Goal: Task Accomplishment & Management: Use online tool/utility

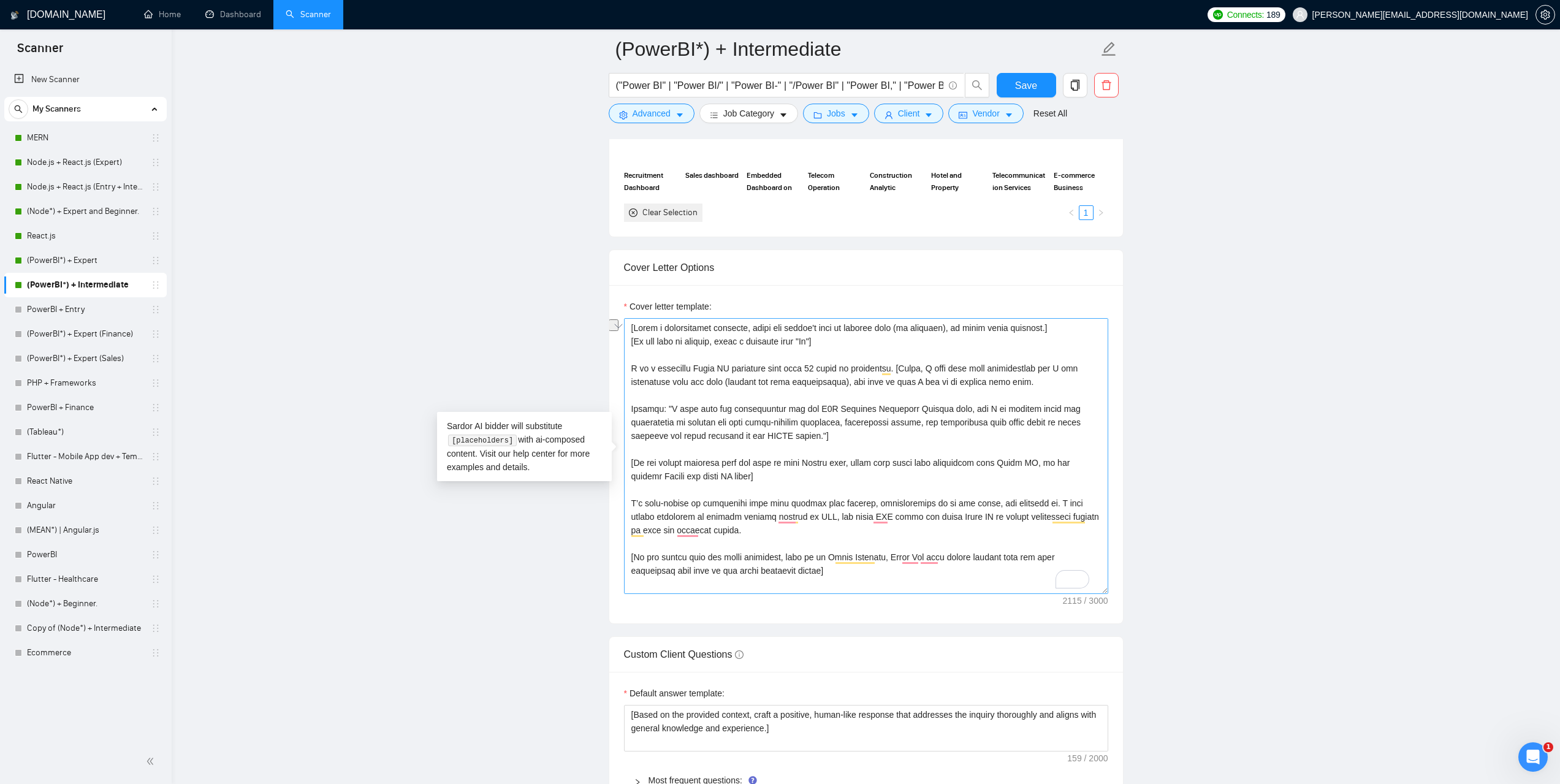
click at [951, 374] on textarea "Cover letter template:" at bounding box center [866, 455] width 484 height 276
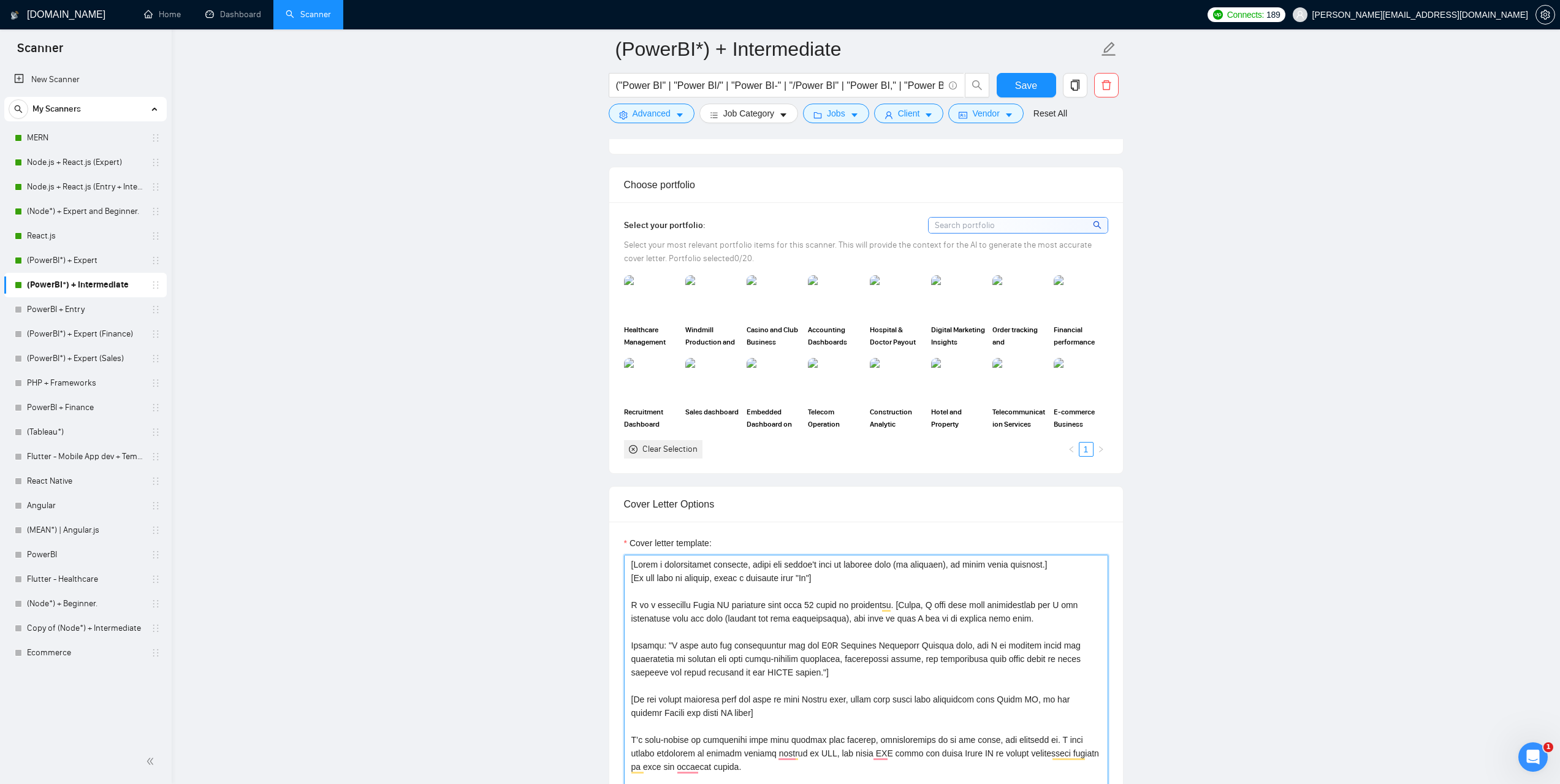
scroll to position [1287, 0]
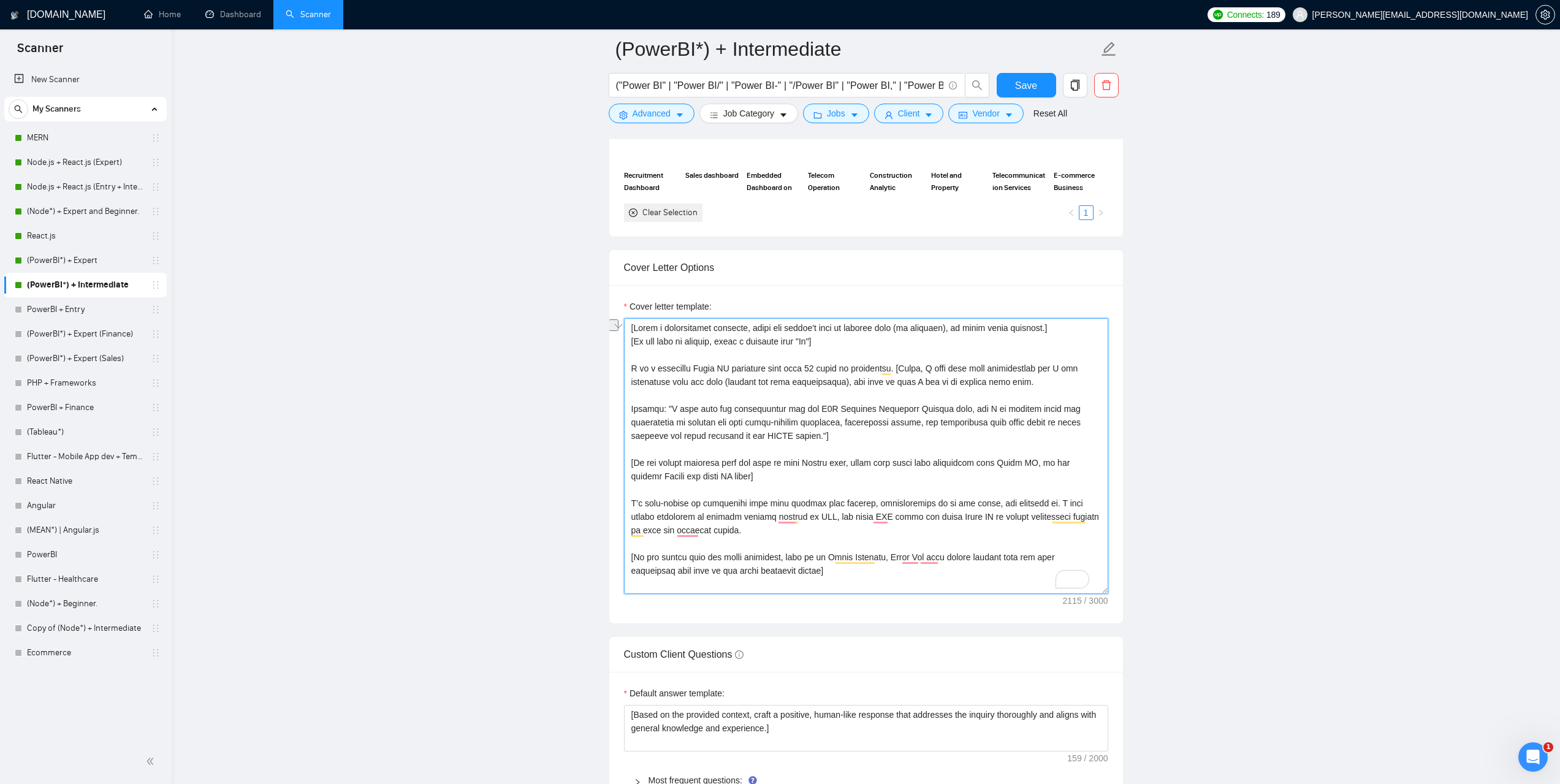
drag, startPoint x: 890, startPoint y: 371, endPoint x: 627, endPoint y: 366, distance: 263.0
click at [627, 366] on div "Cover Letter Options Cover letter template:" at bounding box center [866, 437] width 515 height 374
click at [834, 339] on textarea "Cover letter template:" at bounding box center [866, 455] width 484 height 276
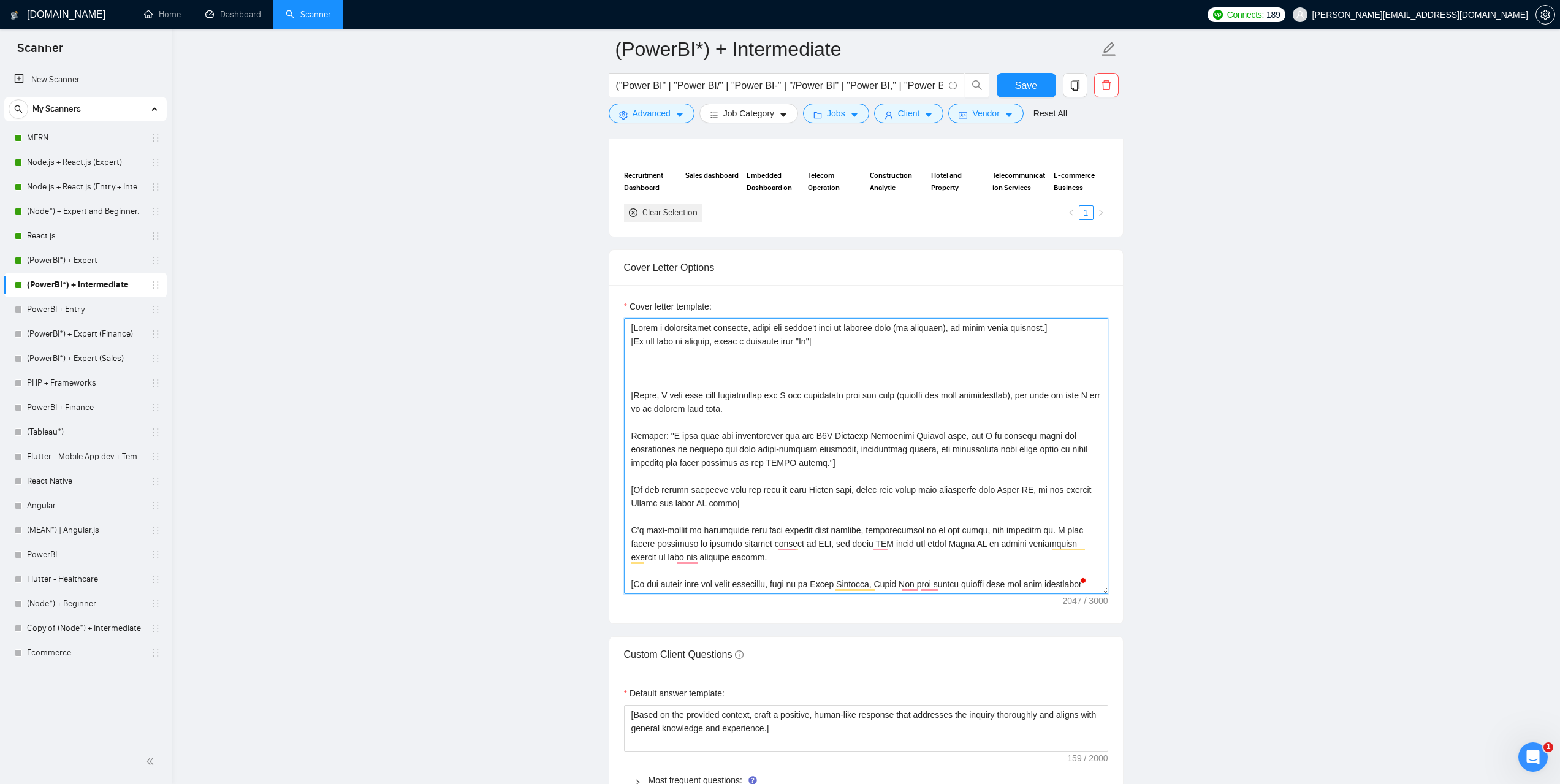
paste textarea "I am IMMEDIATELY AVAILABLE to create [delivered result from job post and add a …"
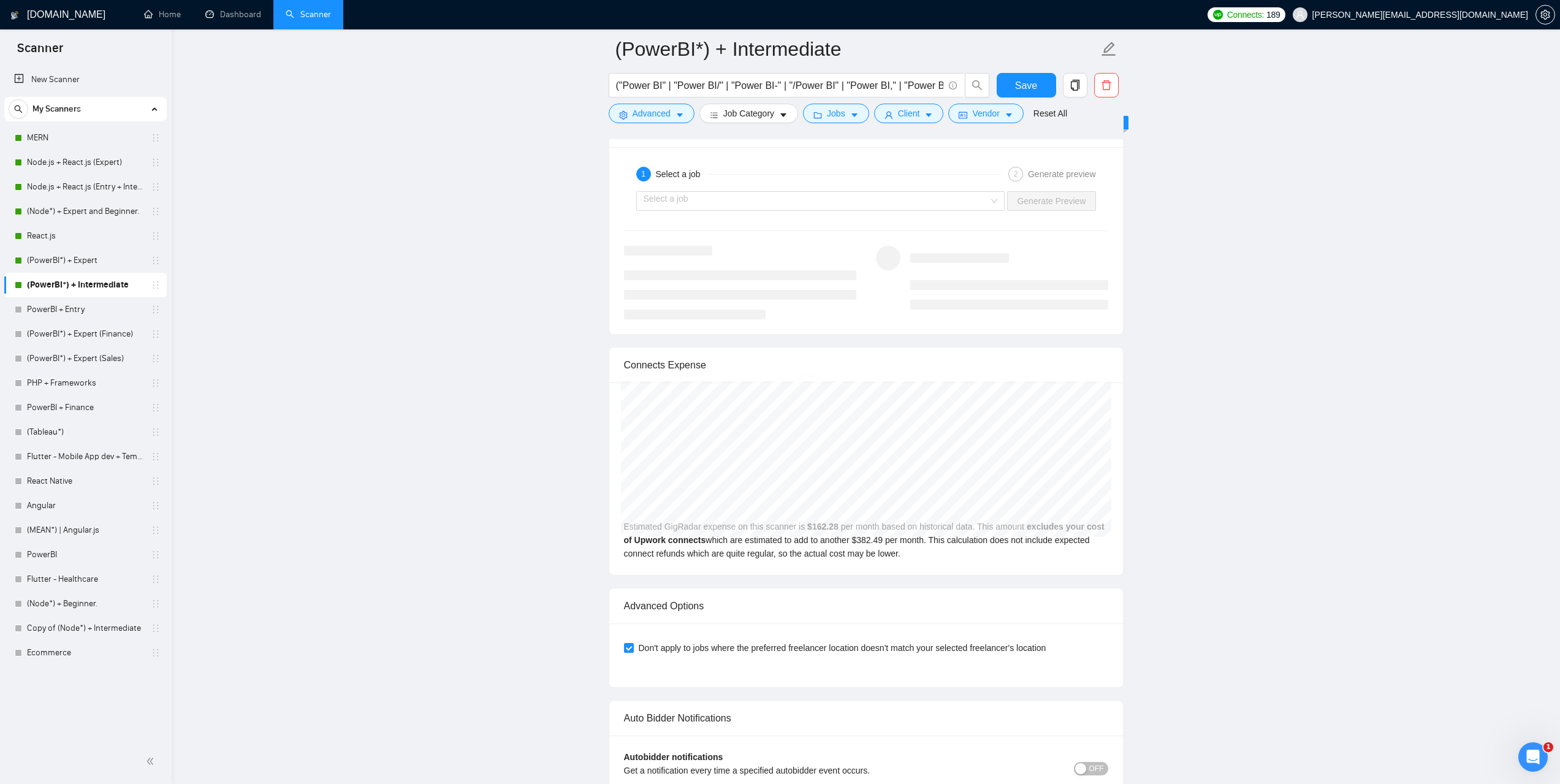
scroll to position [2389, 0]
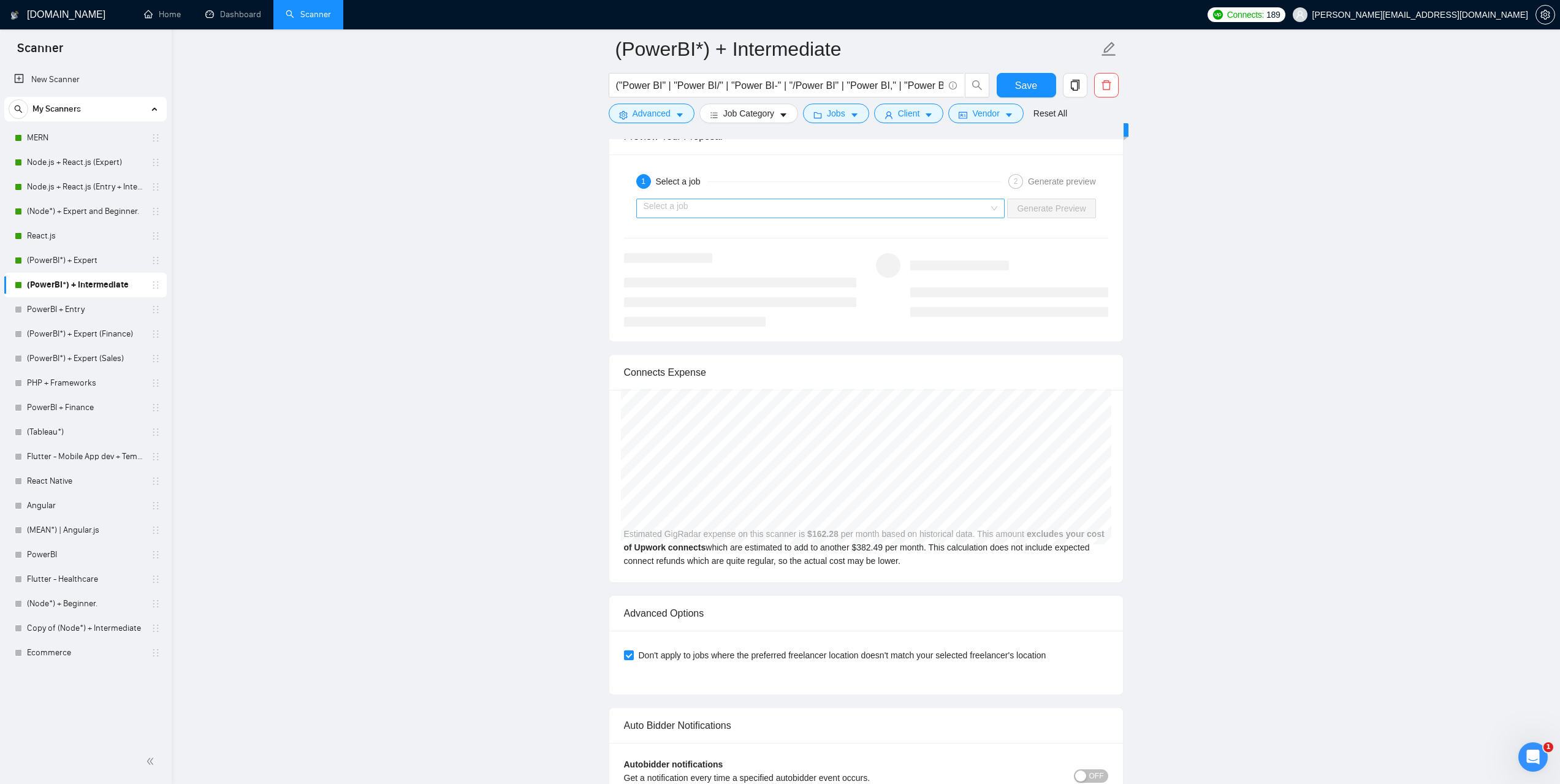
click at [768, 209] on input "search" at bounding box center [816, 208] width 345 height 19
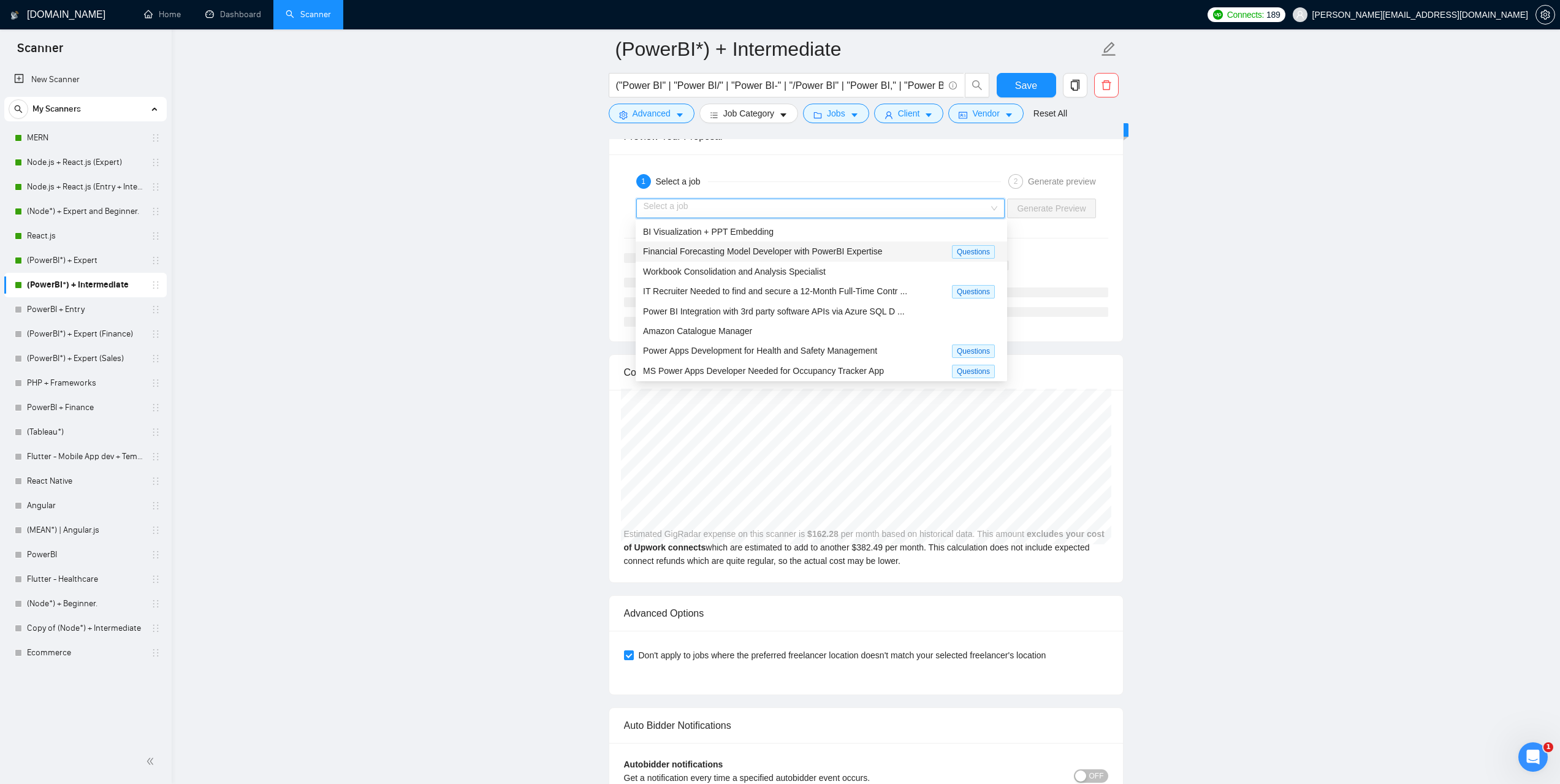
click at [743, 252] on span "Financial Forecasting Model Developer with PowerBI Expertise" at bounding box center [763, 251] width 240 height 10
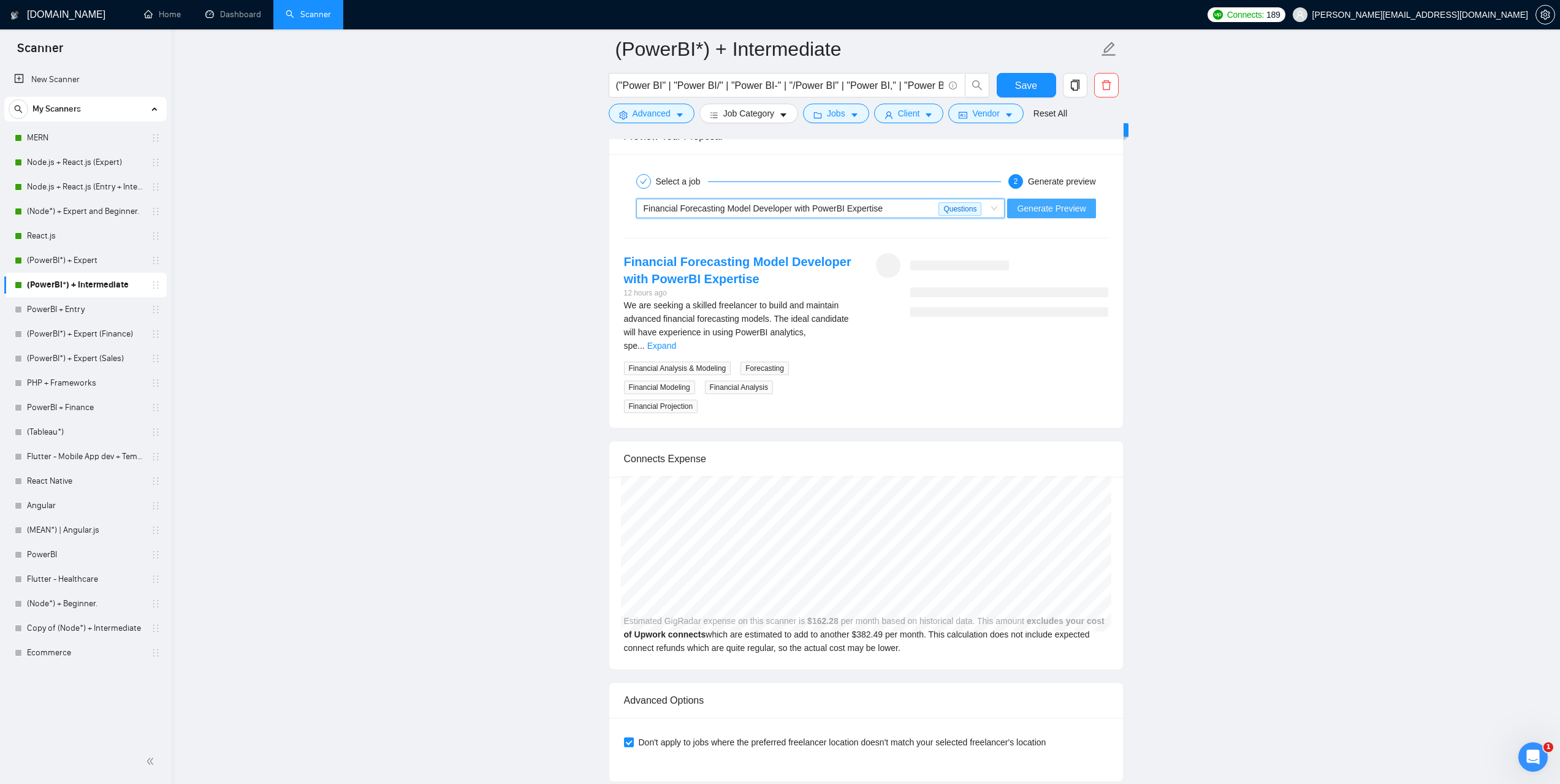
click at [1072, 208] on span "Generate Preview" at bounding box center [1051, 209] width 68 height 14
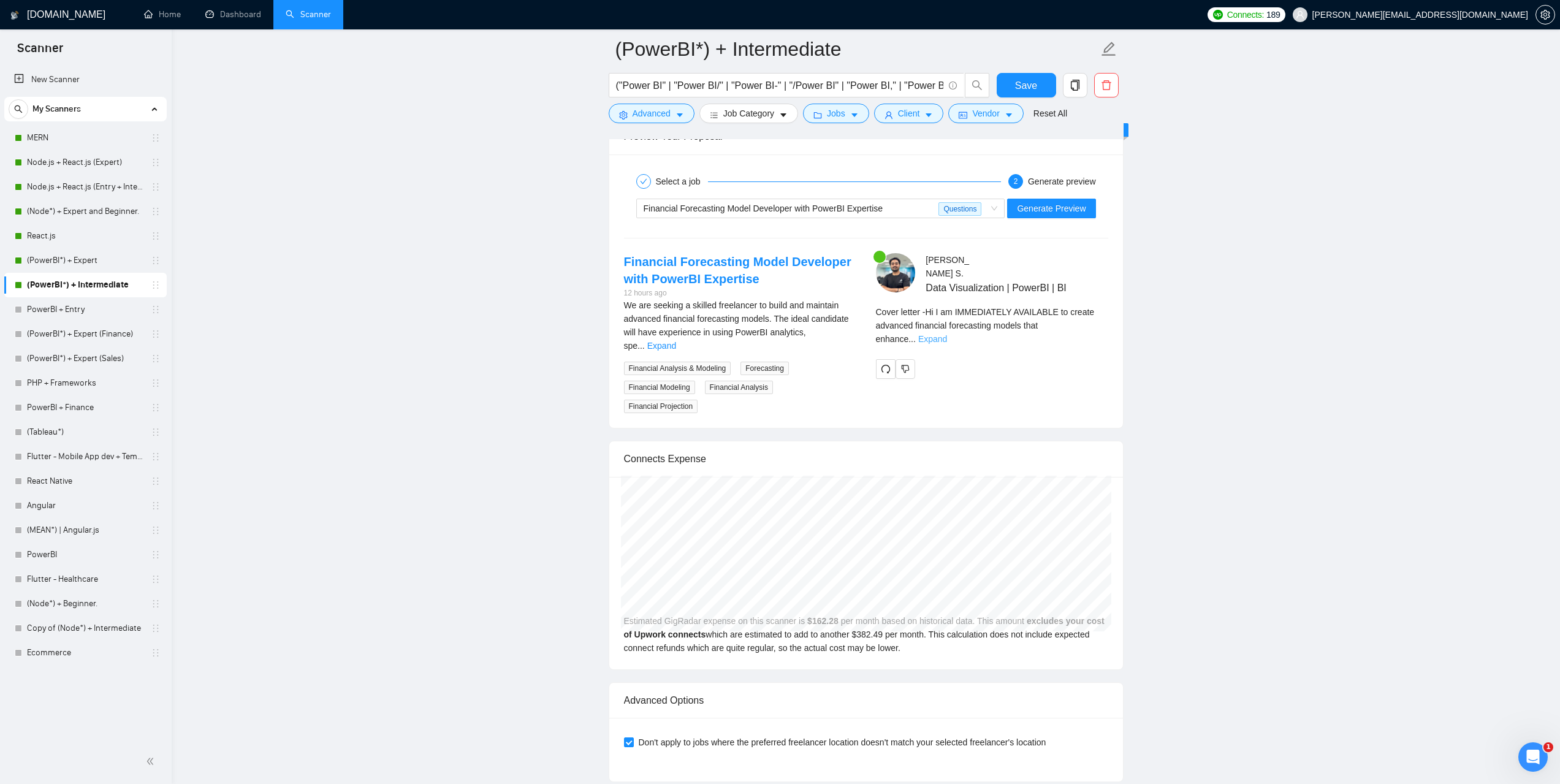
click at [947, 334] on link "Expand" at bounding box center [933, 338] width 29 height 10
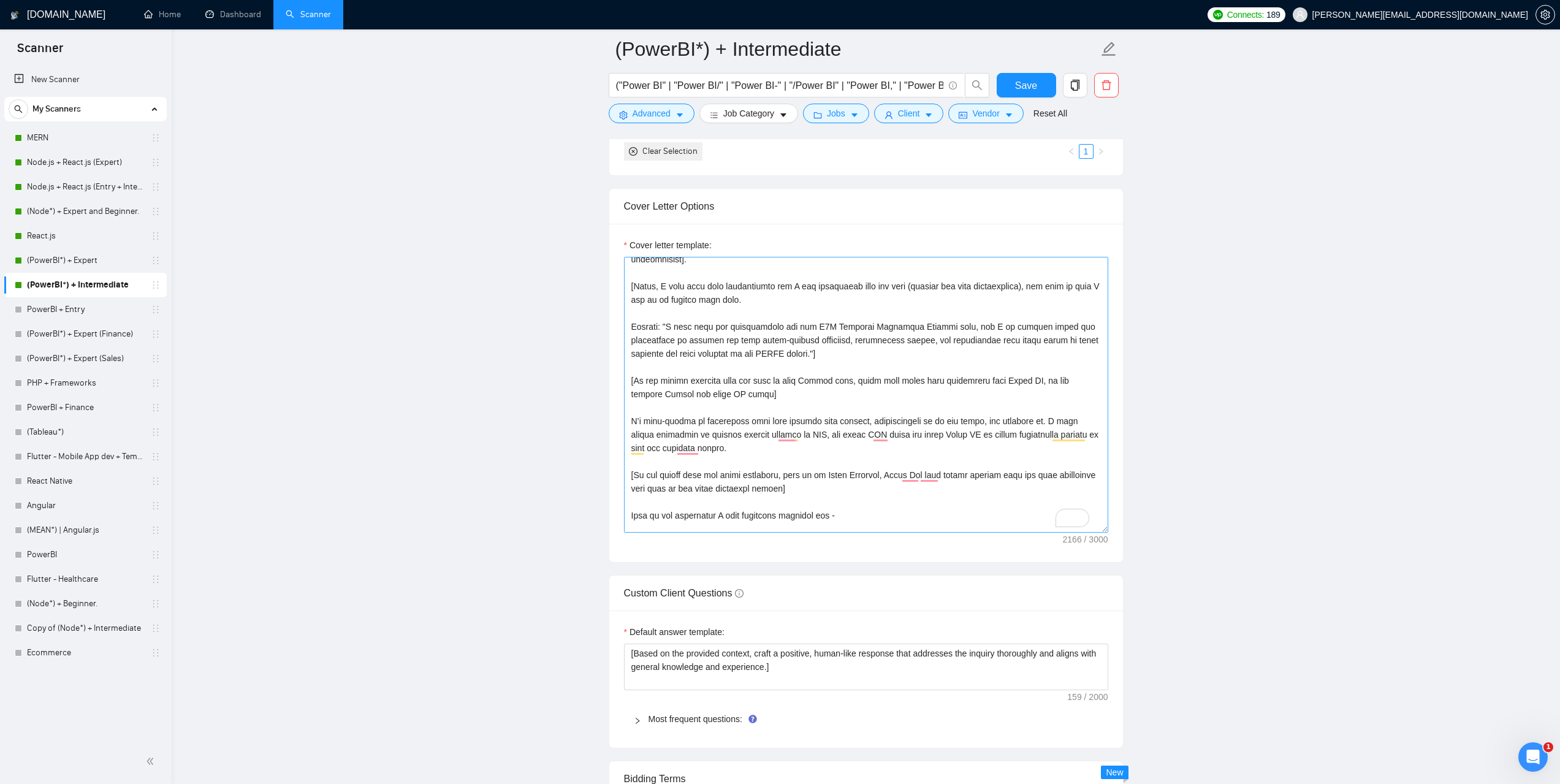
scroll to position [117, 0]
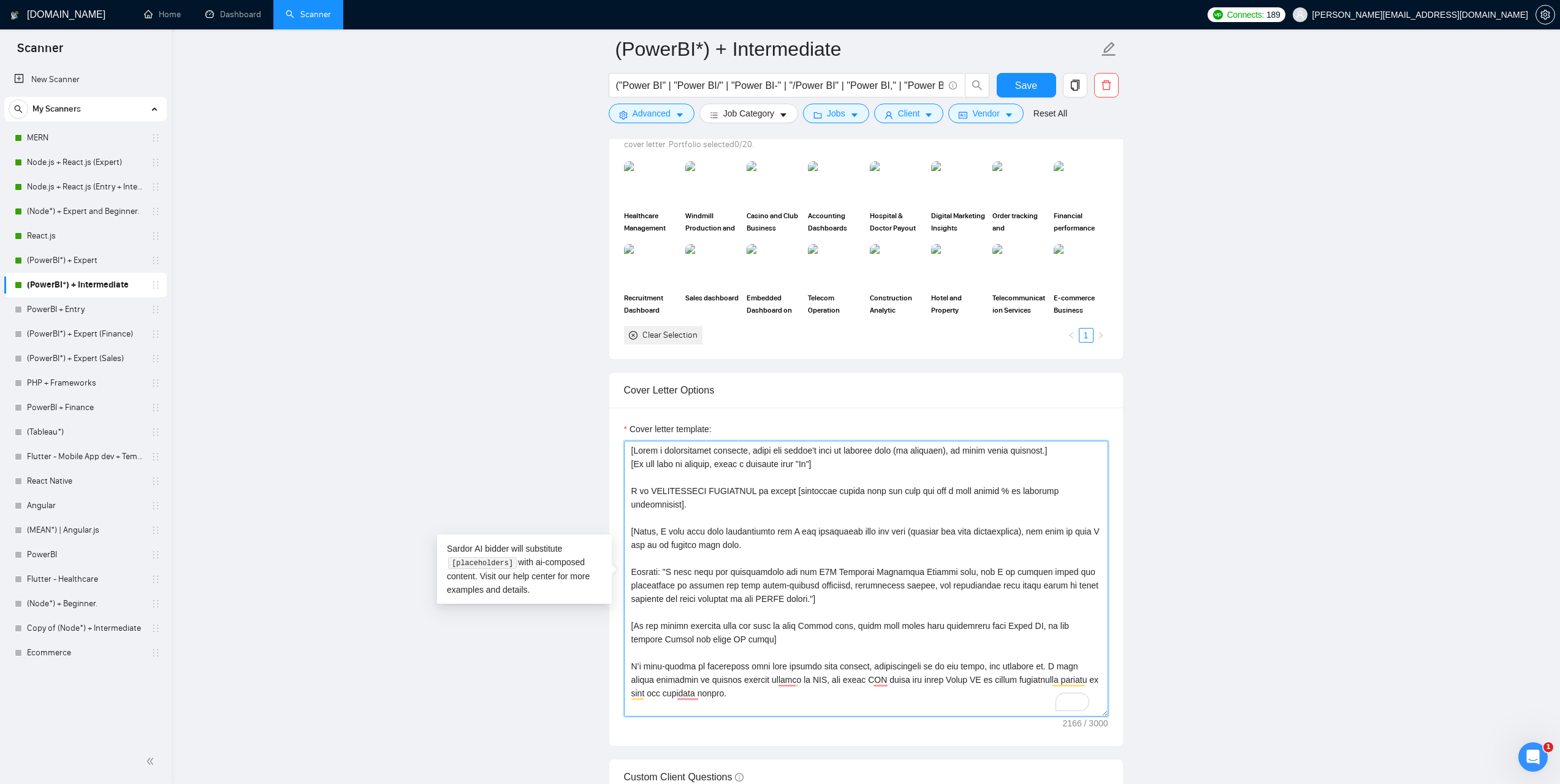
click at [629, 448] on textarea "Cover letter template:" at bounding box center [866, 578] width 484 height 276
paste textarea "[Use simple language to describe experience, ensuring clarity and accuracy. Kee…"
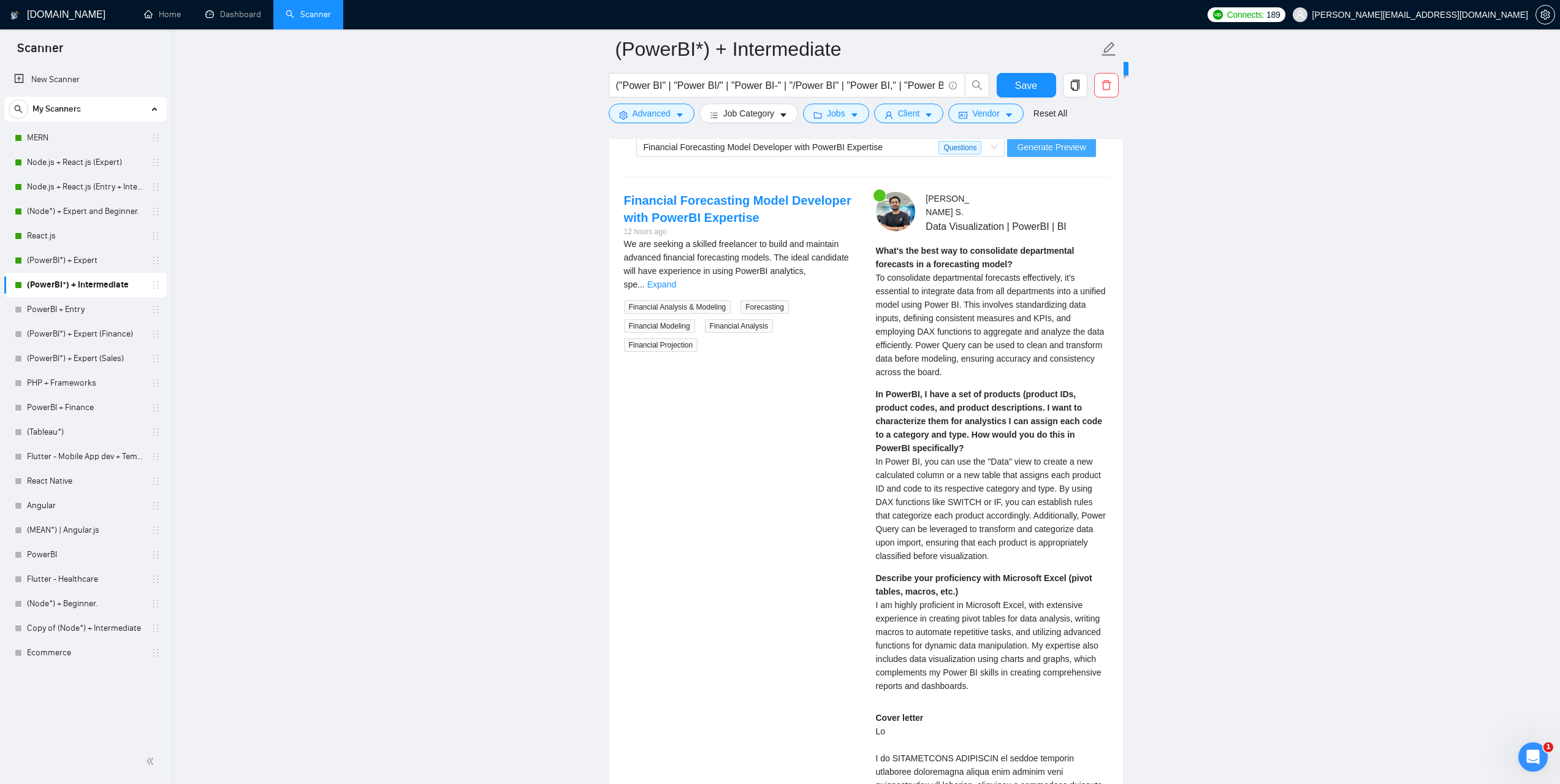
click at [1081, 145] on span "Generate Preview" at bounding box center [1051, 147] width 68 height 14
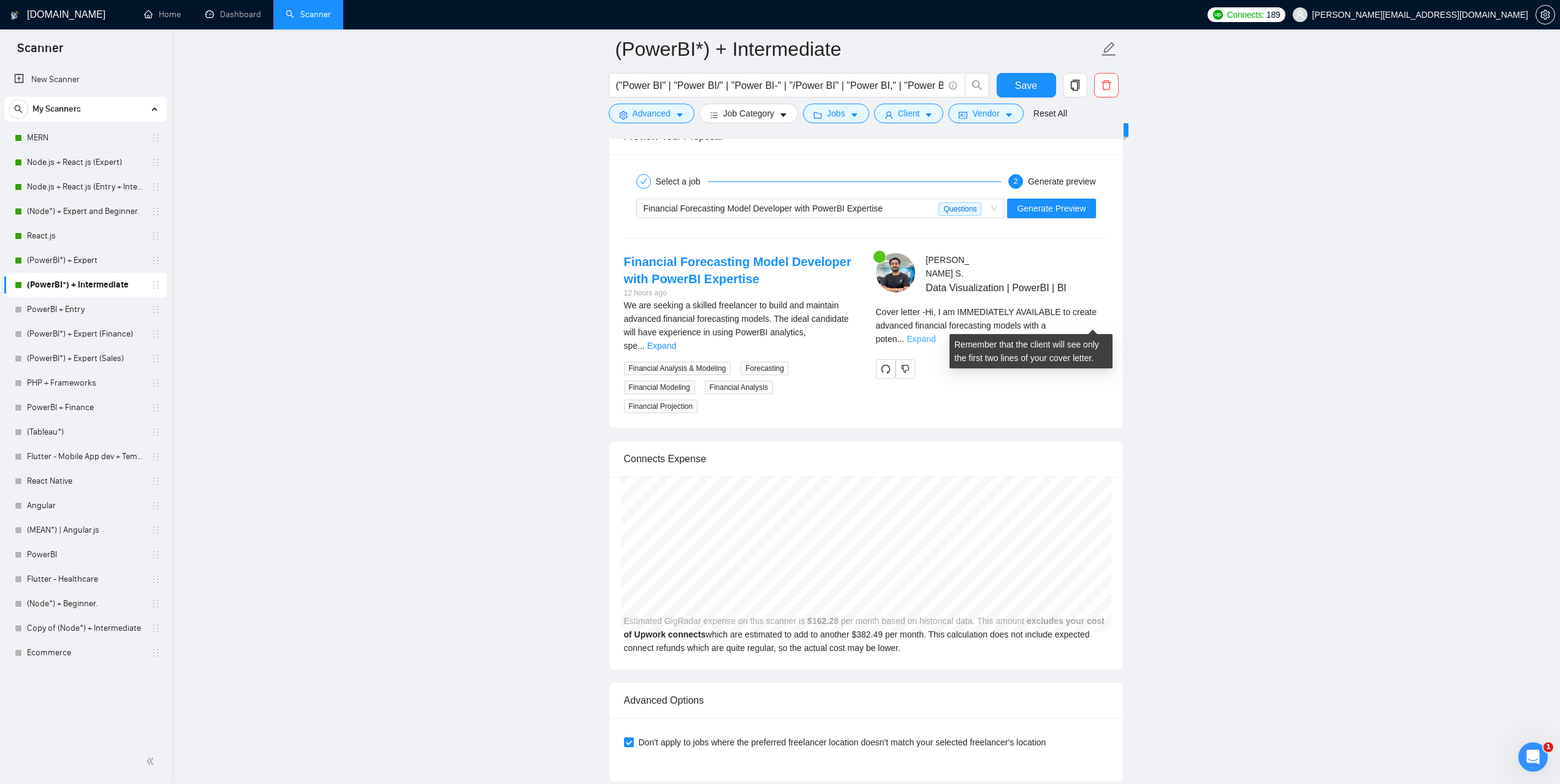
click at [935, 334] on link "Expand" at bounding box center [921, 338] width 29 height 10
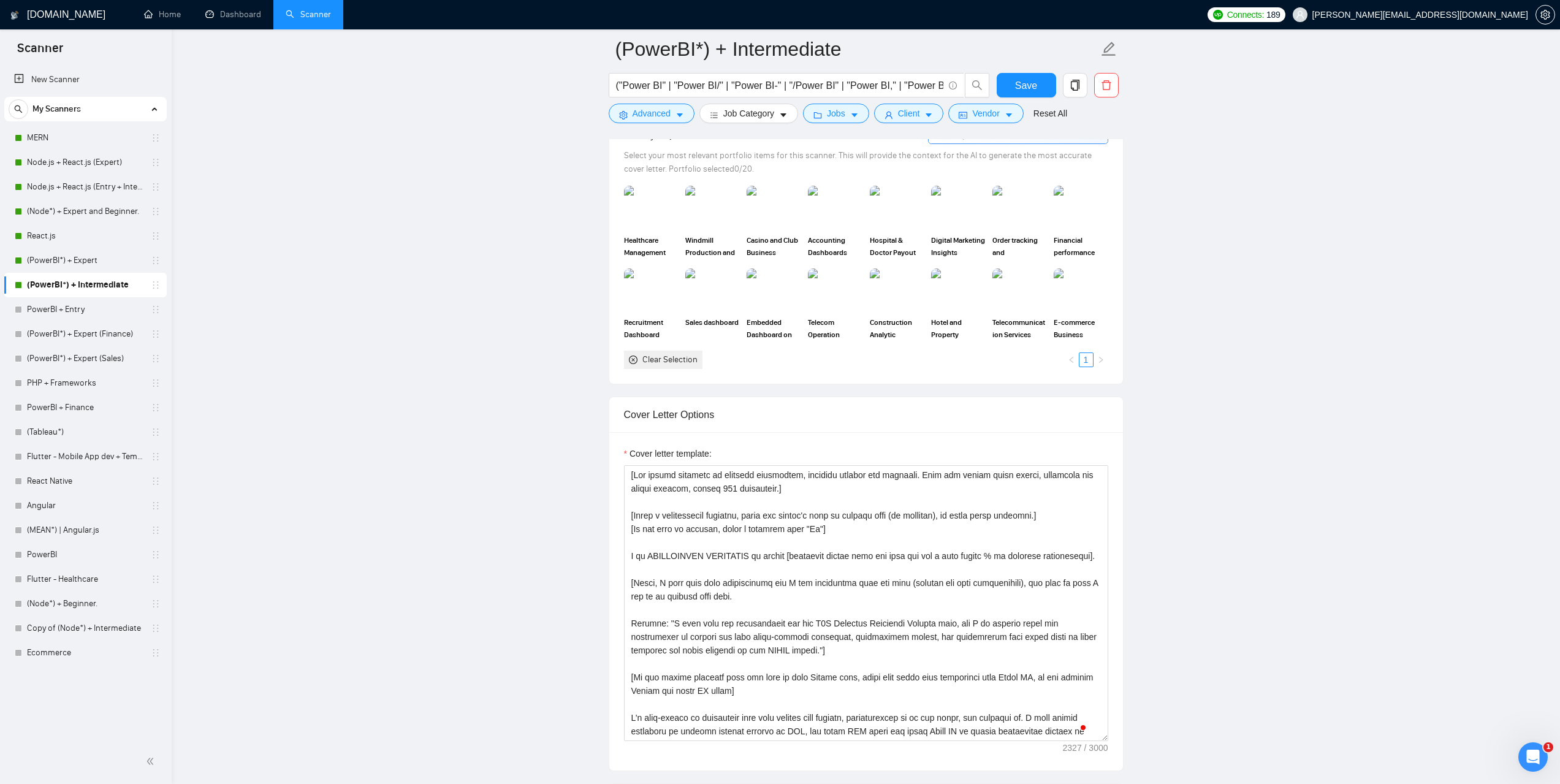
scroll to position [1164, 0]
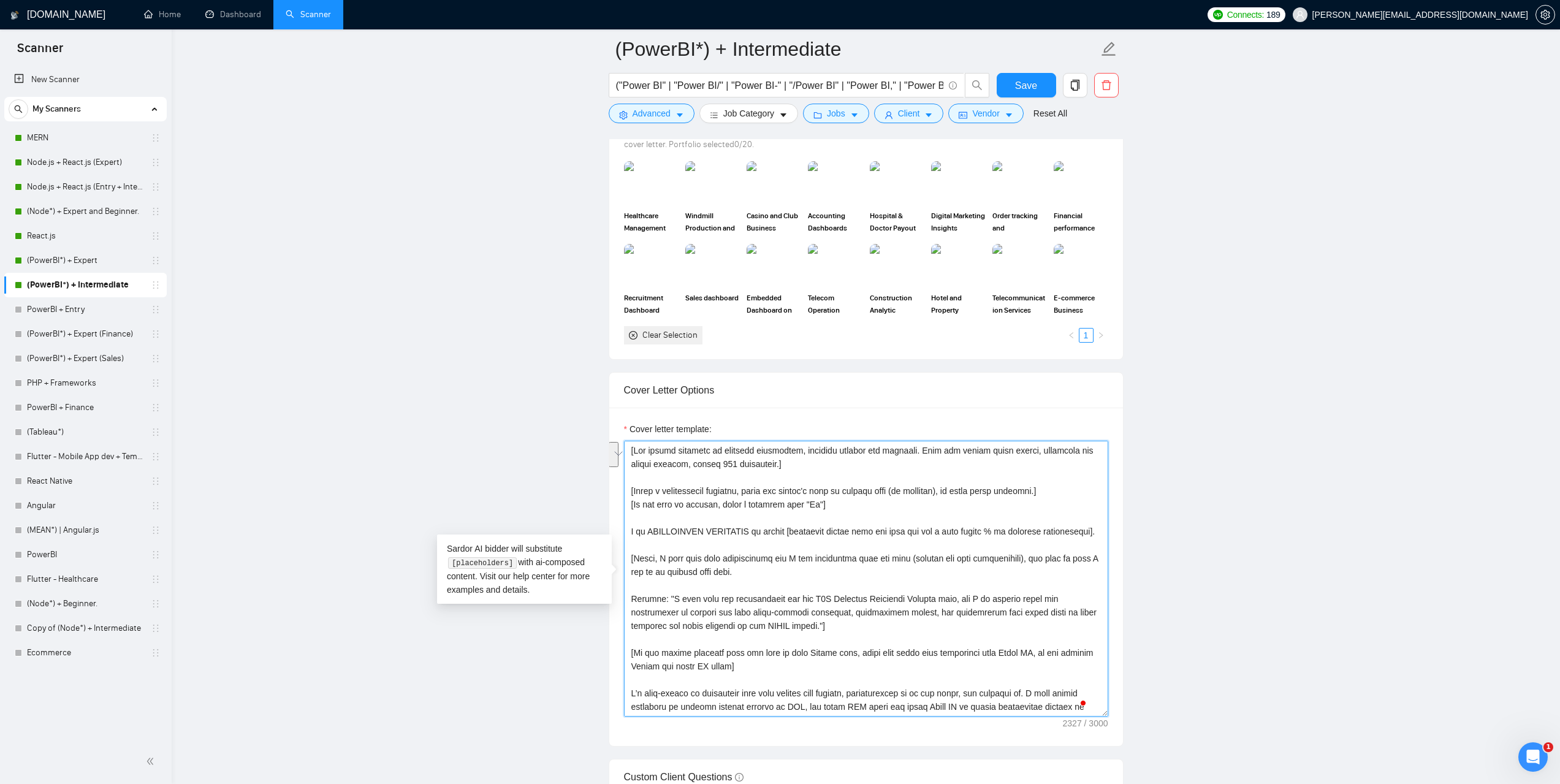
drag, startPoint x: 703, startPoint y: 545, endPoint x: 632, endPoint y: 535, distance: 71.7
click at [632, 535] on textarea "Cover letter template:" at bounding box center [866, 578] width 484 height 276
paste textarea "[Ask very specific open question about specific detail outlined in the project …"
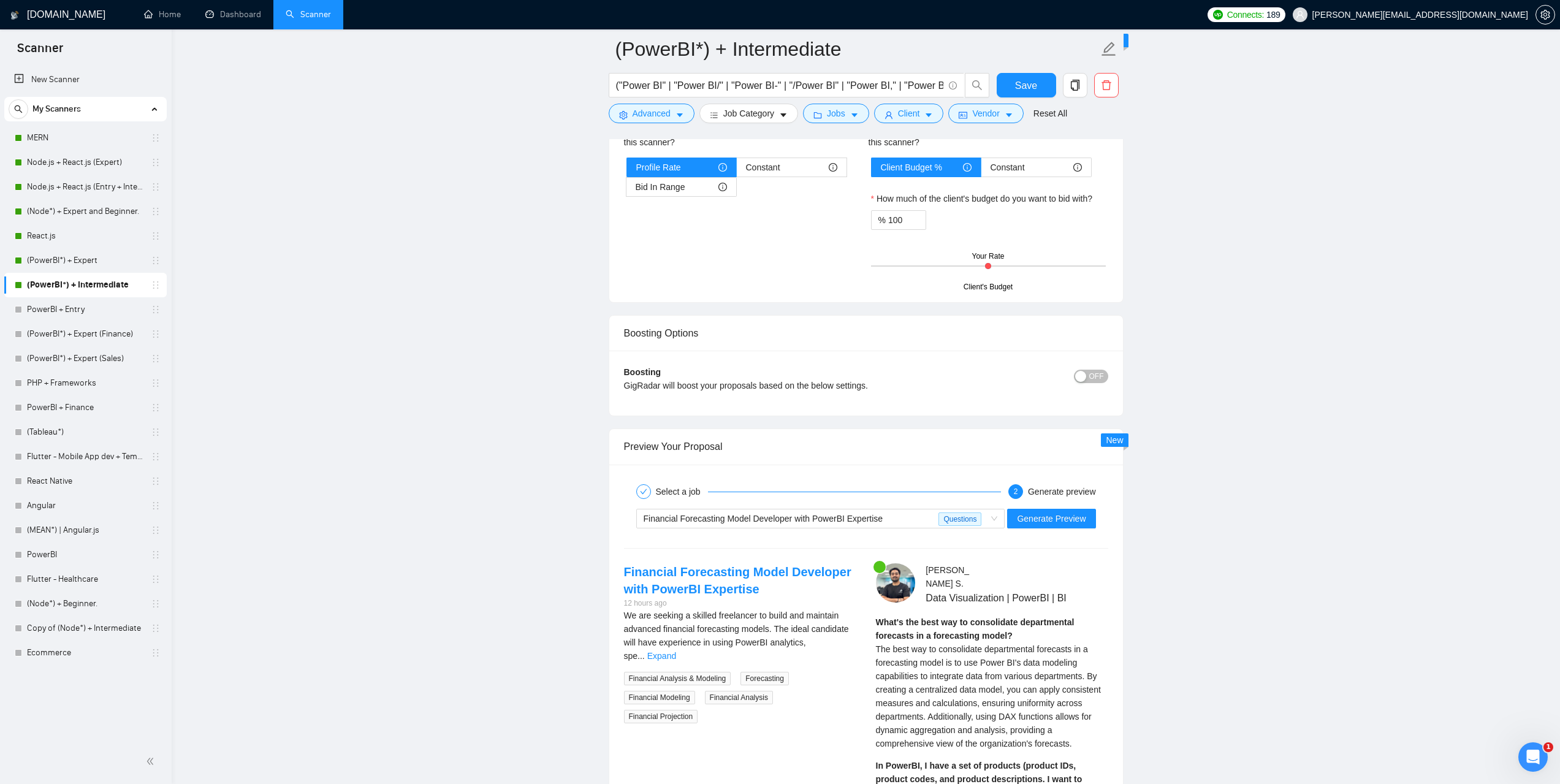
scroll to position [2083, 0]
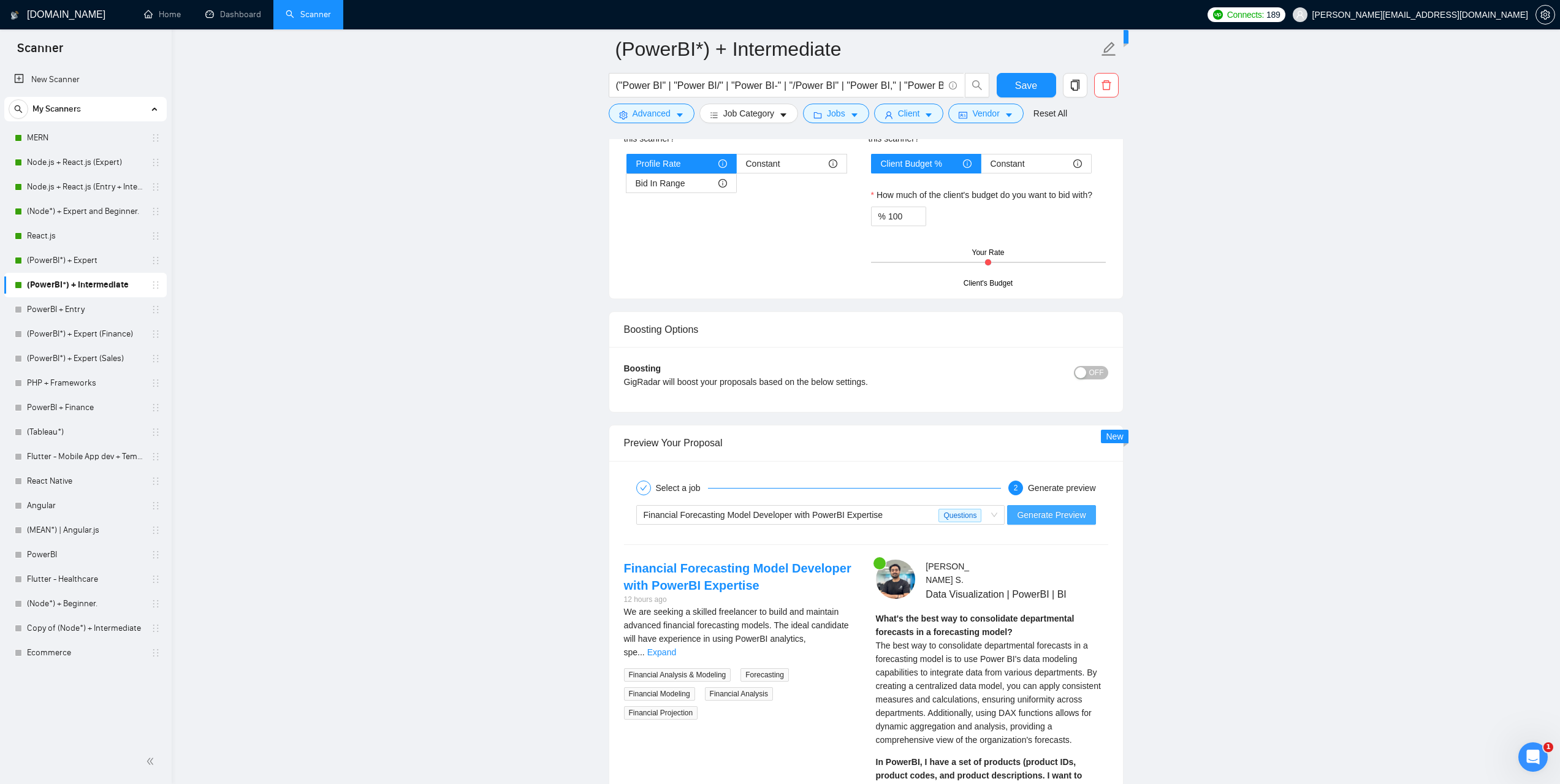
type textarea "[Use simple language to describe experience, ensuring clarity and accuracy. Kee…"
click at [1053, 522] on button "Generate Preview" at bounding box center [1051, 515] width 88 height 19
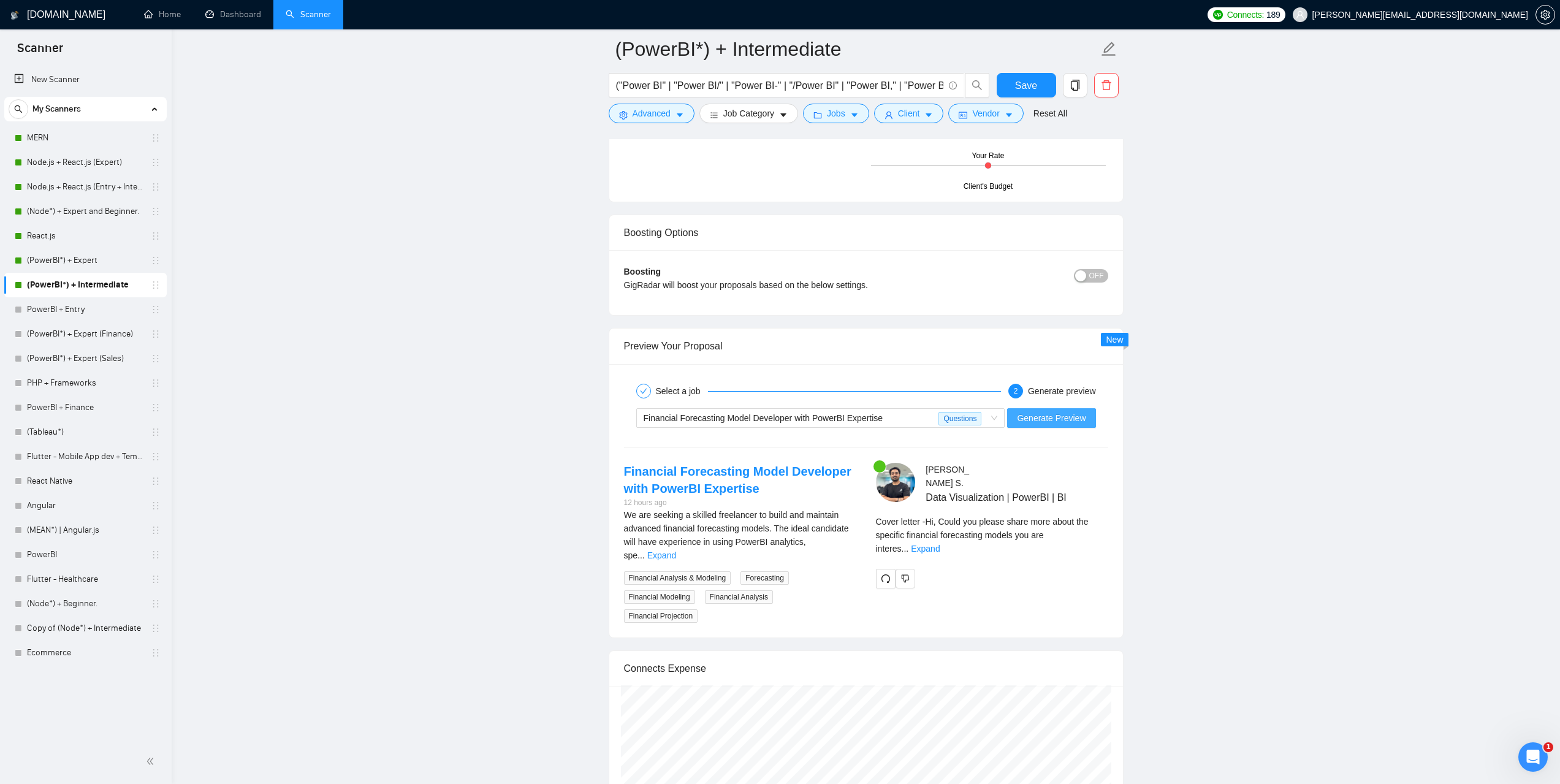
scroll to position [2267, 0]
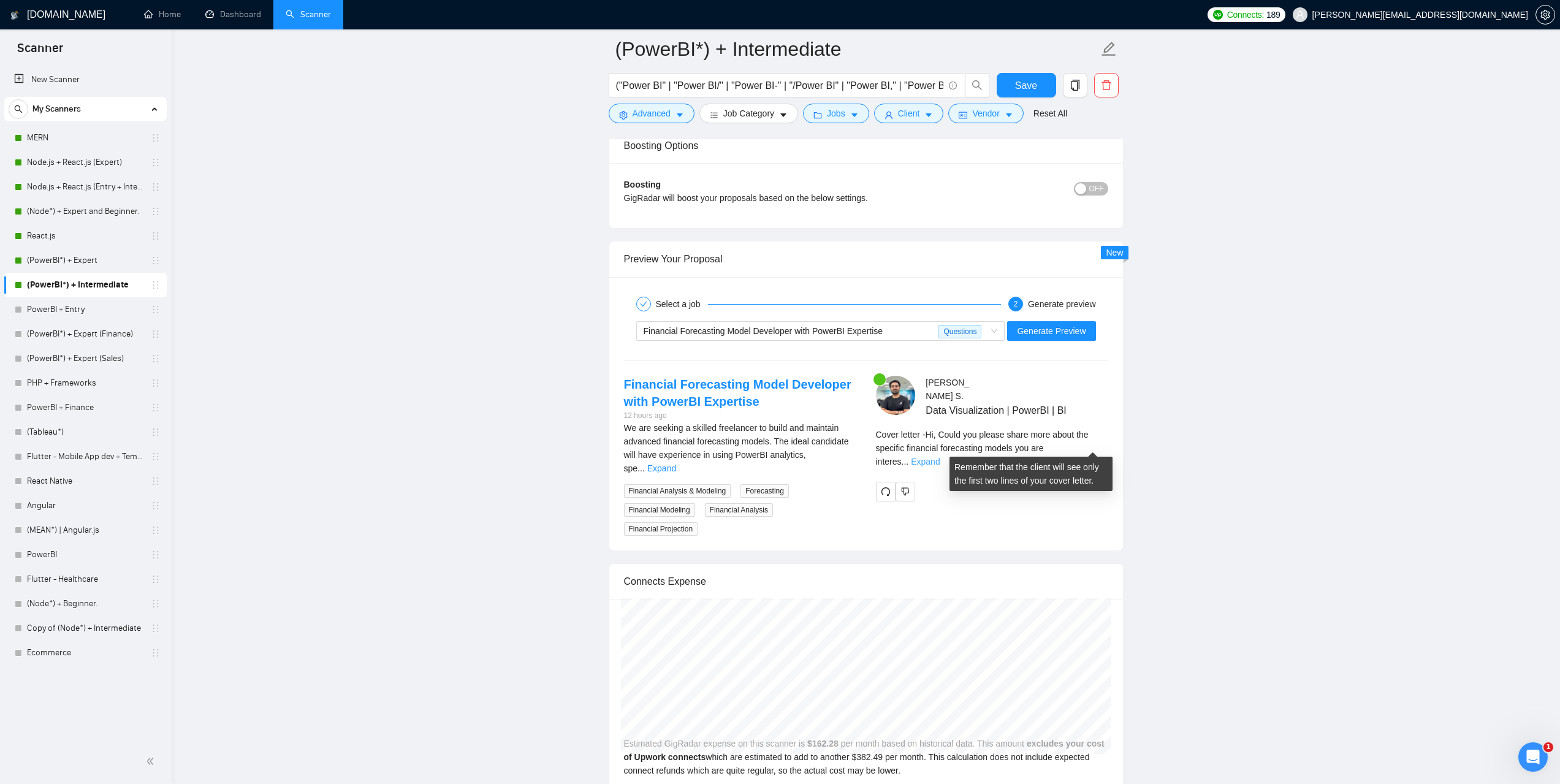
click at [940, 457] on link "Expand" at bounding box center [925, 461] width 29 height 10
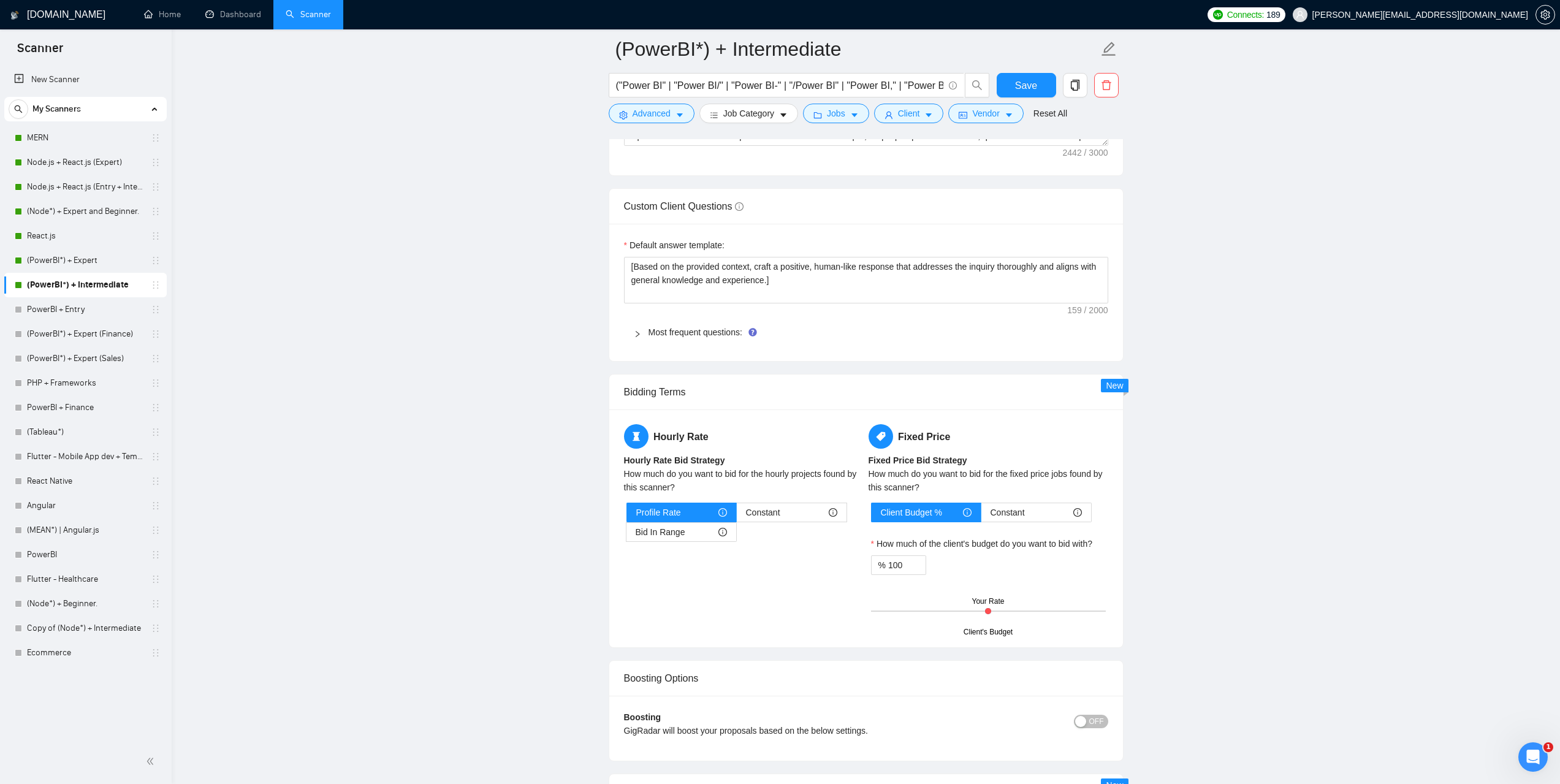
scroll to position [1555, 0]
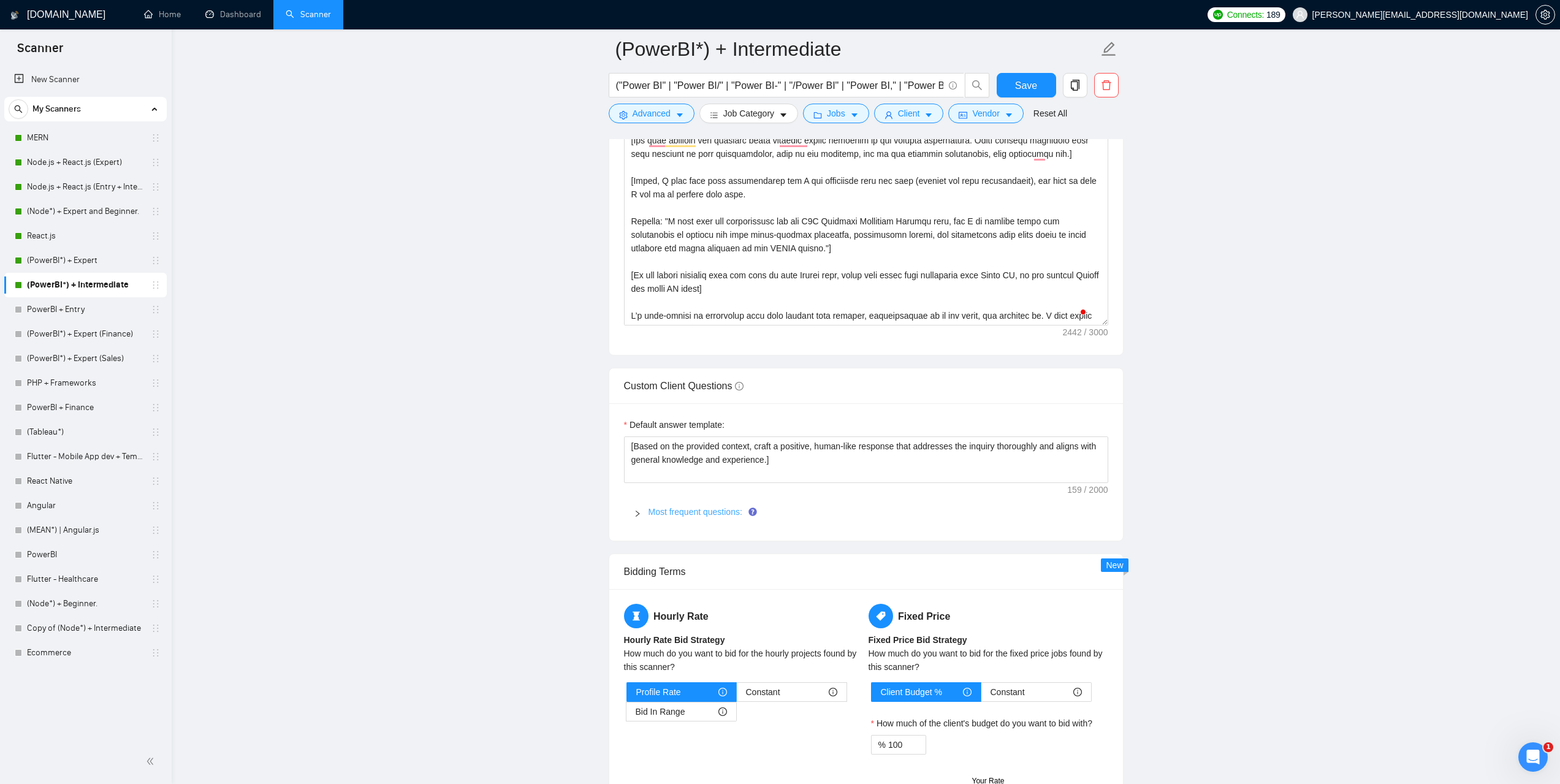
click at [690, 507] on link "Most frequent questions:" at bounding box center [695, 512] width 94 height 10
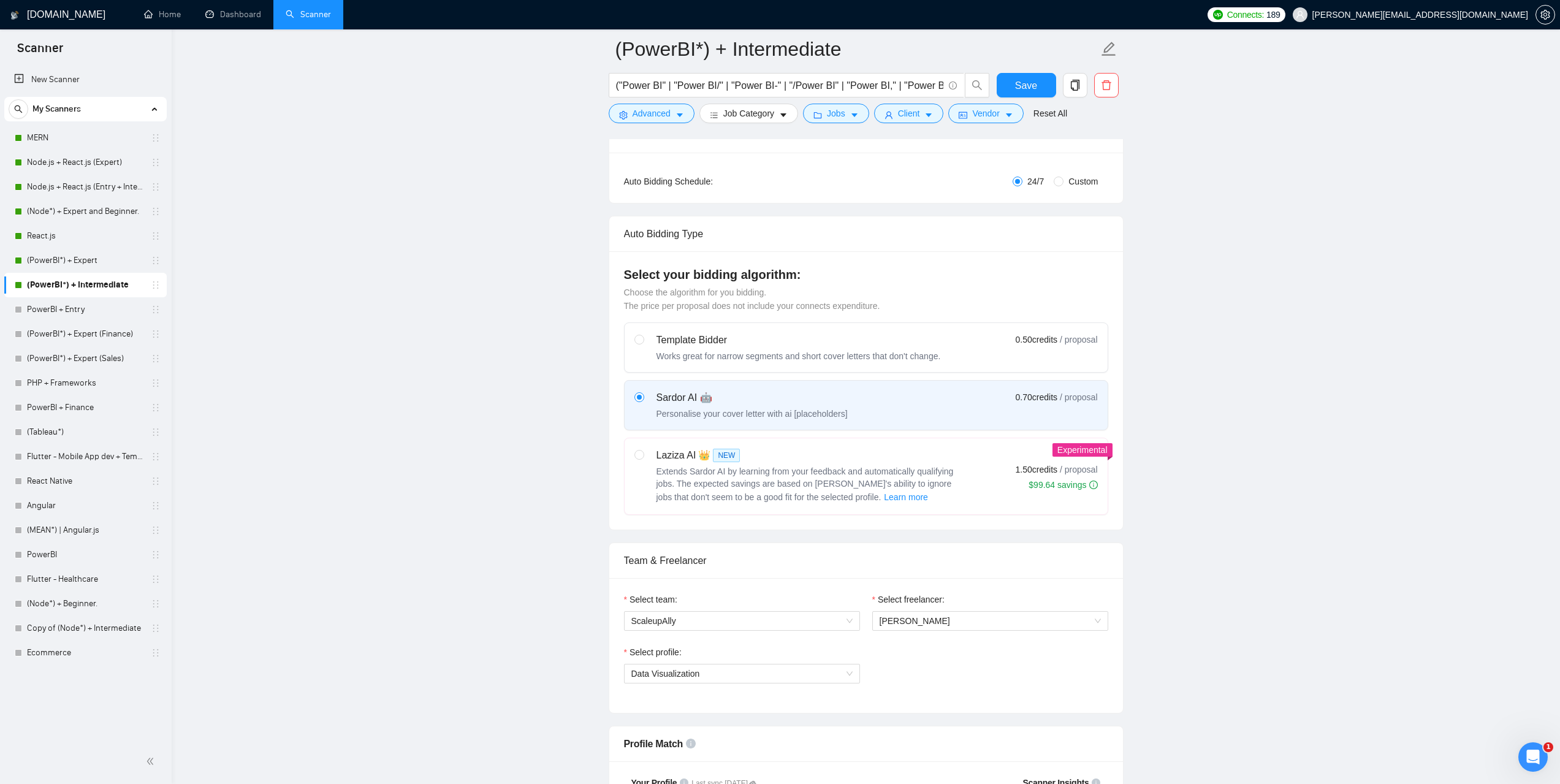
scroll to position [207, 0]
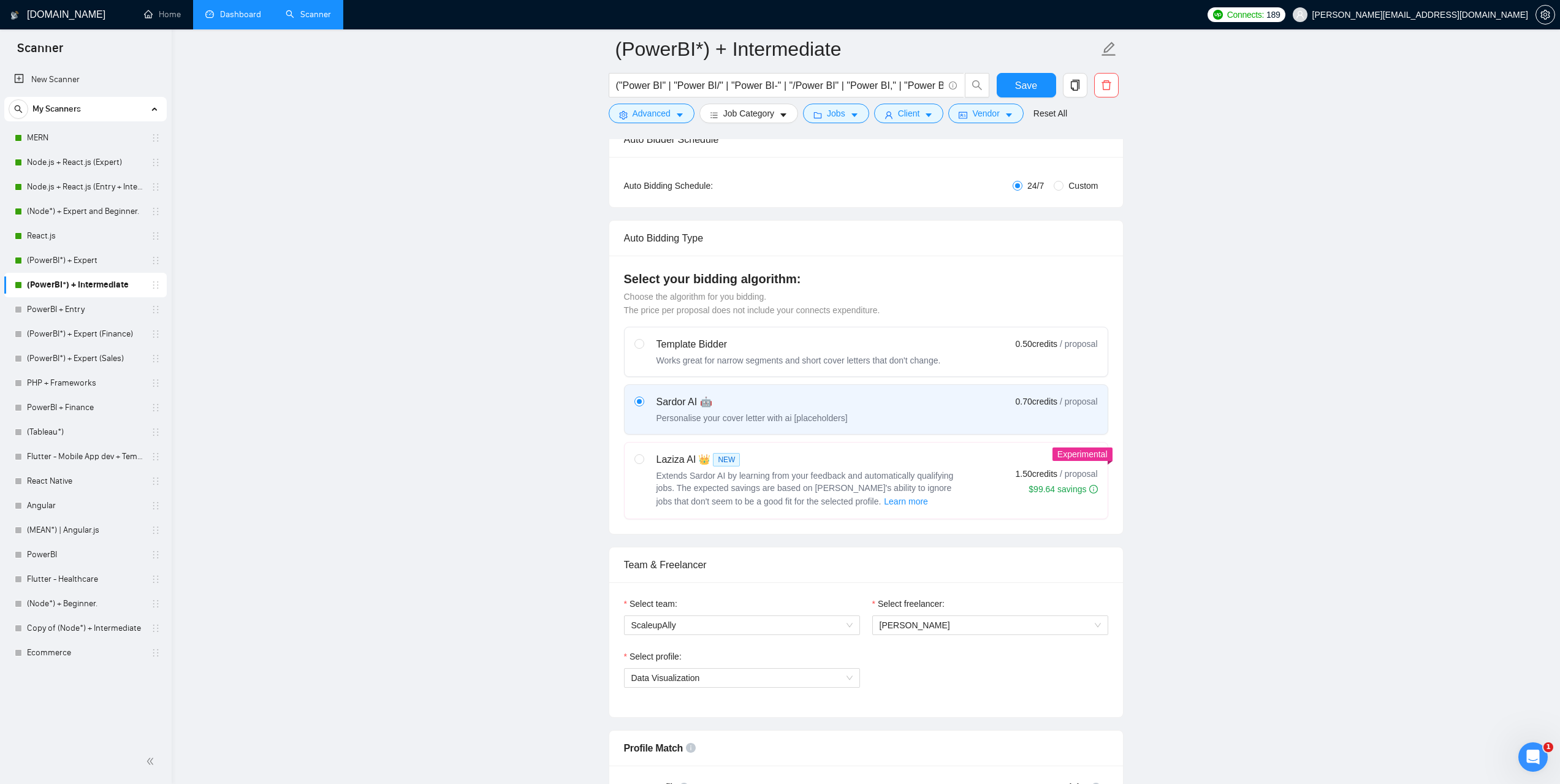
click at [235, 11] on link "Dashboard" at bounding box center [233, 14] width 56 height 10
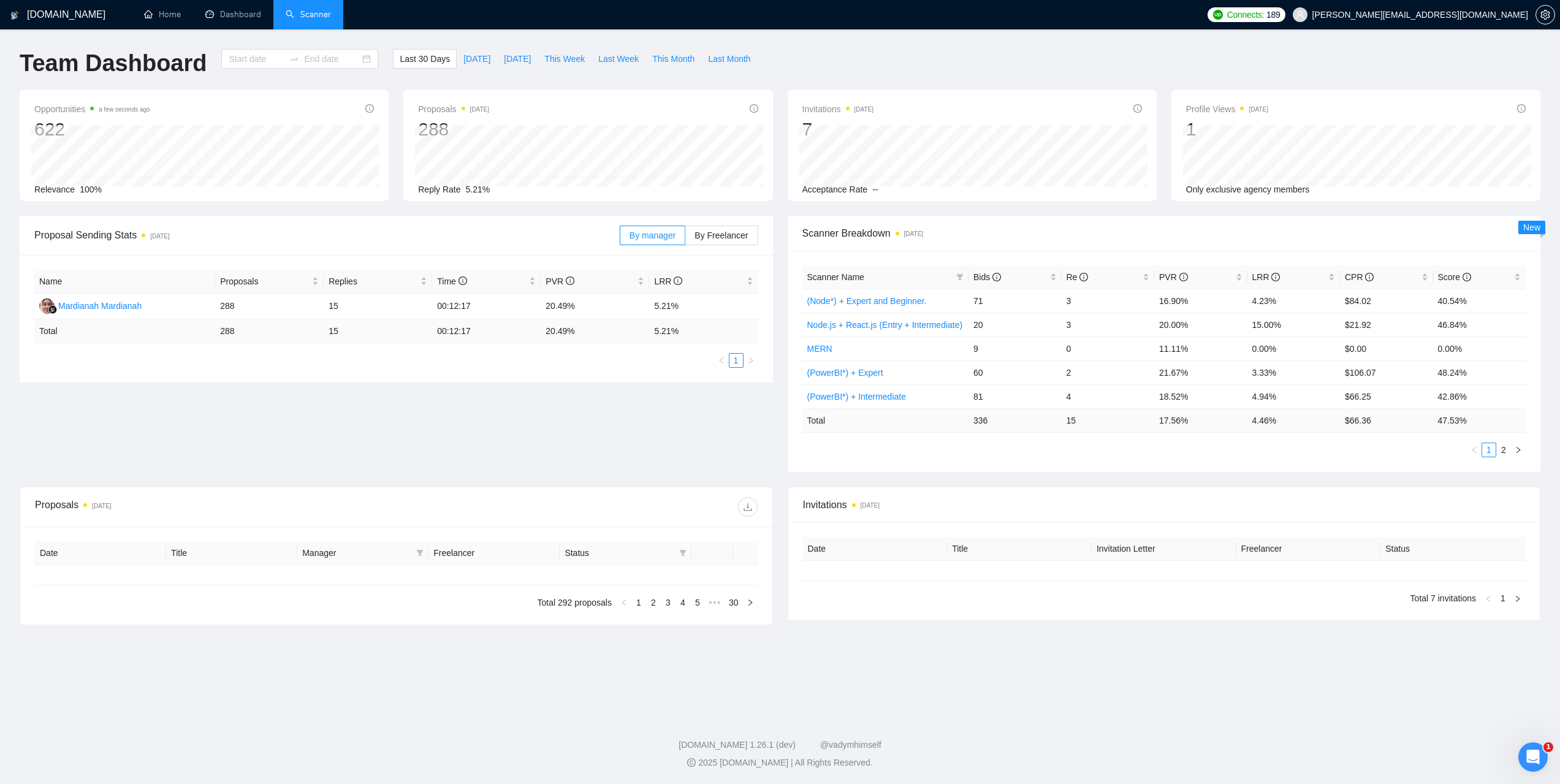
type input "[DATE]"
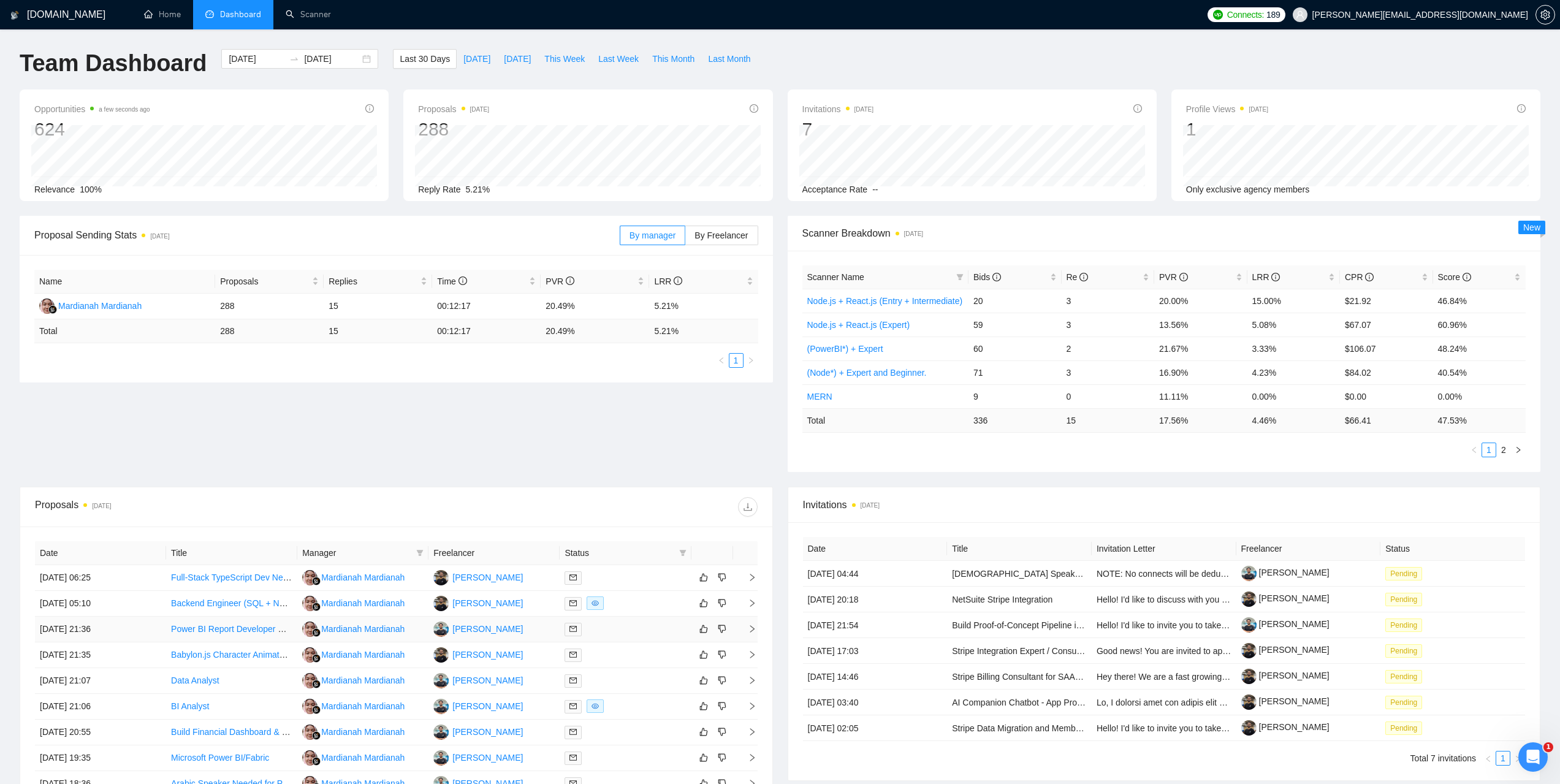
click at [105, 629] on td "[DATE] 21:36" at bounding box center [101, 629] width 131 height 26
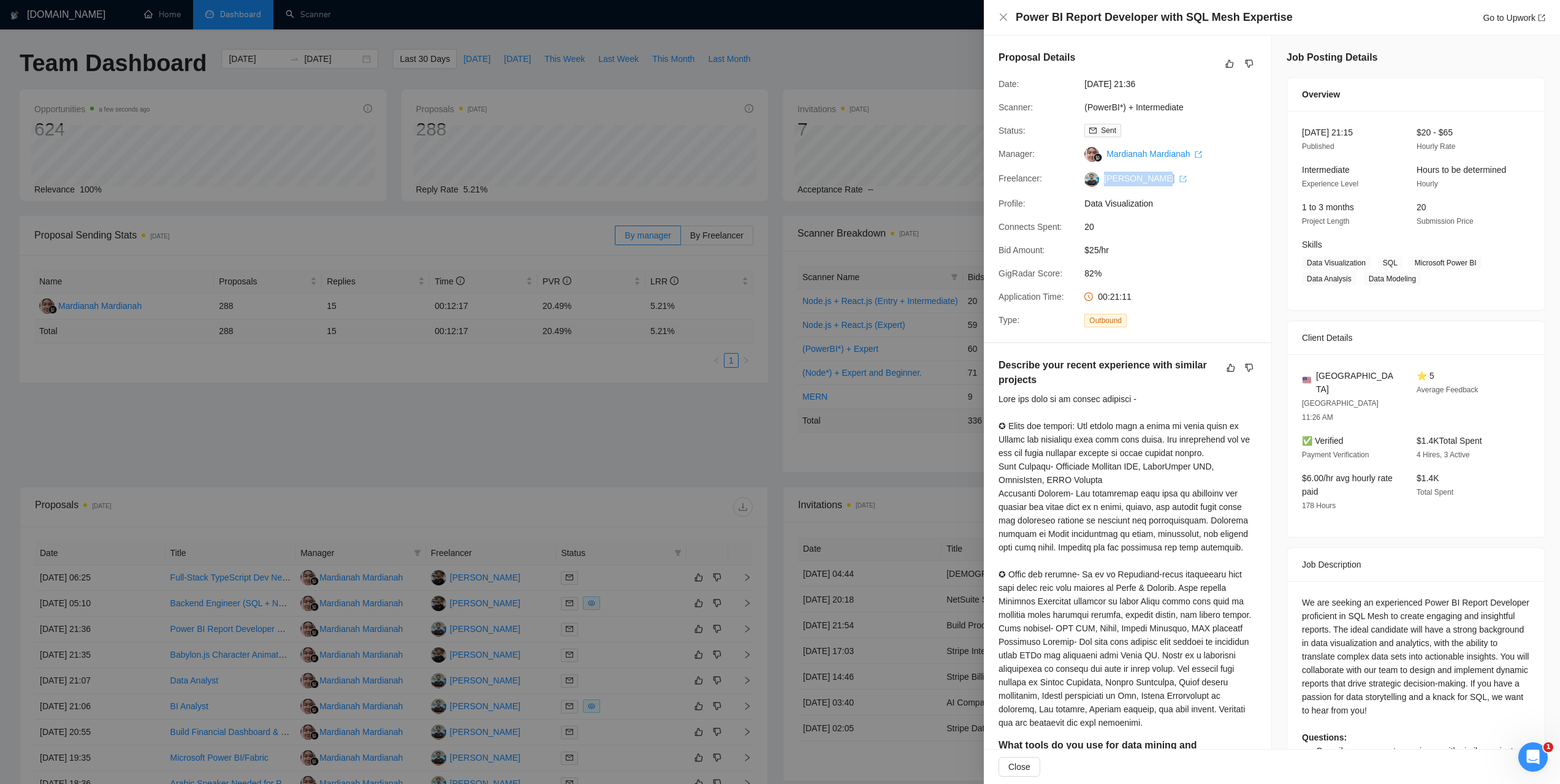
click at [1150, 183] on span "[PERSON_NAME]" at bounding box center [1142, 178] width 88 height 10
click at [1117, 183] on link "[PERSON_NAME]" at bounding box center [1145, 178] width 83 height 10
click at [831, 64] on div at bounding box center [780, 392] width 1560 height 784
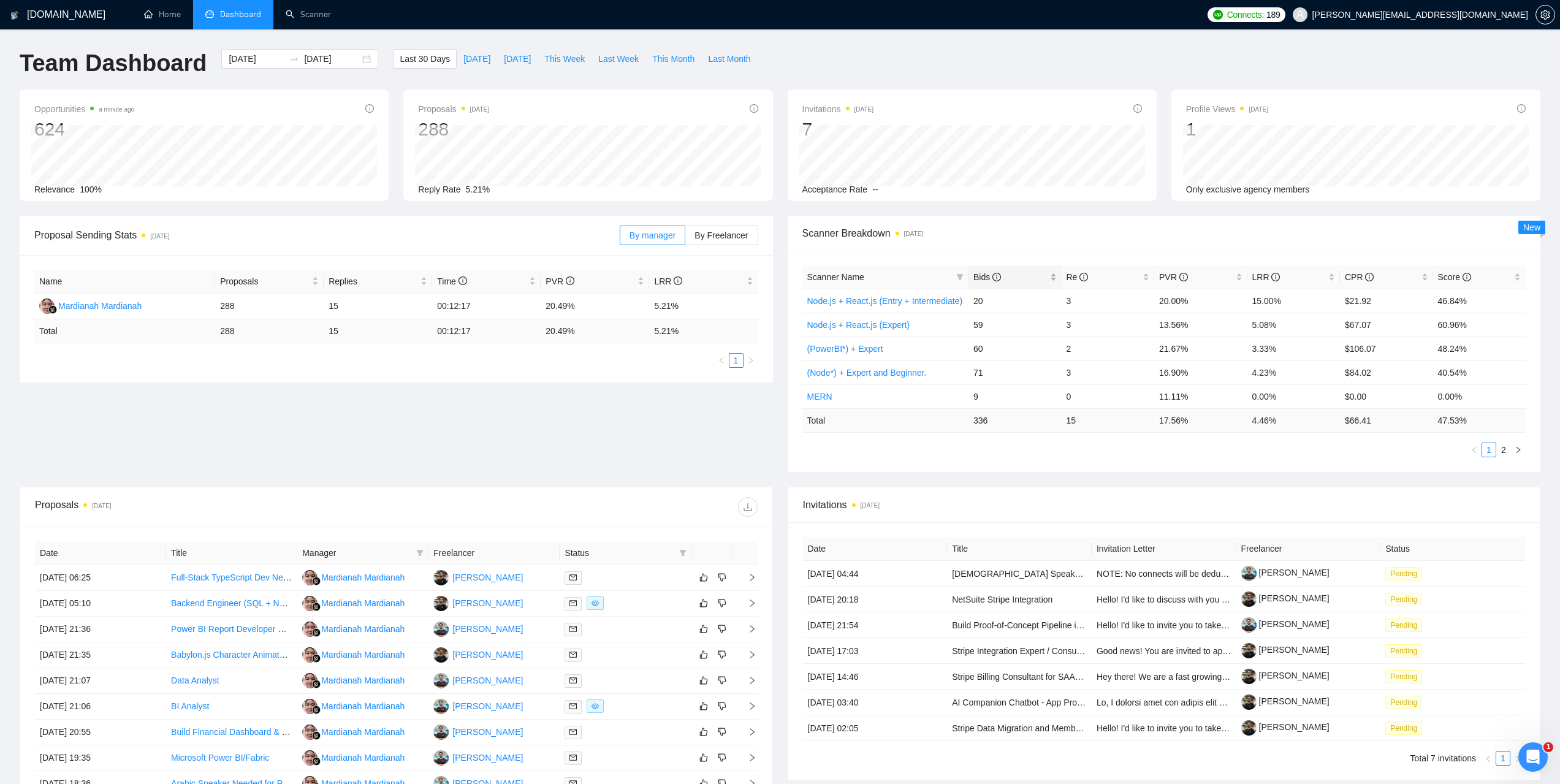
click at [974, 276] on span "Bids" at bounding box center [987, 277] width 28 height 10
click at [980, 279] on span "Bids" at bounding box center [987, 277] width 28 height 10
click at [856, 300] on link "(PowerBI*) + Intermediate" at bounding box center [856, 300] width 99 height 10
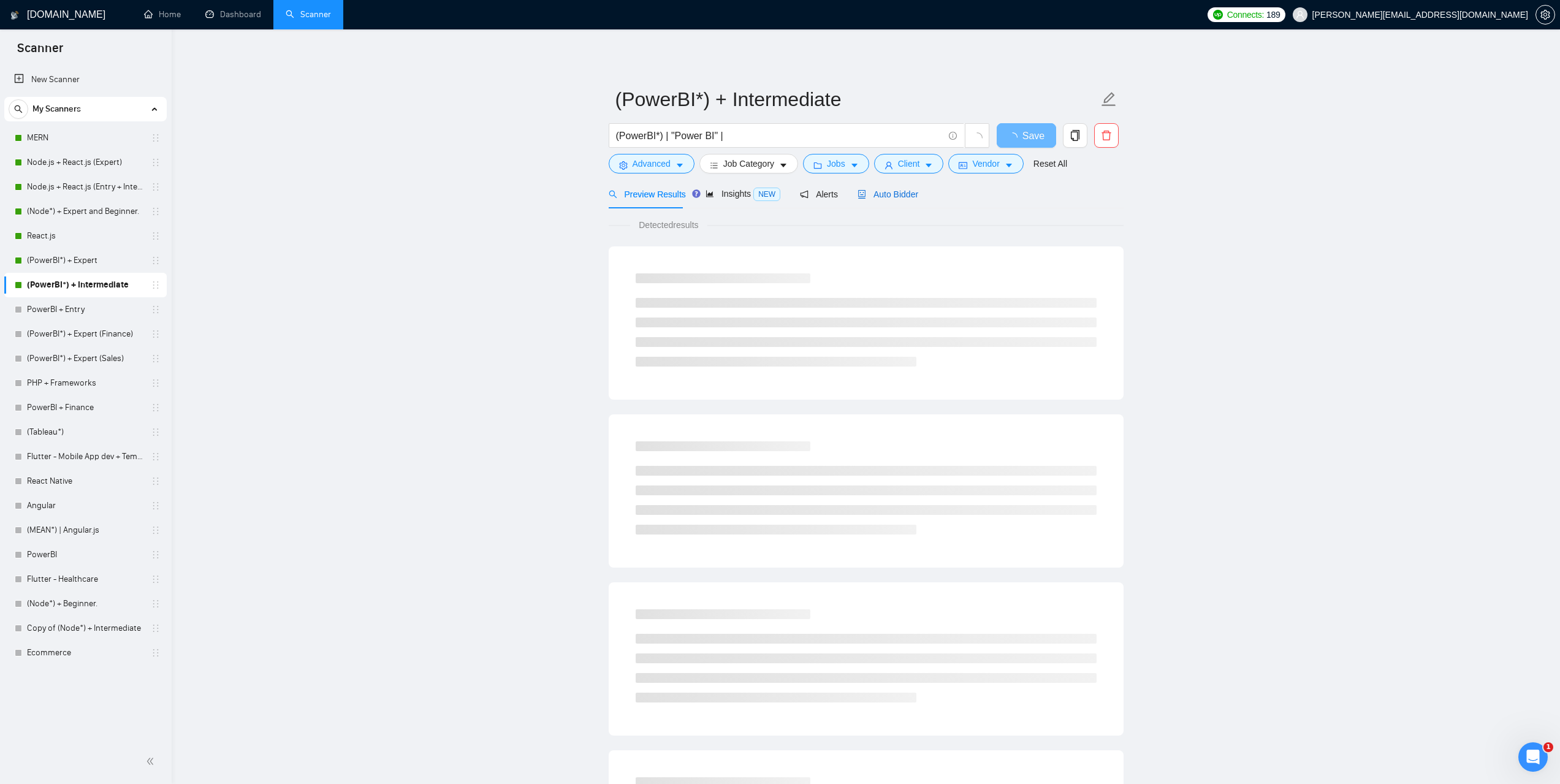
click at [893, 198] on span "Auto Bidder" at bounding box center [888, 194] width 61 height 10
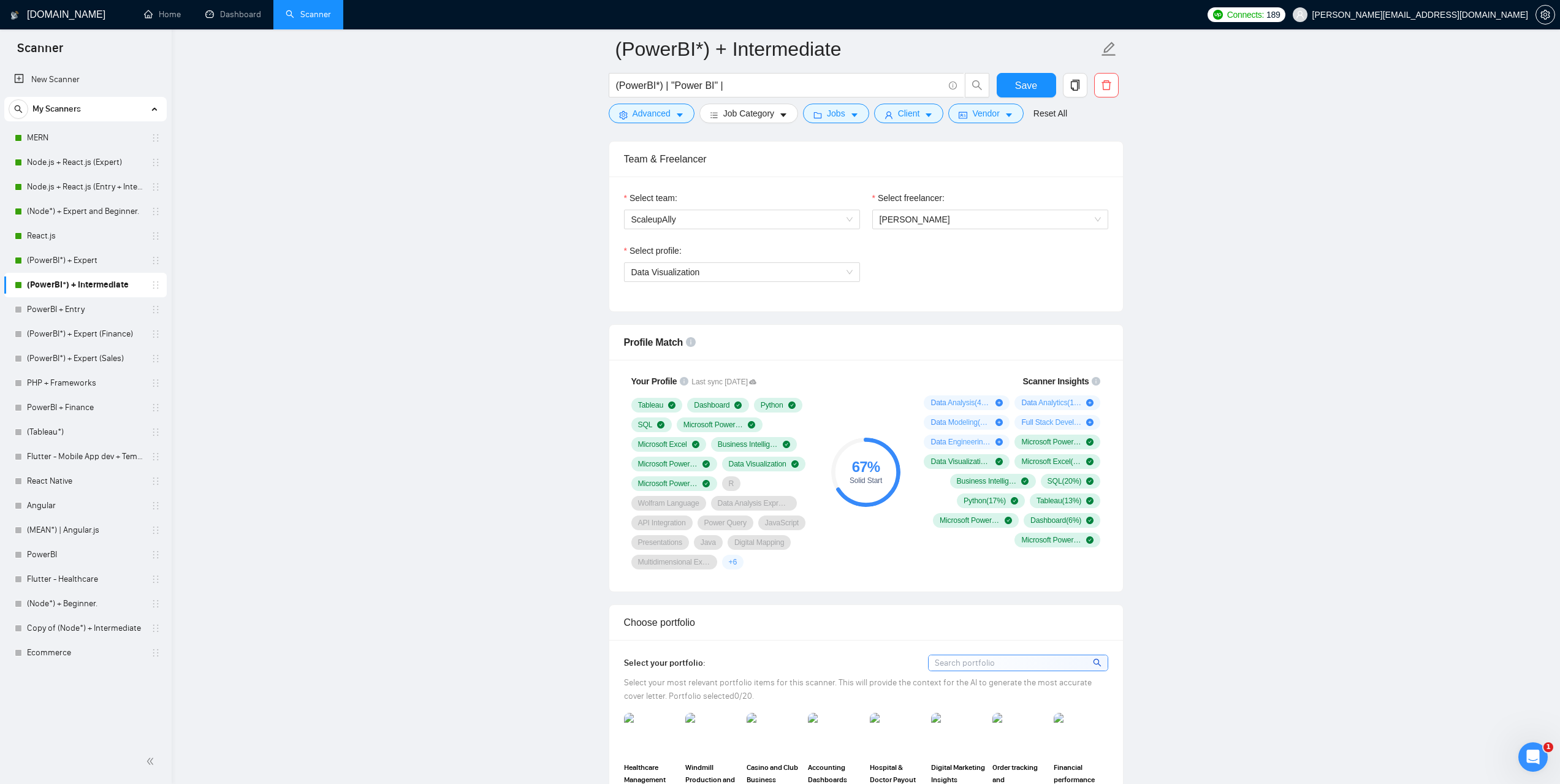
scroll to position [980, 0]
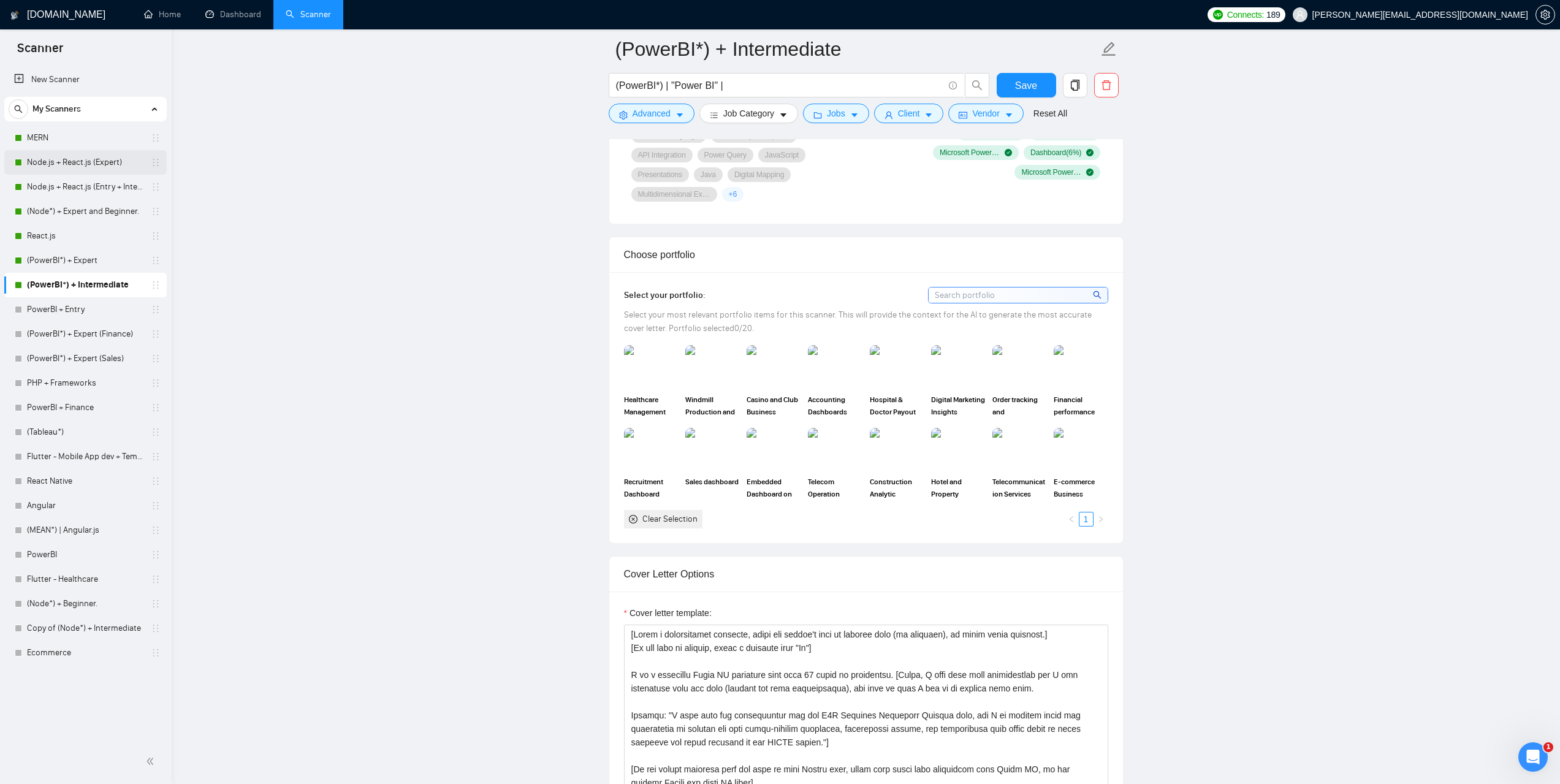
click at [103, 163] on link "Node.js + React.js (Expert)" at bounding box center [85, 162] width 117 height 24
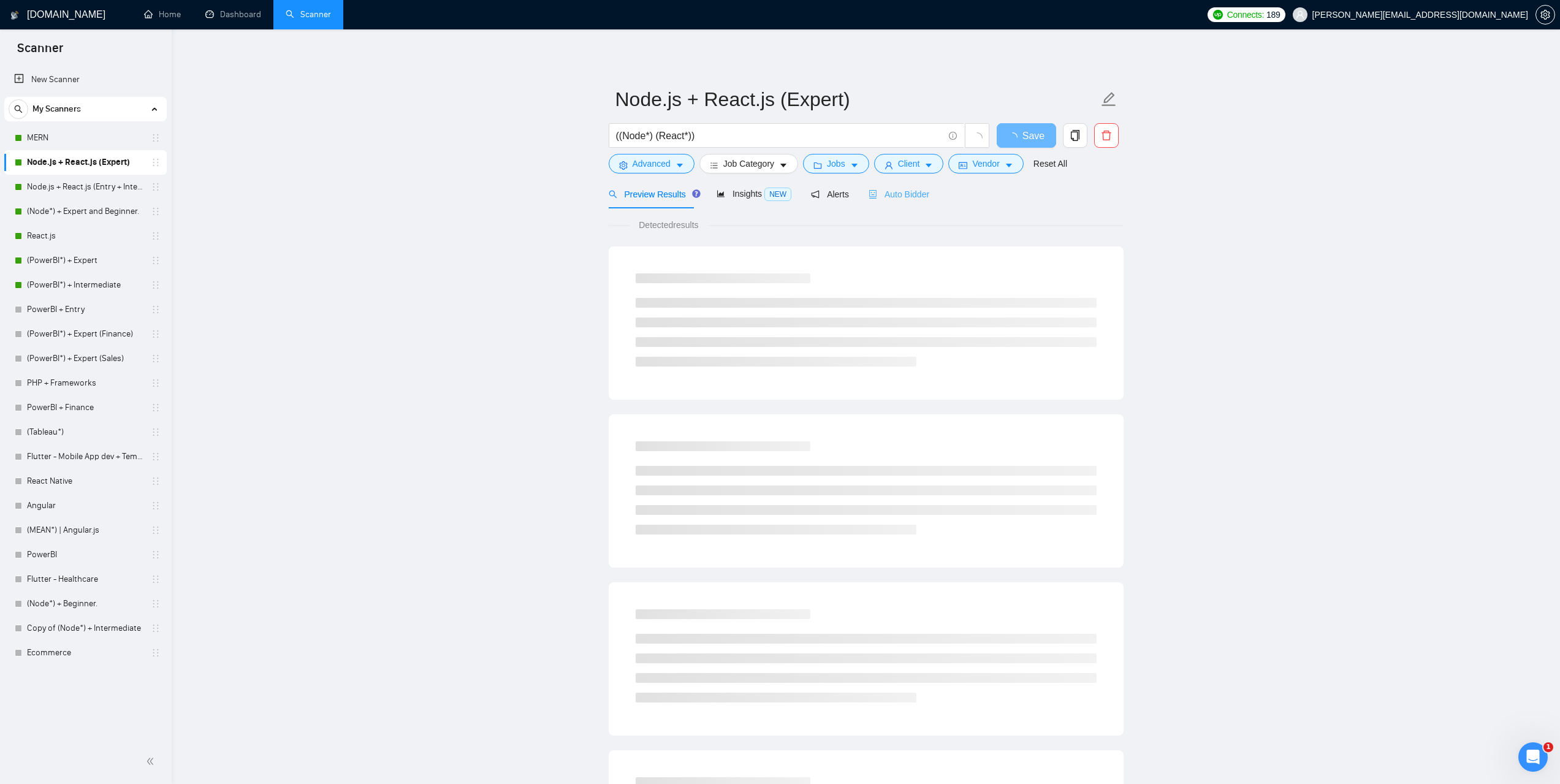
click at [896, 203] on div "Auto Bidder" at bounding box center [899, 194] width 61 height 29
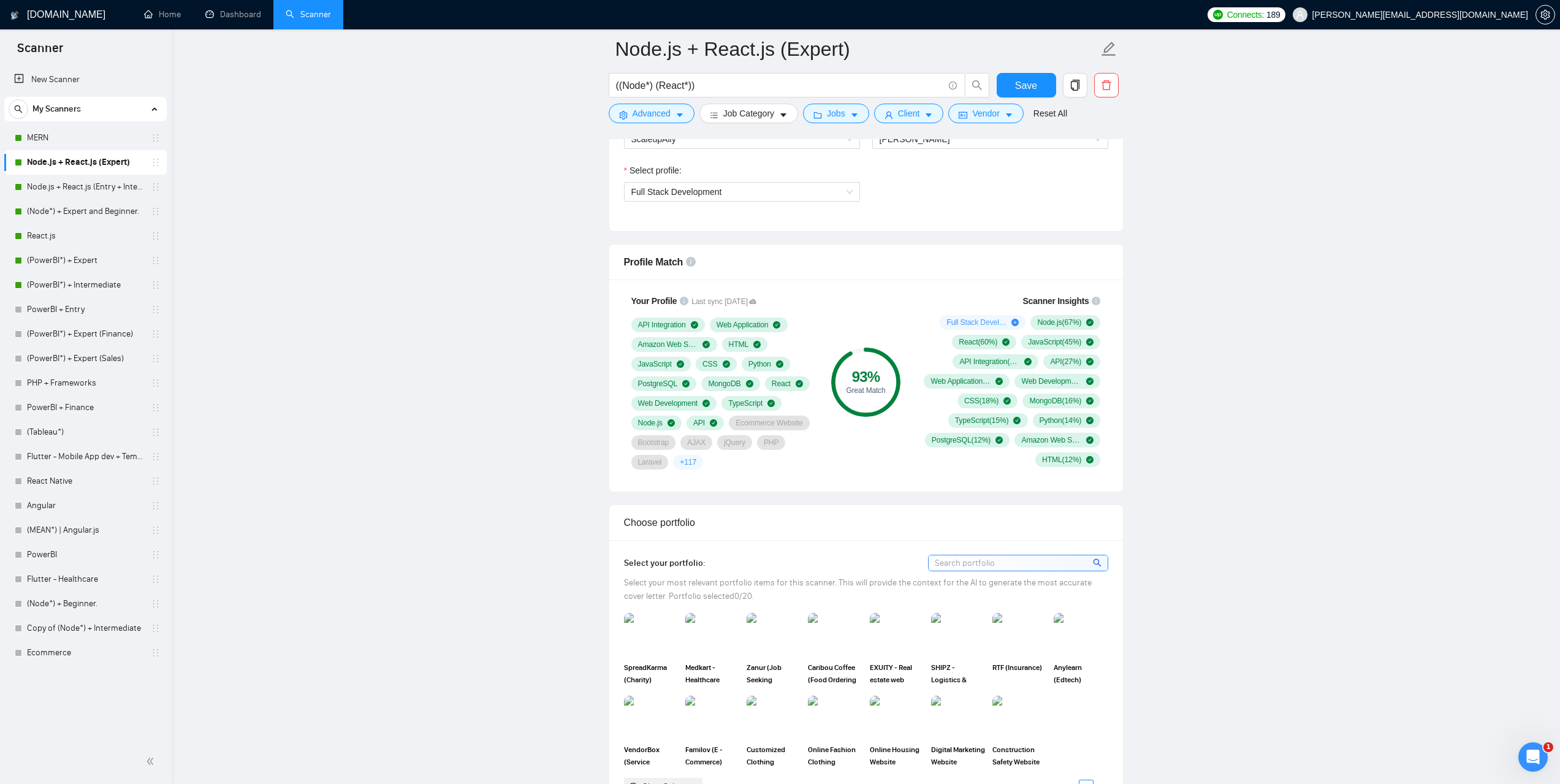
scroll to position [490, 0]
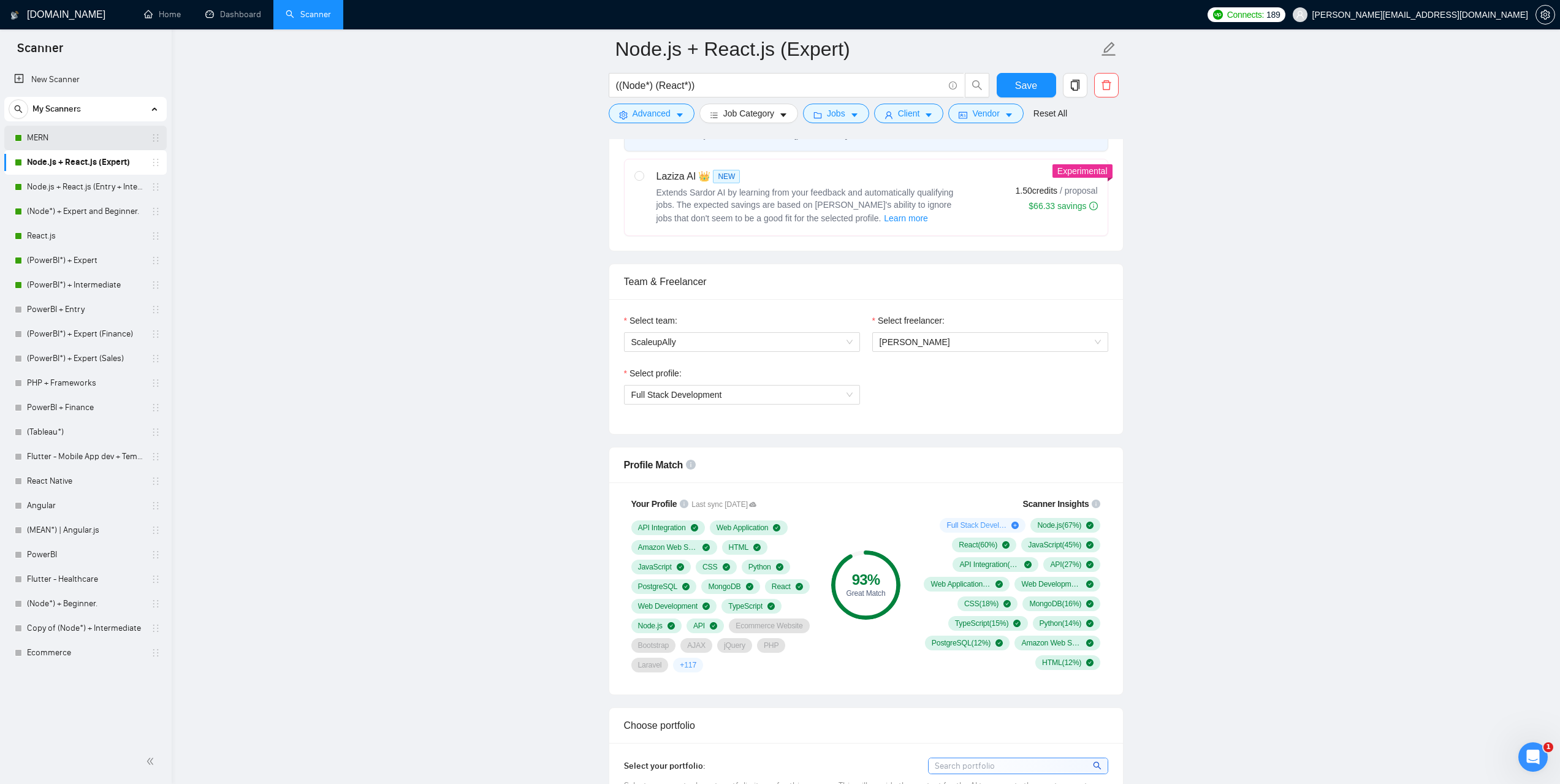
click at [66, 144] on link "MERN" at bounding box center [85, 137] width 117 height 24
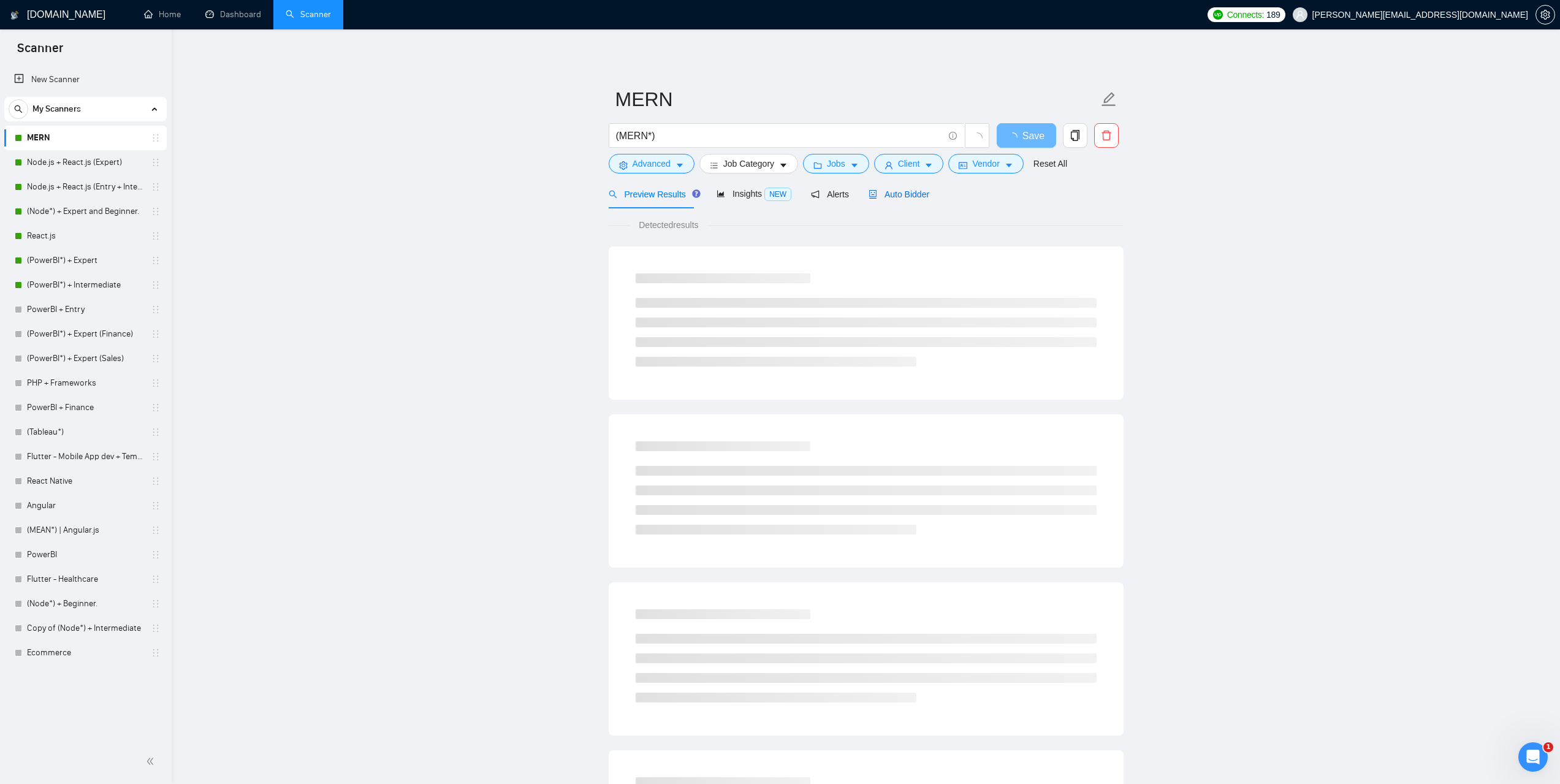
click at [893, 190] on span "Auto Bidder" at bounding box center [899, 194] width 61 height 10
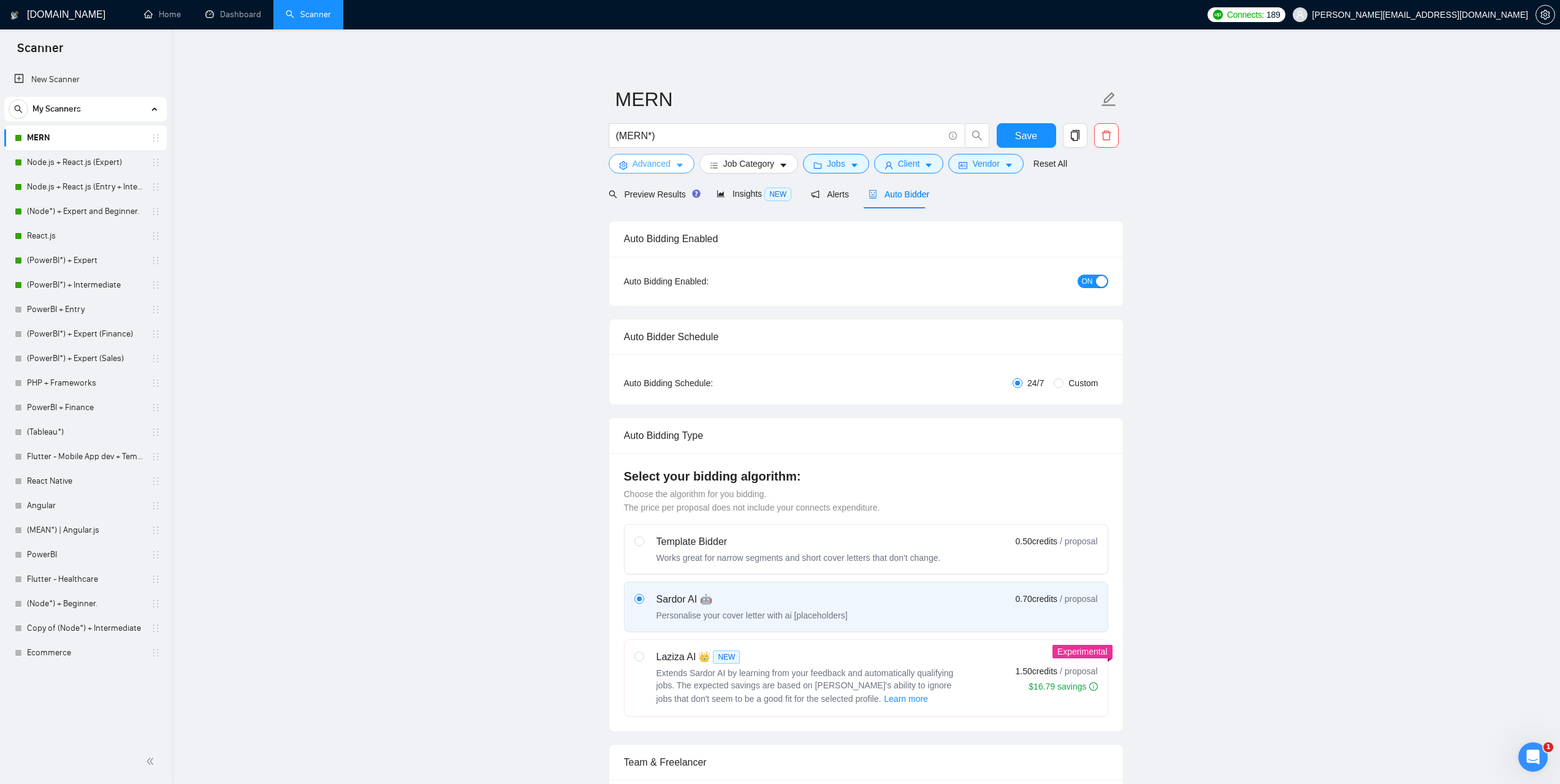
click at [669, 166] on span "Advanced" at bounding box center [651, 164] width 38 height 14
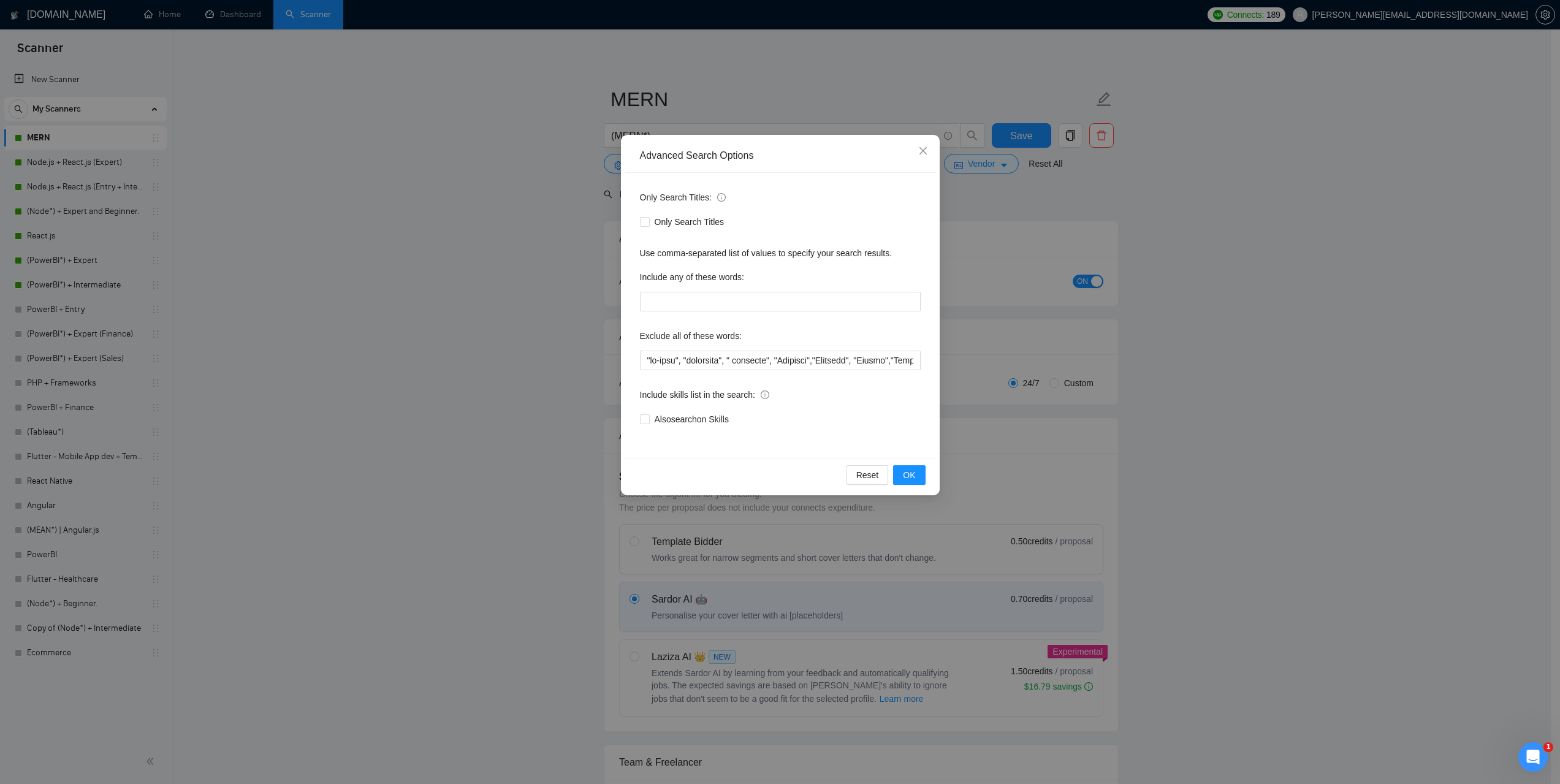
click at [1329, 317] on div "Advanced Search Options Only Search Titles: Only Search Titles Use comma-separa…" at bounding box center [780, 392] width 1560 height 784
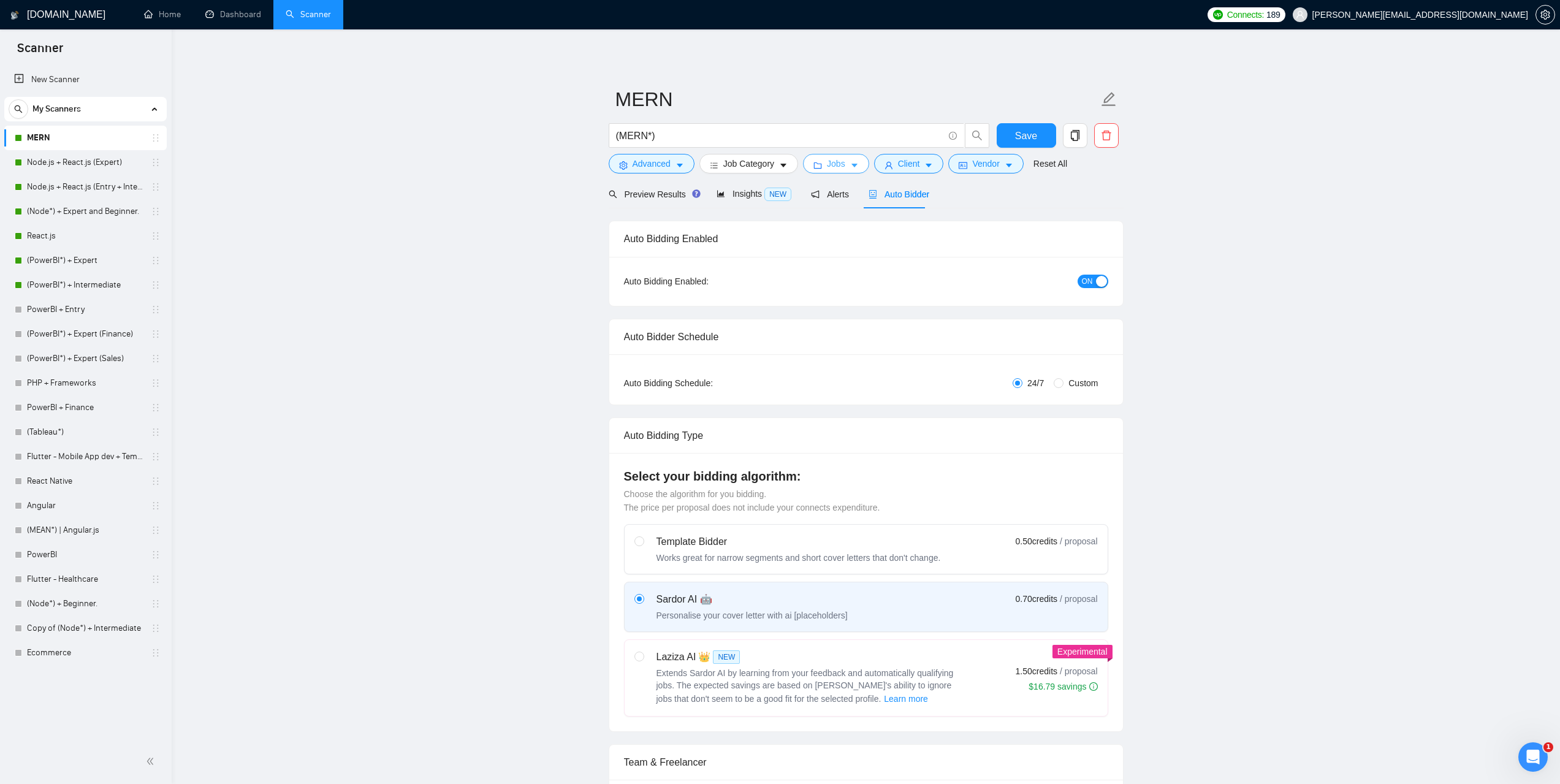
click at [837, 166] on span "Jobs" at bounding box center [836, 164] width 19 height 14
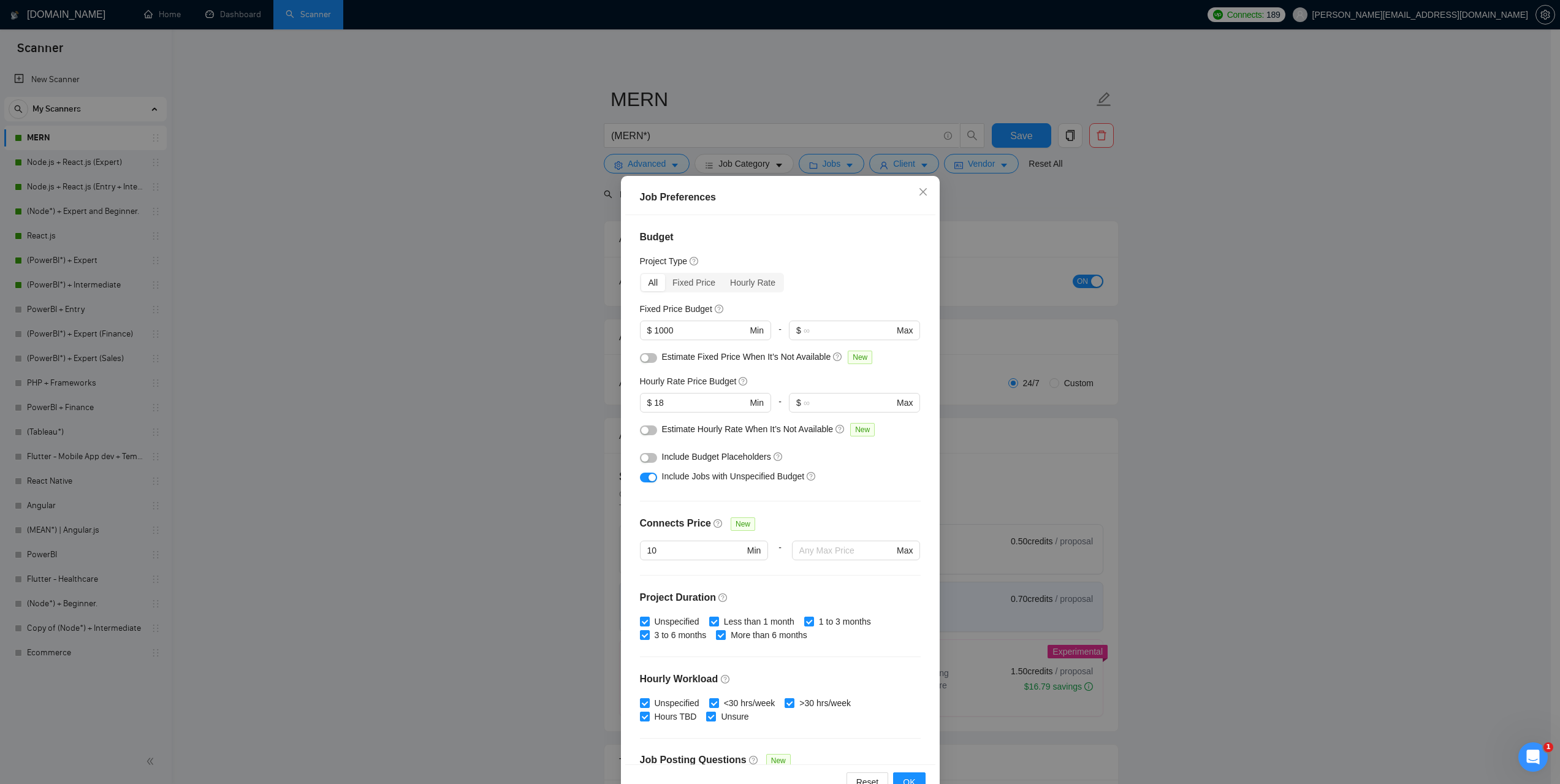
click at [1307, 402] on div "Job Preferences Budget Project Type All Fixed Price Hourly Rate Fixed Price Bud…" at bounding box center [780, 392] width 1560 height 784
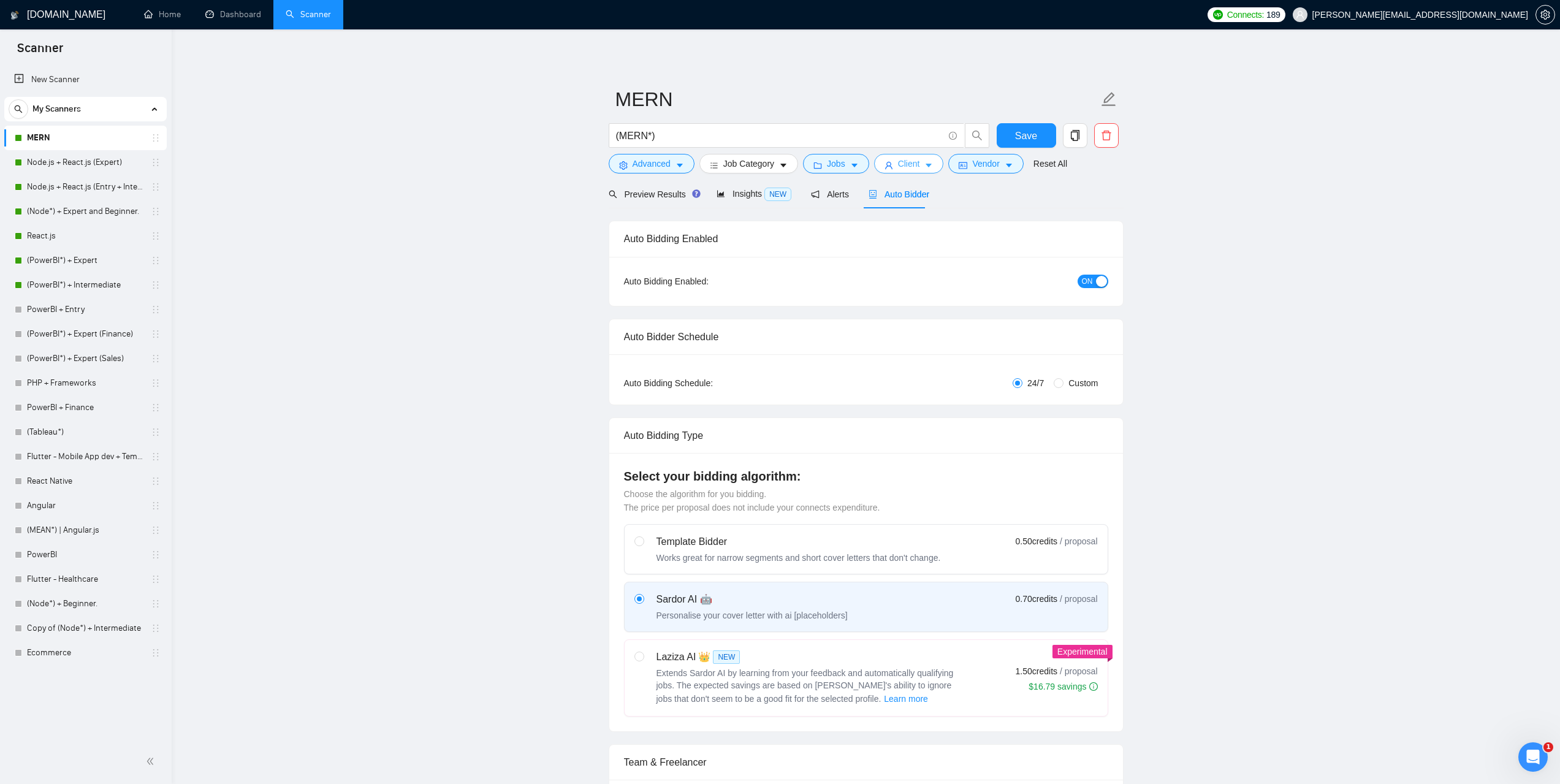
click at [908, 157] on span "Client" at bounding box center [909, 164] width 22 height 14
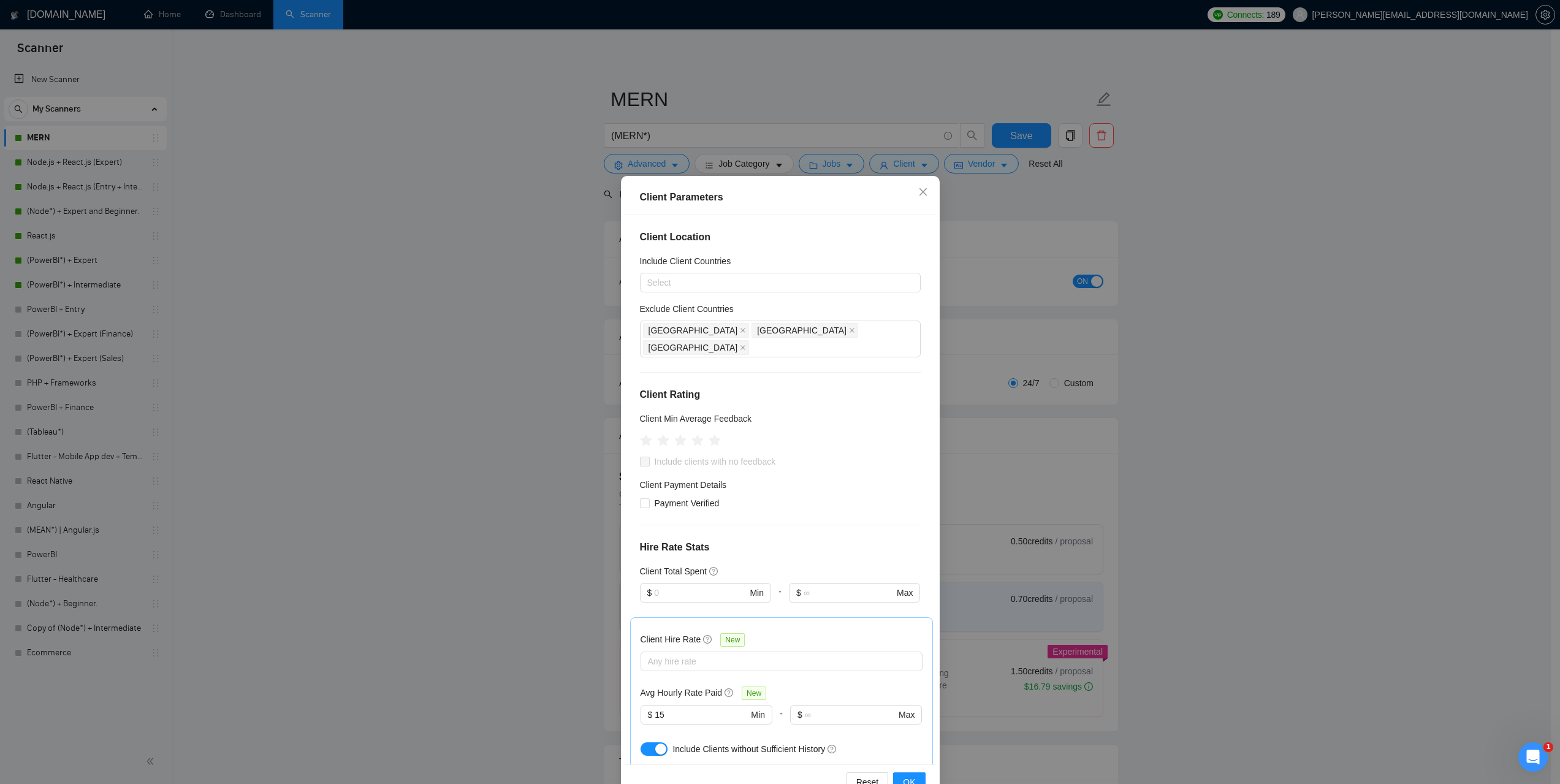
click at [1326, 323] on div "Client Parameters Client Location Include Client Countries Select Exclude Clien…" at bounding box center [780, 392] width 1560 height 784
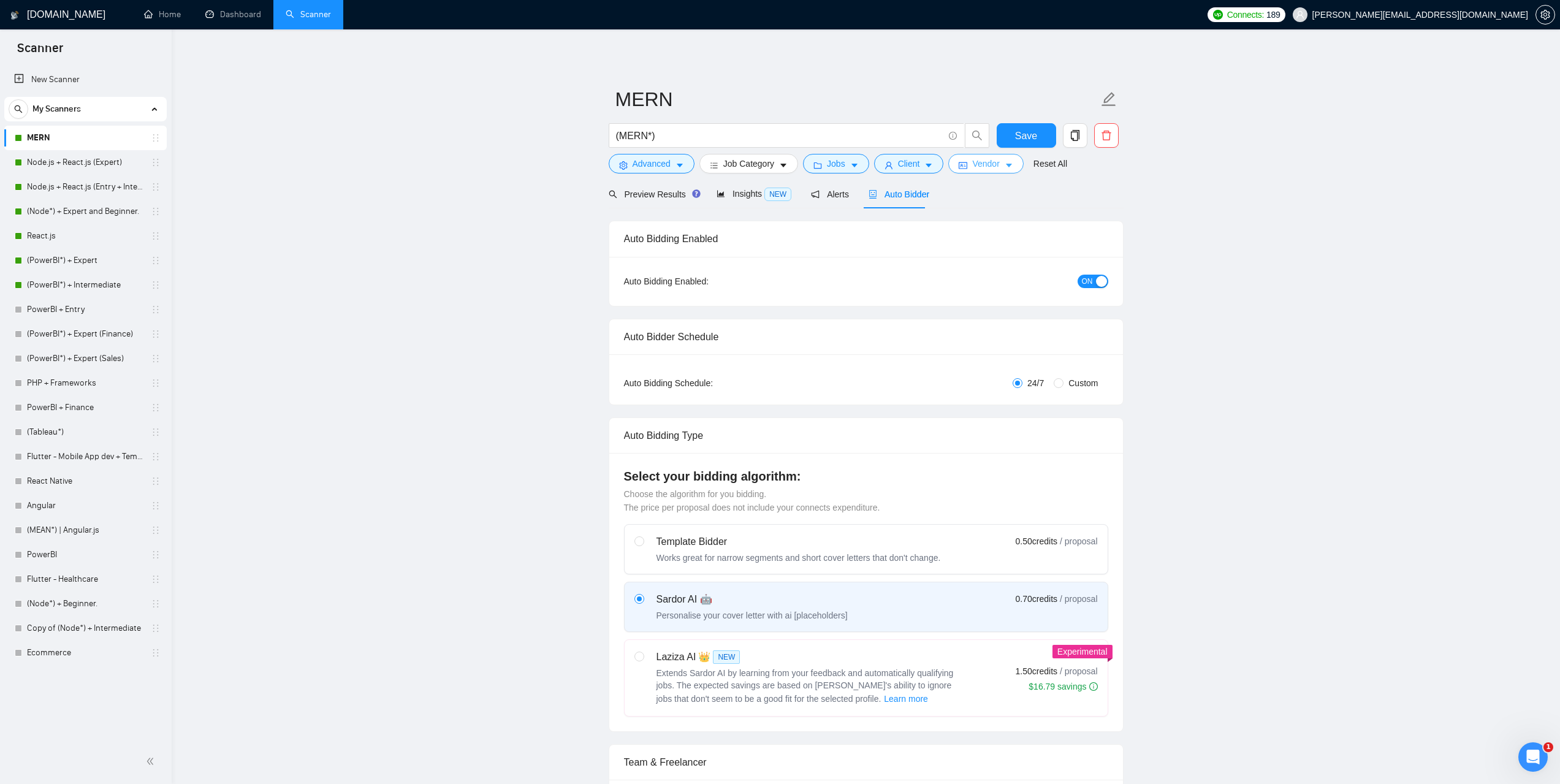
click at [992, 164] on span "Vendor" at bounding box center [985, 164] width 27 height 14
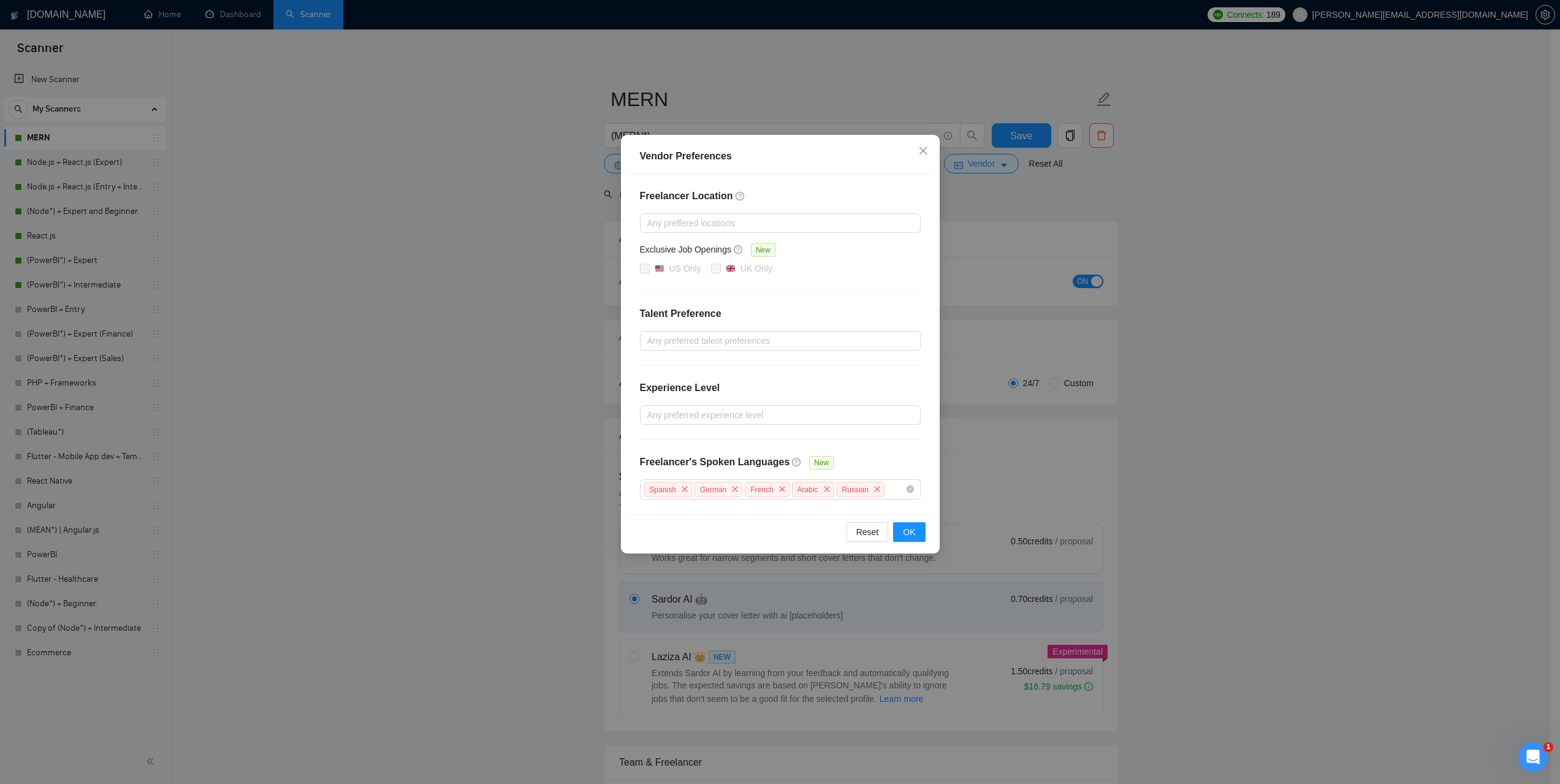
click at [1302, 276] on div "Vendor Preferences Freelancer Location Any preffered locations Exclusive Job Op…" at bounding box center [780, 392] width 1560 height 784
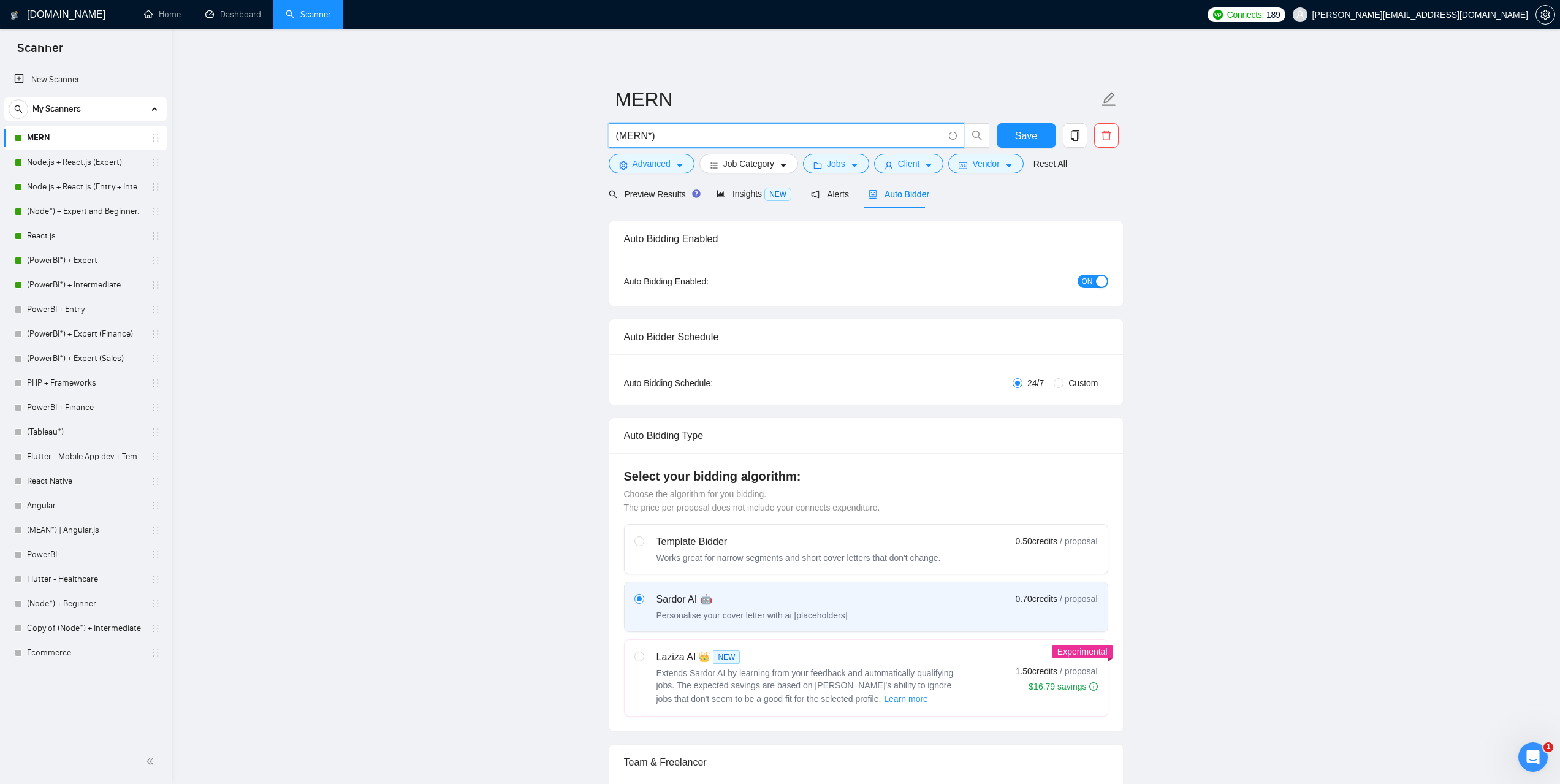
click at [736, 138] on input "(MERN*)" at bounding box center [779, 135] width 327 height 15
type input "(MERN*)"
click at [642, 198] on span "Preview Results" at bounding box center [653, 194] width 88 height 10
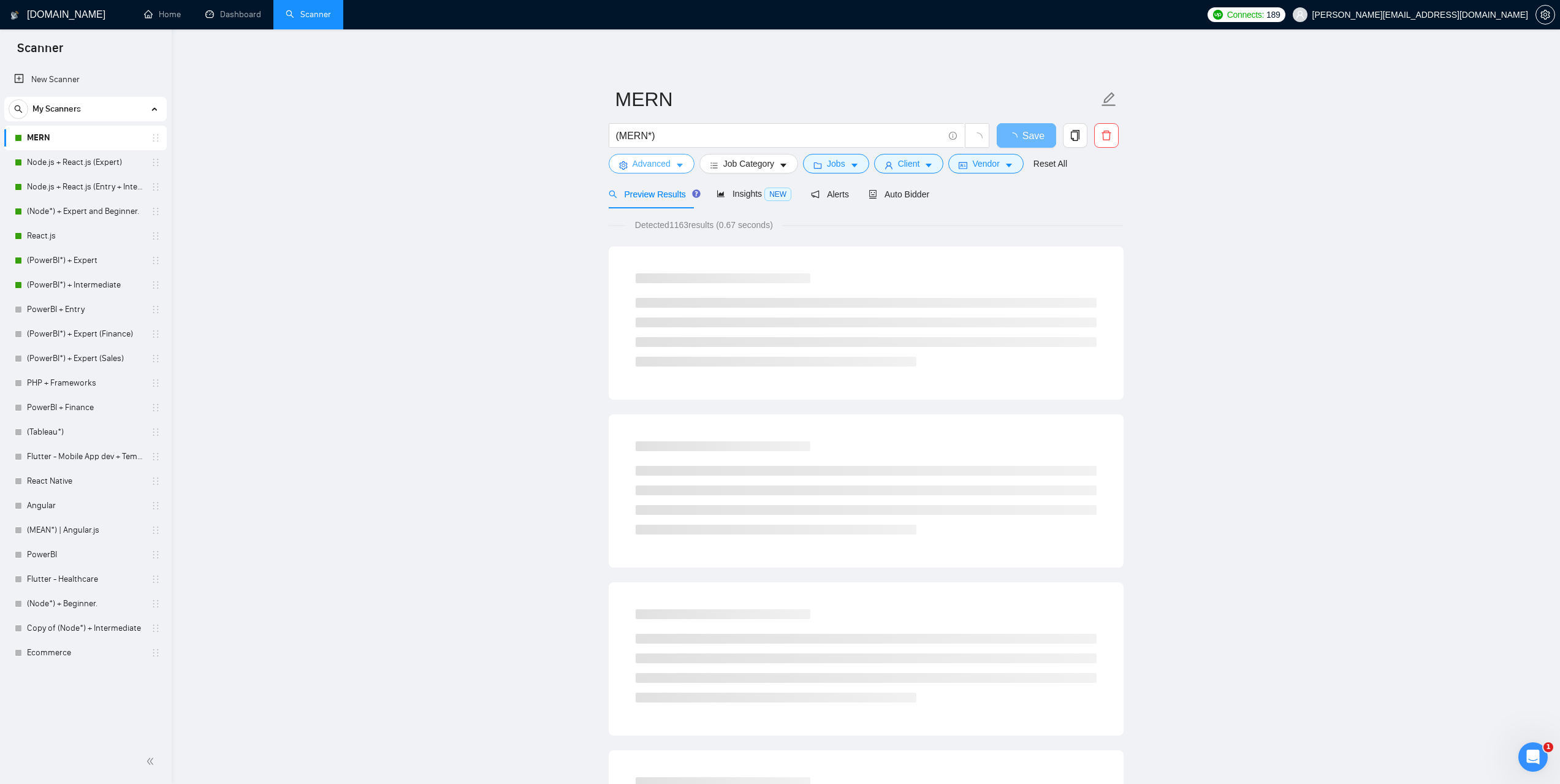
click at [677, 160] on button "Advanced" at bounding box center [651, 164] width 86 height 19
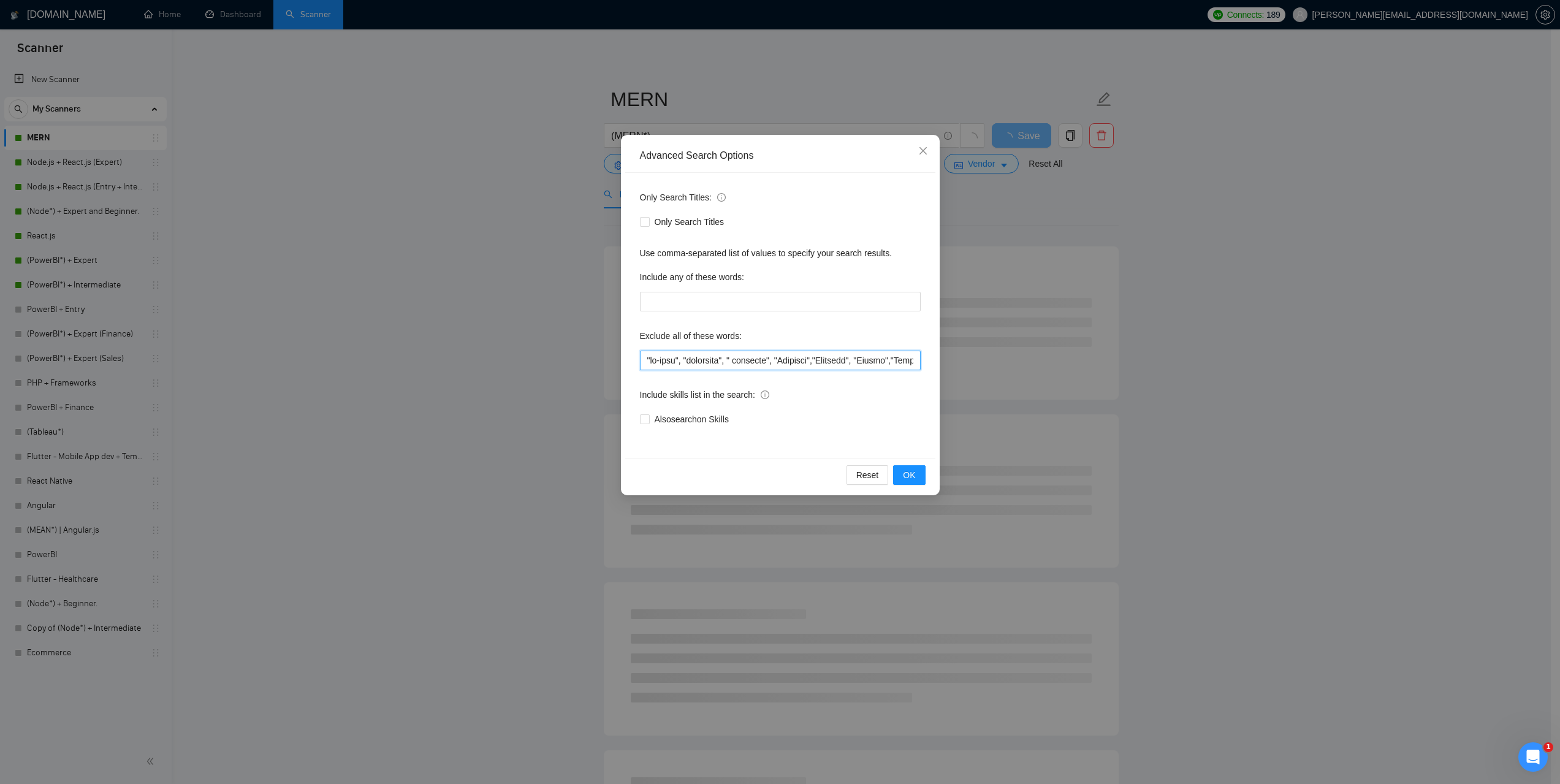
click at [770, 359] on input "text" at bounding box center [780, 360] width 280 height 19
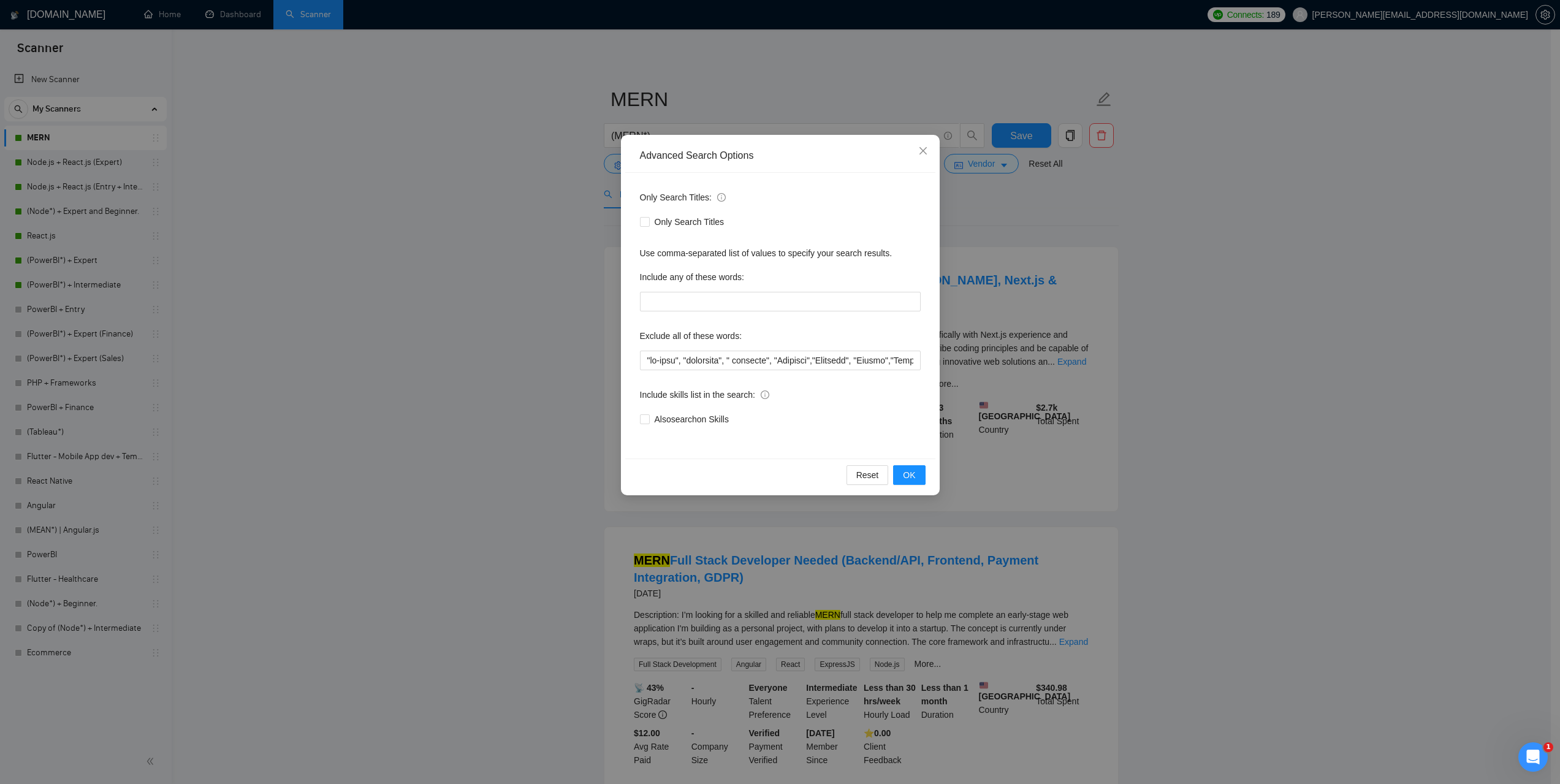
click at [365, 211] on div "Advanced Search Options Only Search Titles: Only Search Titles Use comma-separa…" at bounding box center [780, 392] width 1560 height 784
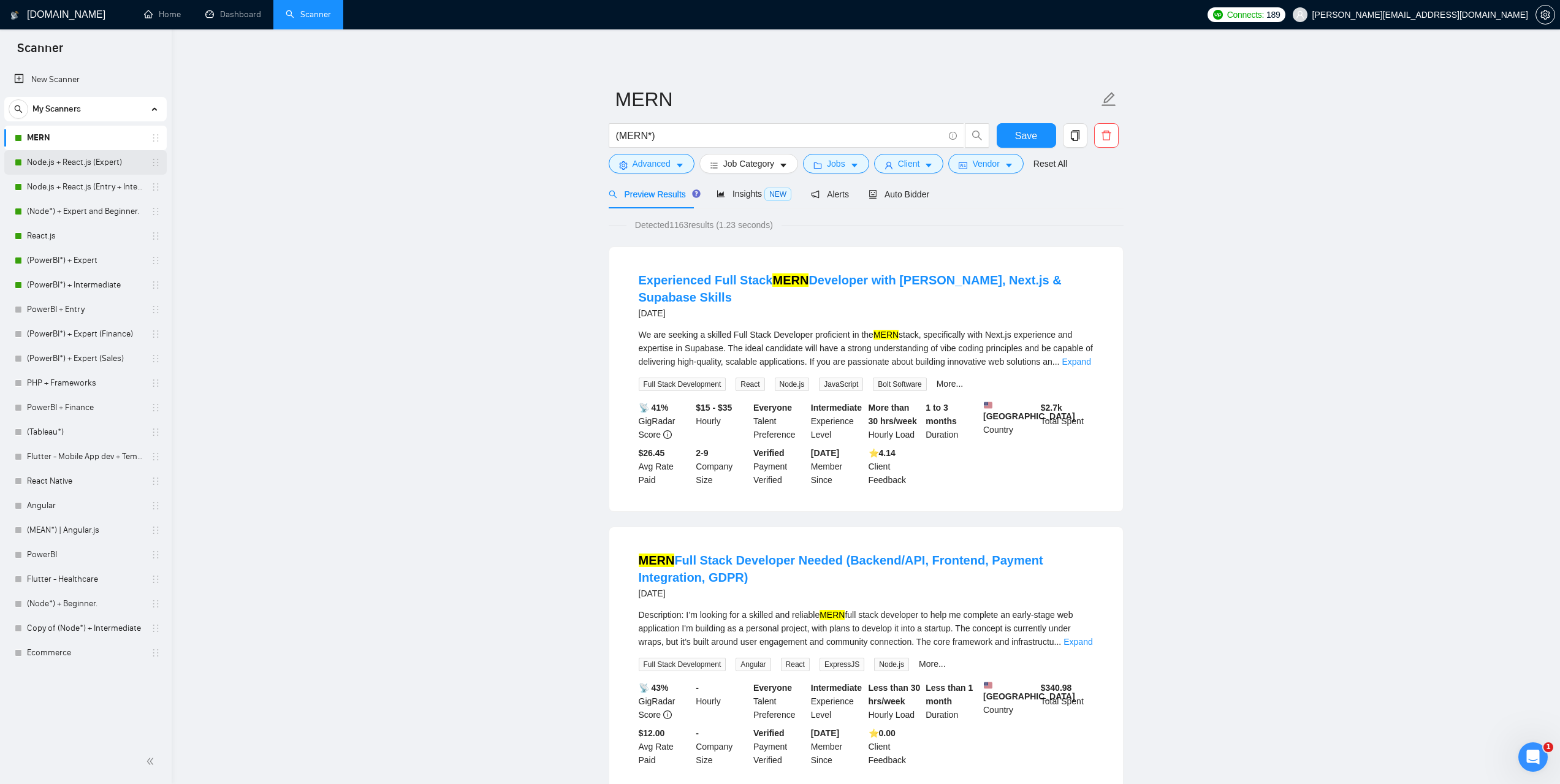
click at [72, 162] on link "Node.js + React.js (Expert)" at bounding box center [85, 162] width 117 height 24
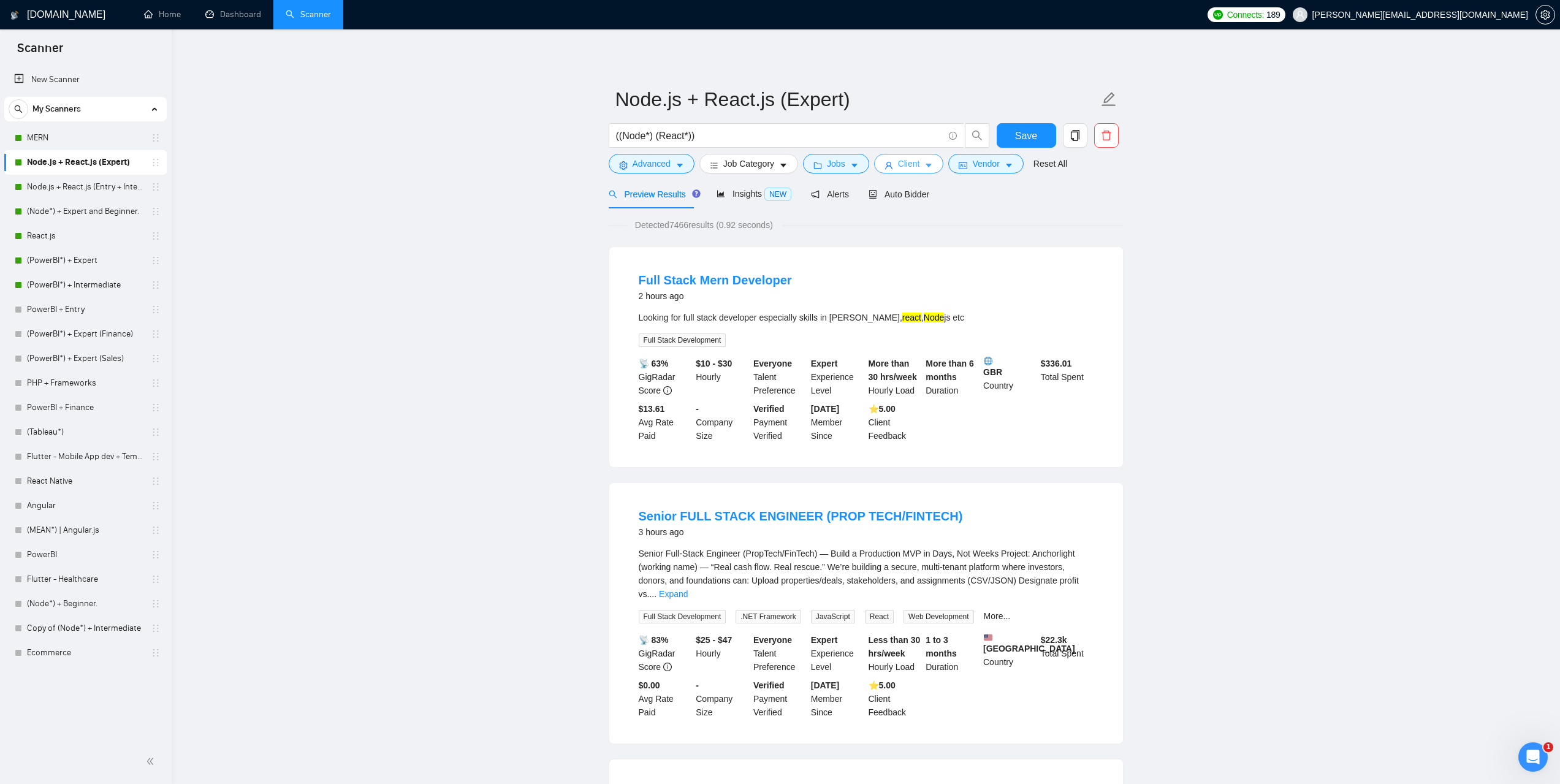
click at [931, 164] on button "Client" at bounding box center [909, 164] width 70 height 19
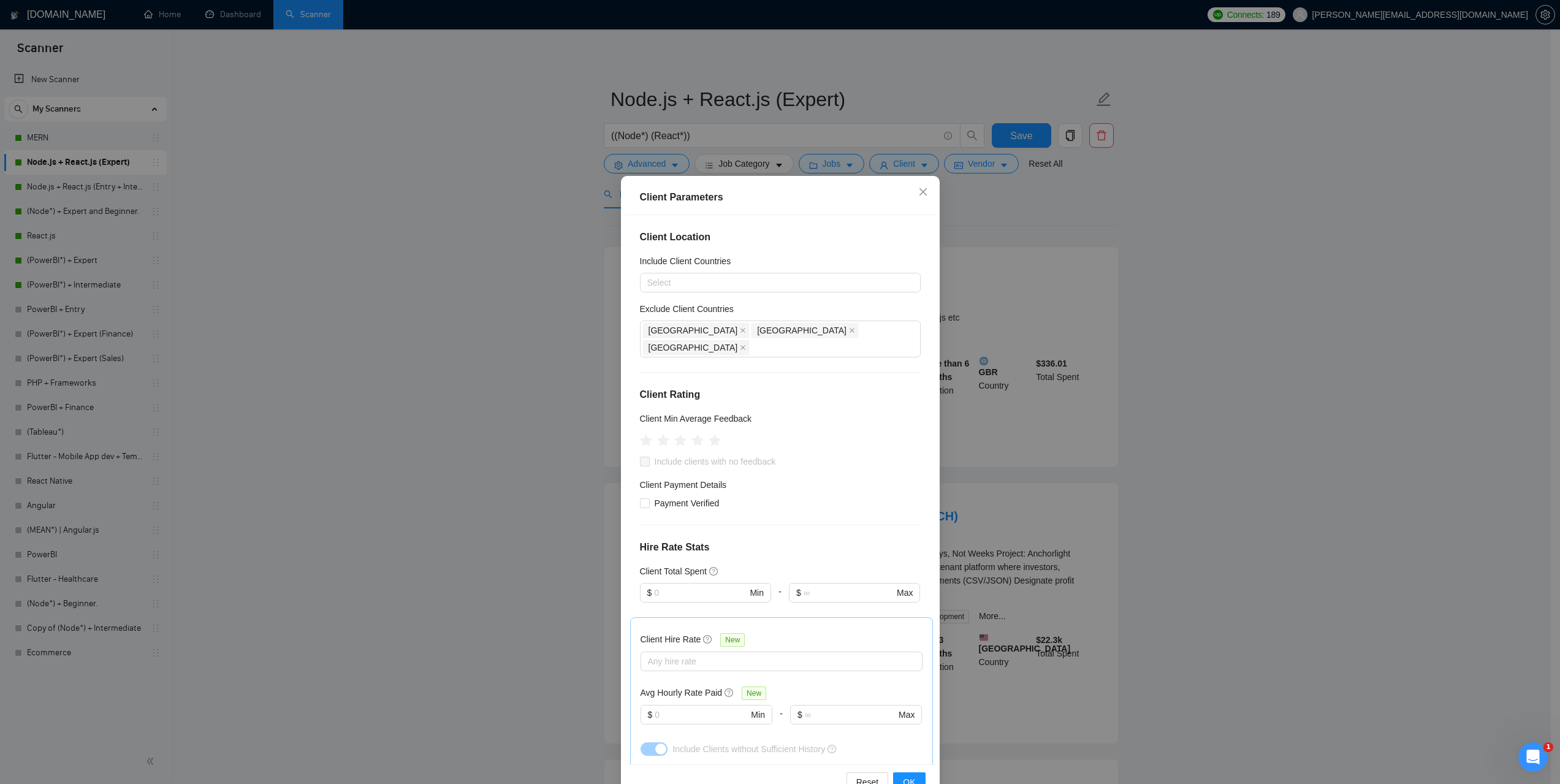
click at [1304, 284] on div "Client Parameters Client Location Include Client Countries Select Exclude Clien…" at bounding box center [780, 392] width 1560 height 784
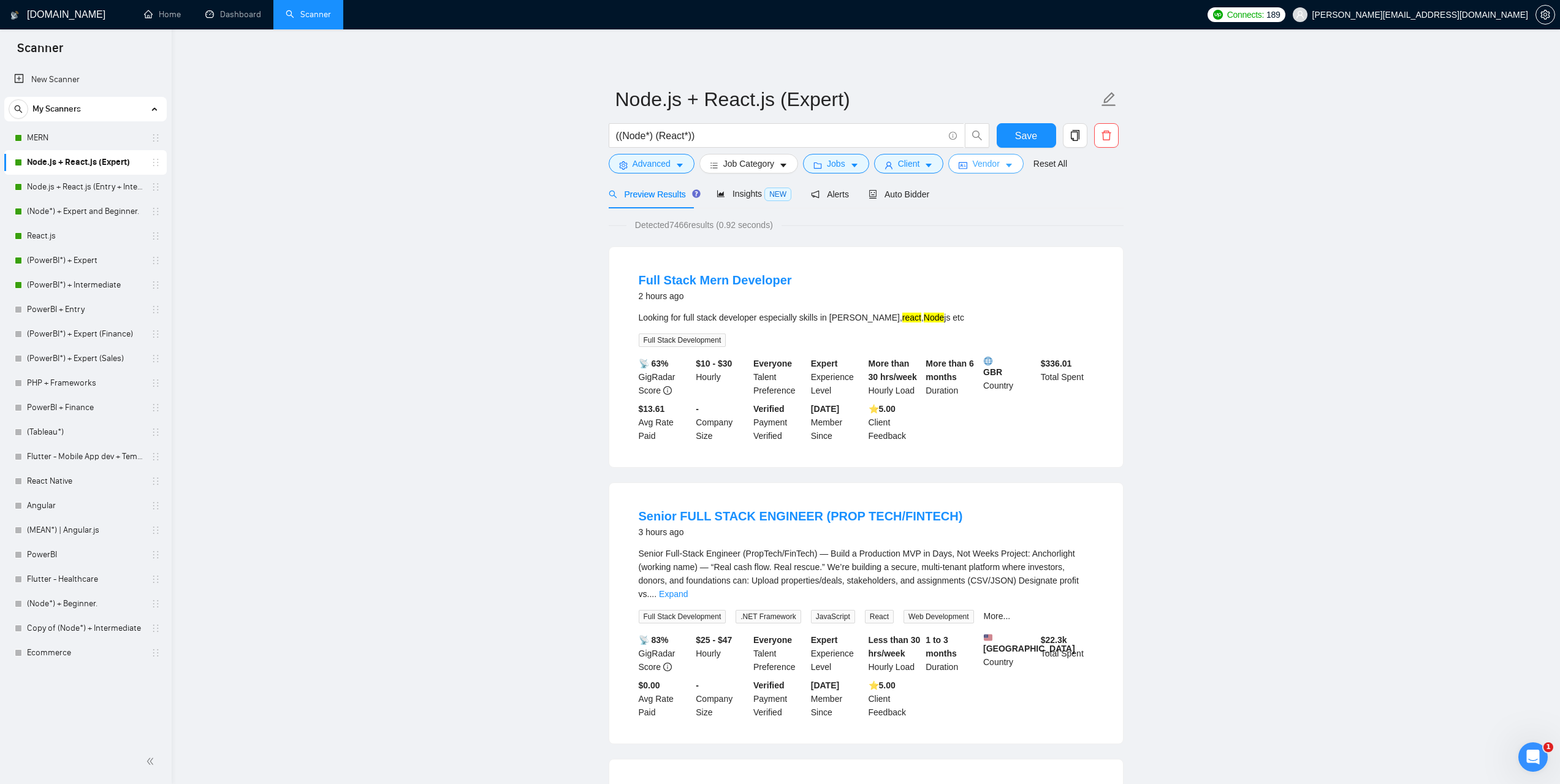
click at [977, 169] on span "Vendor" at bounding box center [985, 164] width 27 height 14
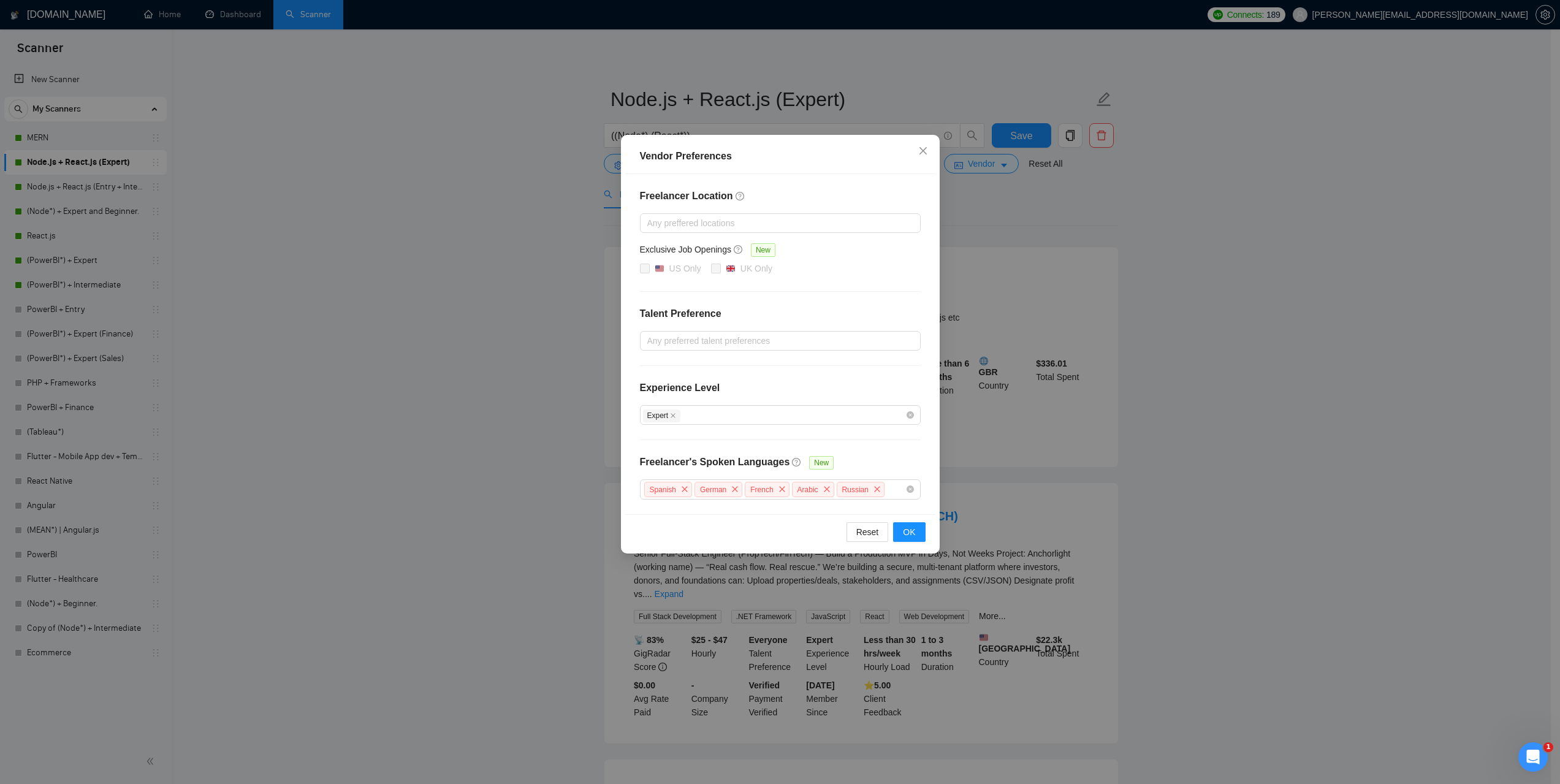
click at [1232, 345] on div "Vendor Preferences Freelancer Location Any preffered locations Exclusive Job Op…" at bounding box center [780, 392] width 1560 height 784
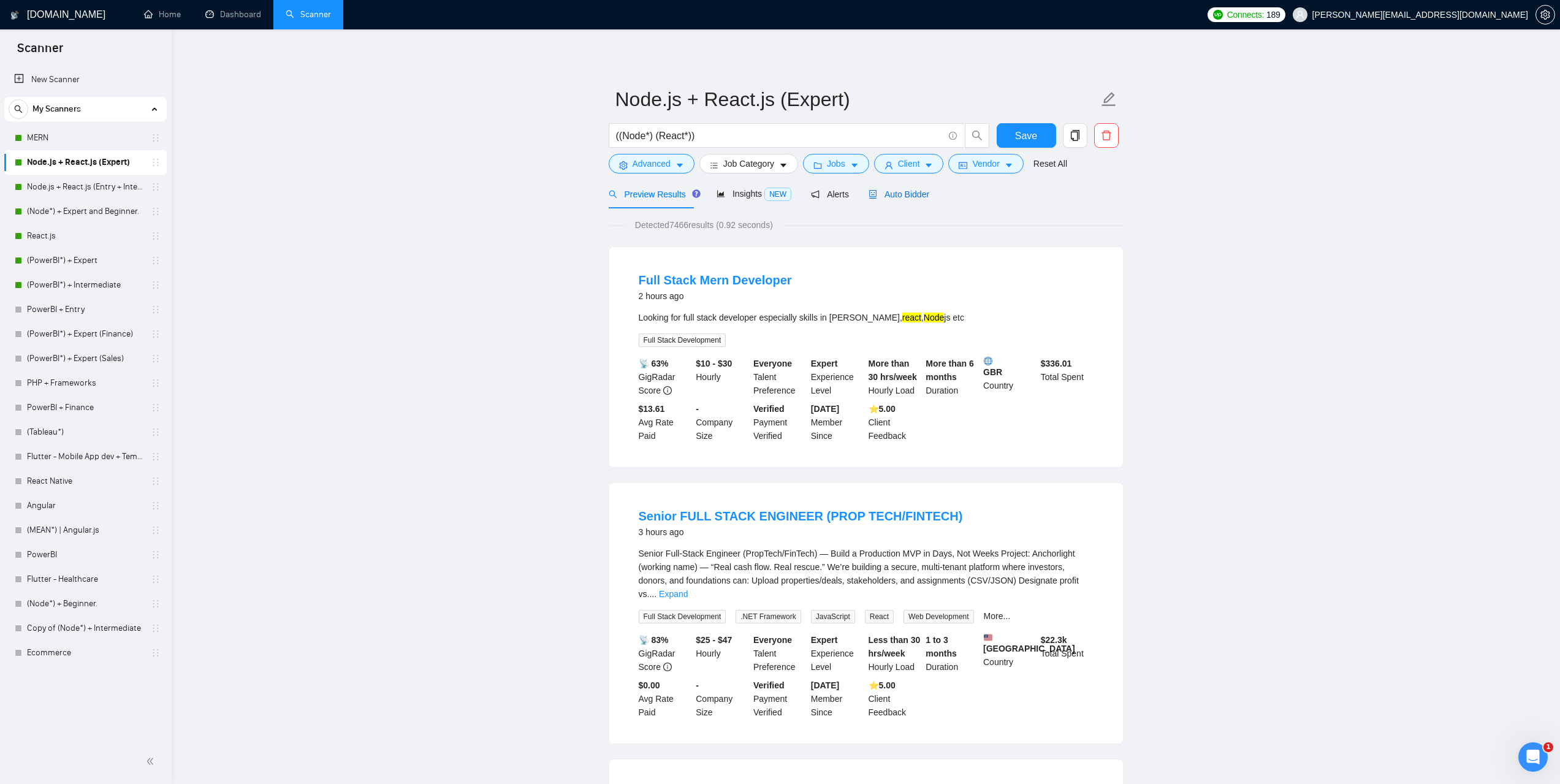
click at [912, 195] on span "Auto Bidder" at bounding box center [899, 194] width 61 height 10
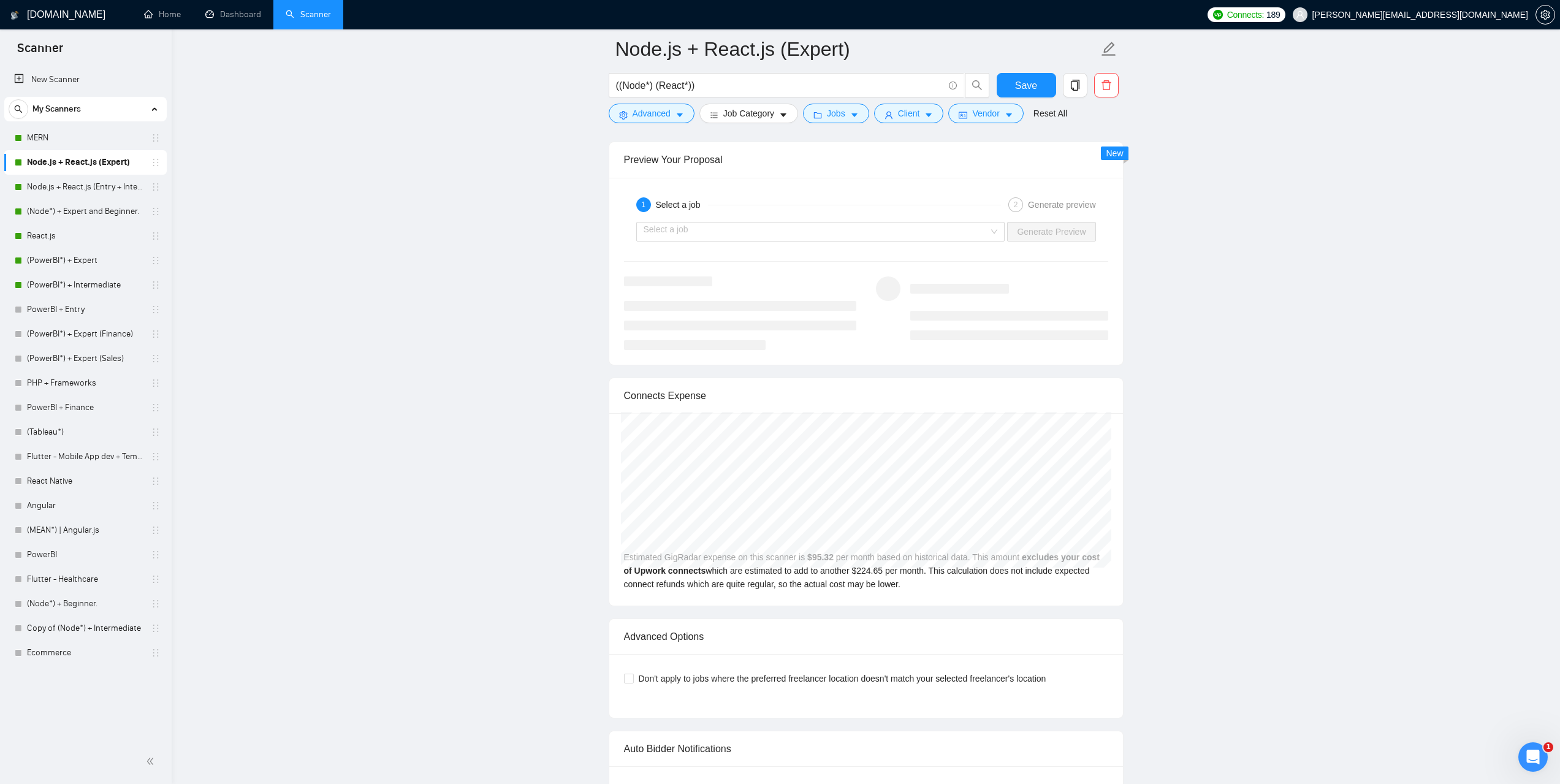
scroll to position [2574, 0]
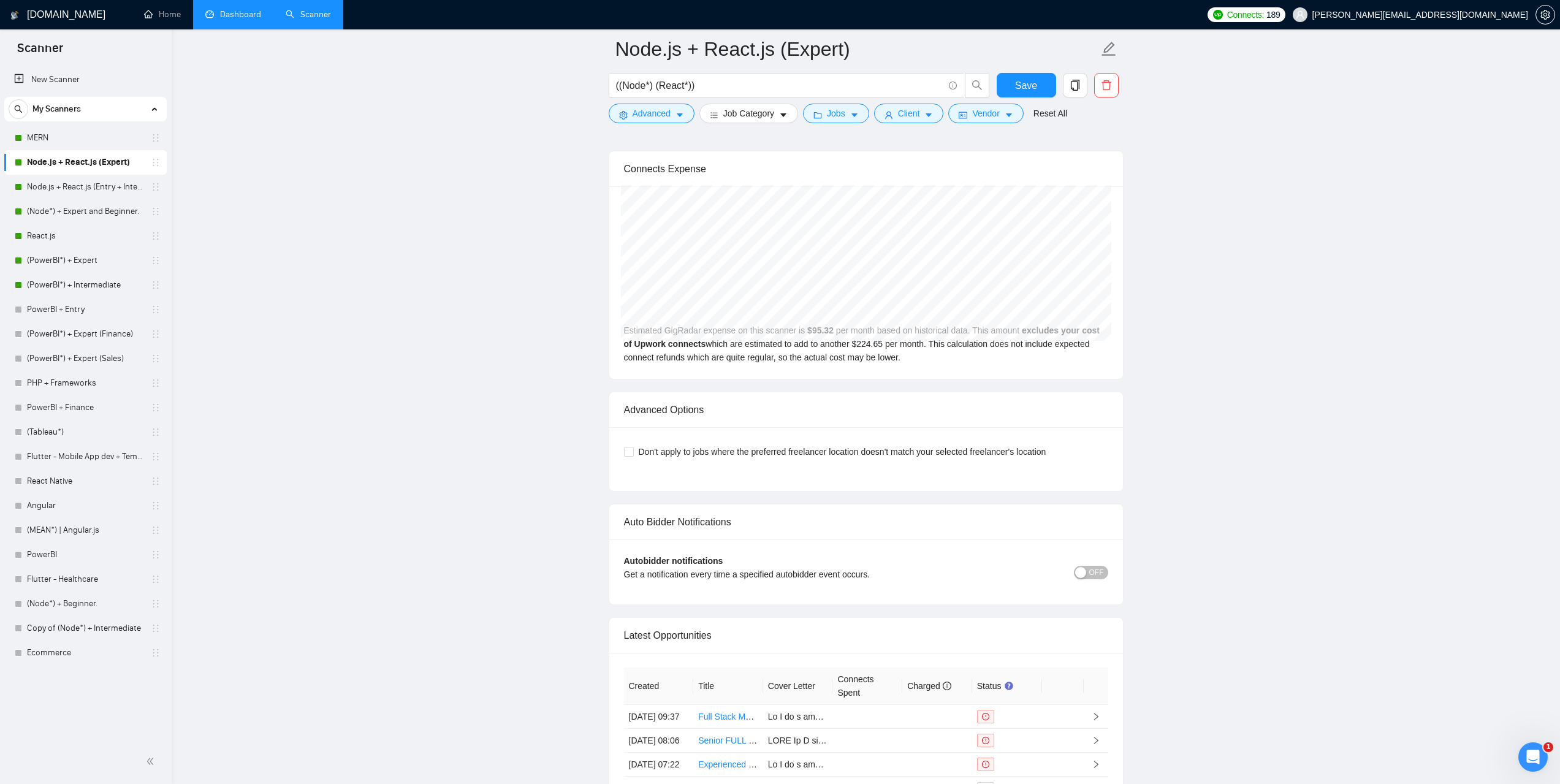
click at [244, 19] on link "Dashboard" at bounding box center [233, 14] width 56 height 10
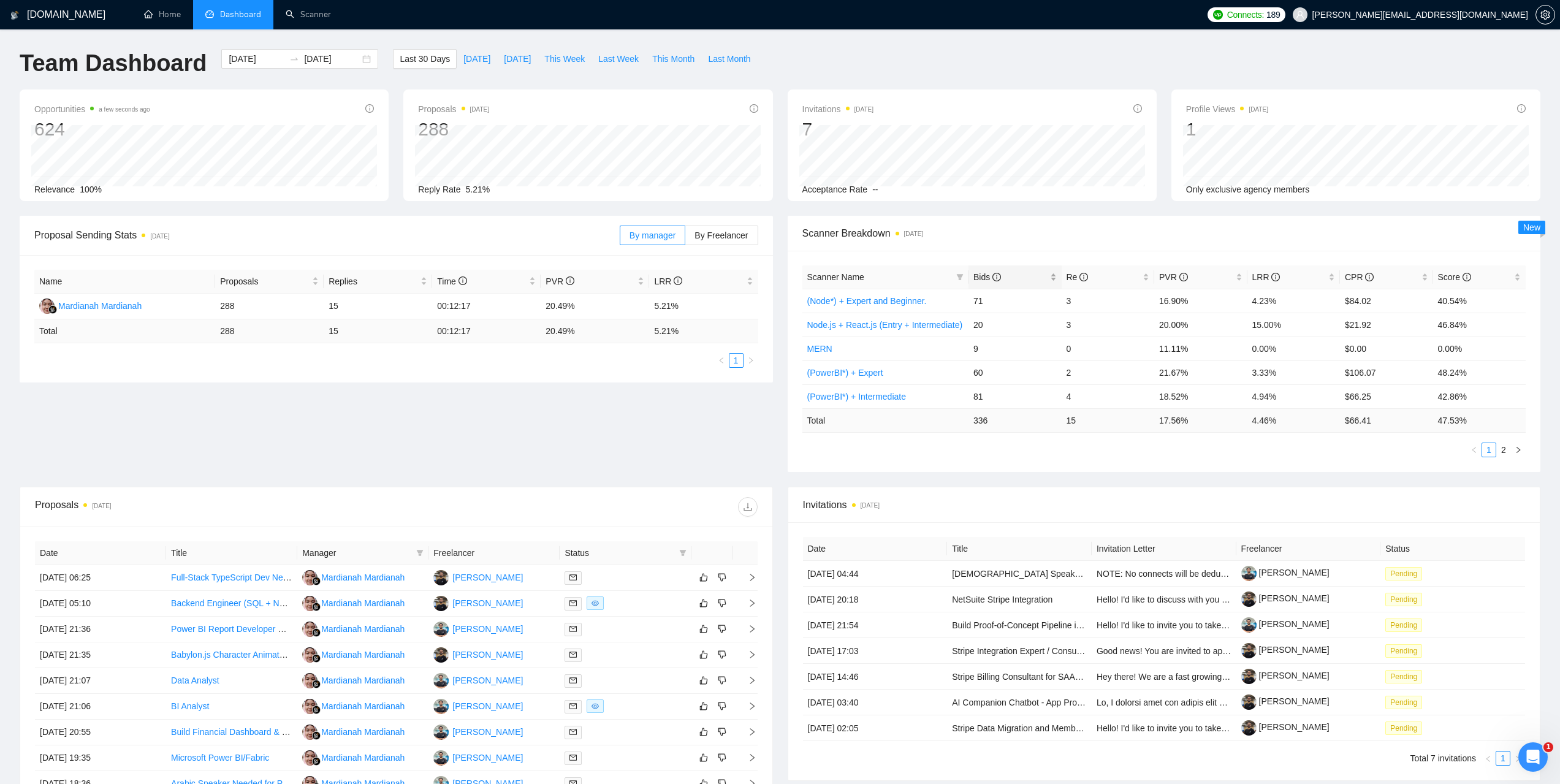
click at [973, 272] on div "Bids" at bounding box center [1015, 277] width 84 height 14
click at [979, 272] on span "Bids" at bounding box center [987, 277] width 28 height 10
click at [471, 577] on div "[PERSON_NAME]" at bounding box center [488, 577] width 70 height 14
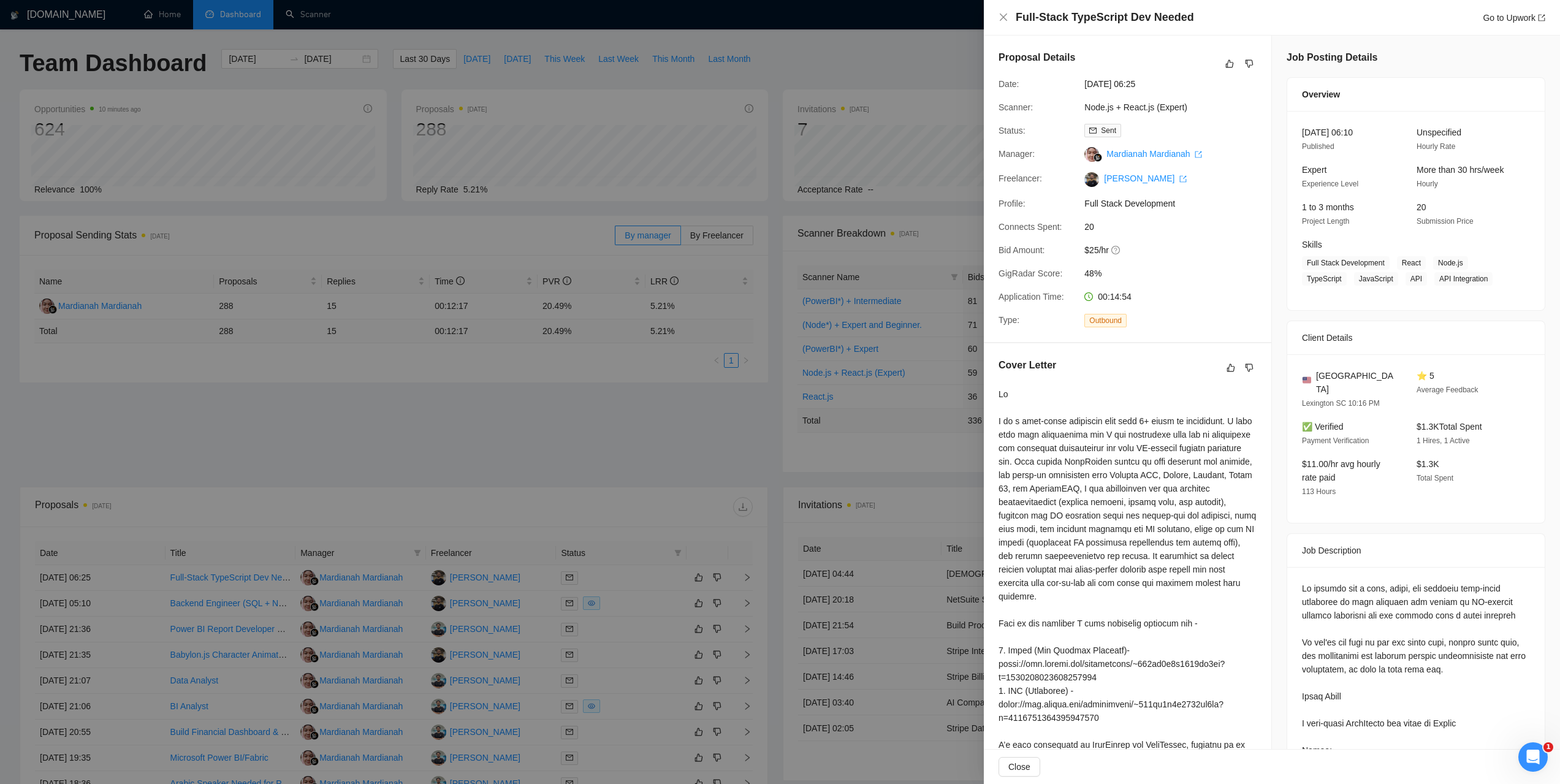
click at [822, 57] on div at bounding box center [780, 392] width 1560 height 784
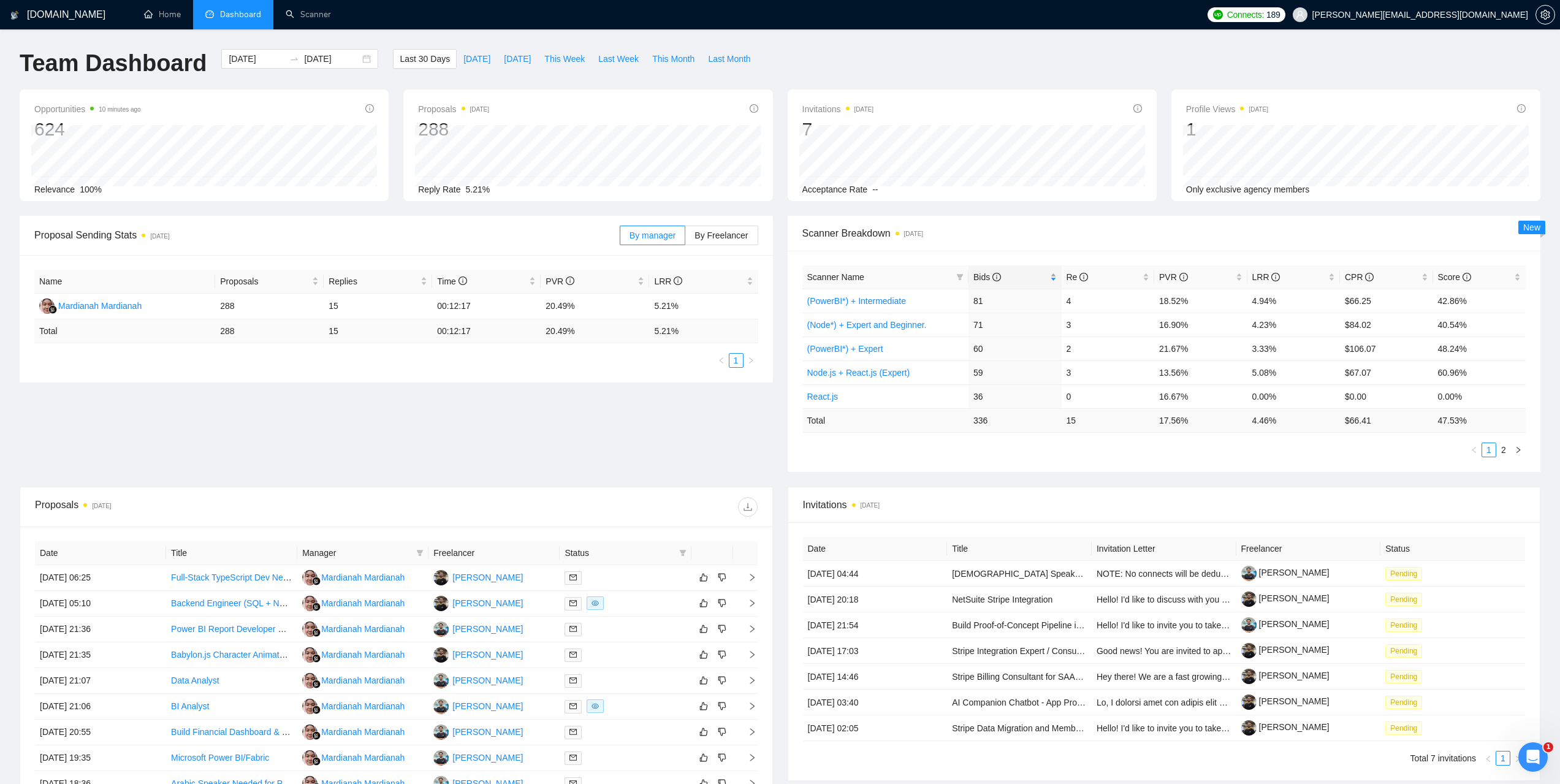
click at [979, 270] on span "Bids" at bounding box center [1010, 277] width 74 height 14
click at [973, 279] on div "Bids" at bounding box center [1015, 277] width 84 height 14
click at [976, 277] on span "Bids" at bounding box center [987, 277] width 28 height 10
click at [892, 325] on link "(Node*) + Expert and Beginner." at bounding box center [866, 325] width 120 height 10
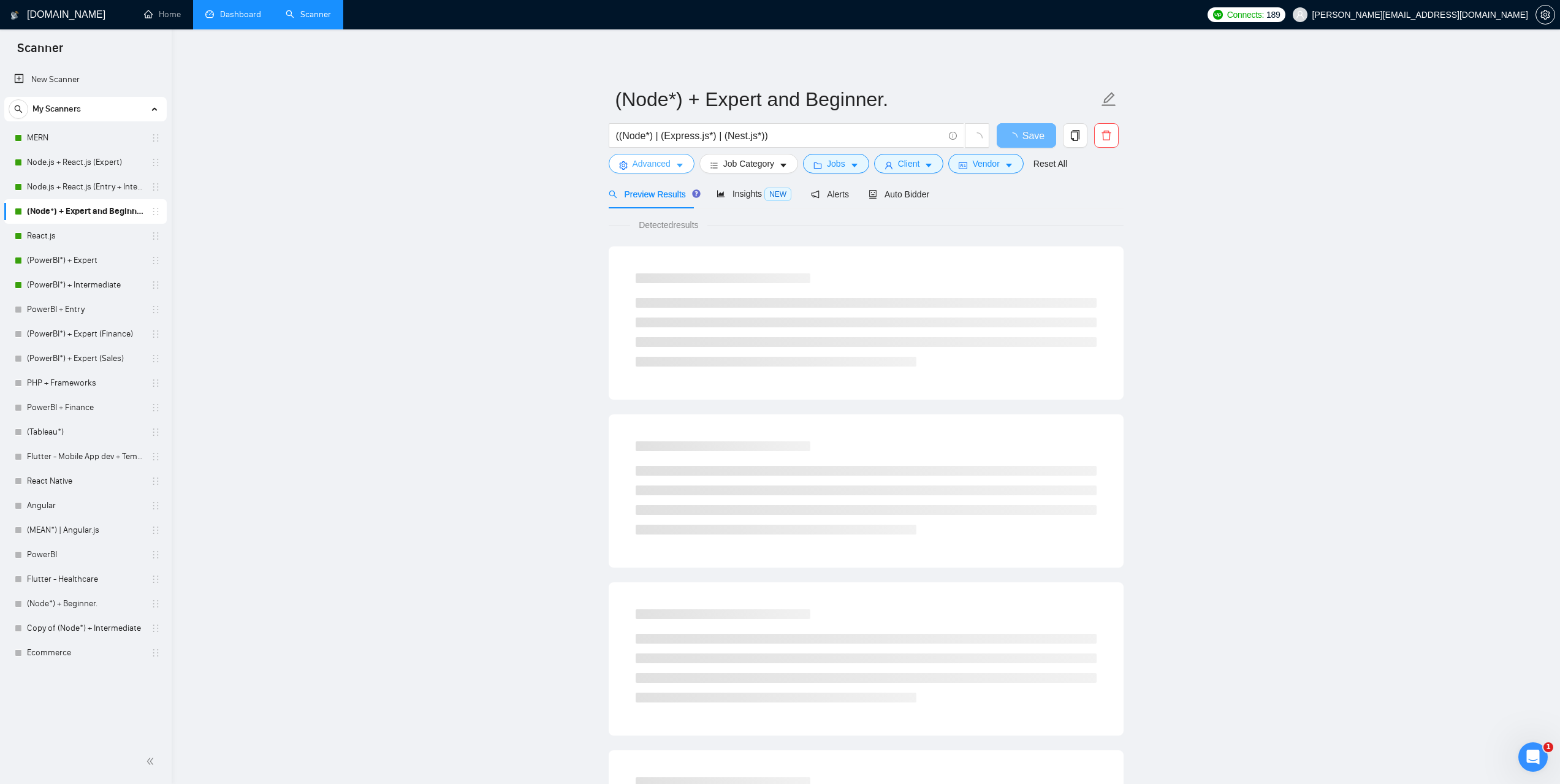
click at [682, 164] on icon "caret-down" at bounding box center [680, 165] width 8 height 8
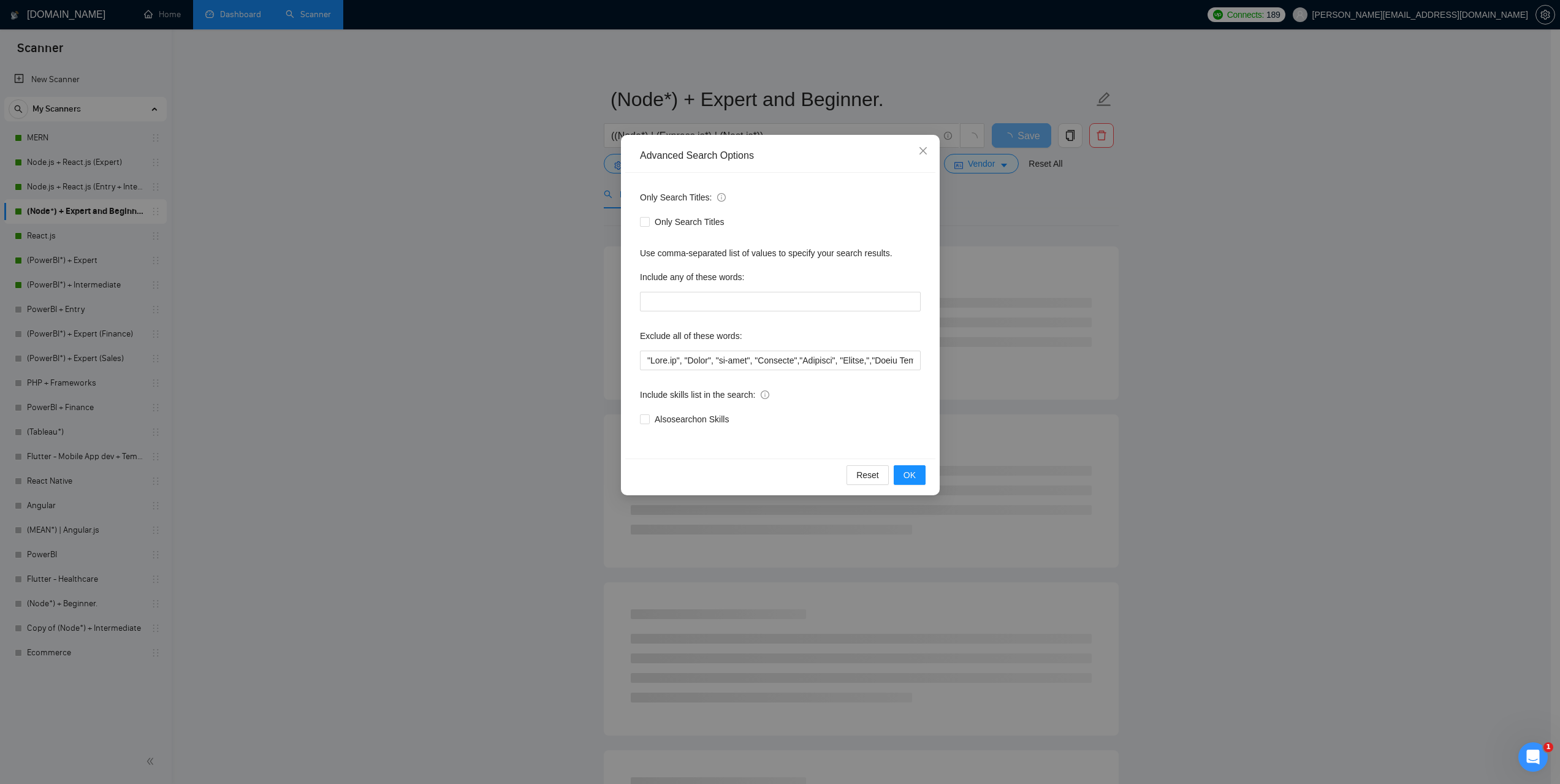
click at [1294, 265] on div "Advanced Search Options Only Search Titles: Only Search Titles Use comma-separa…" at bounding box center [780, 392] width 1560 height 784
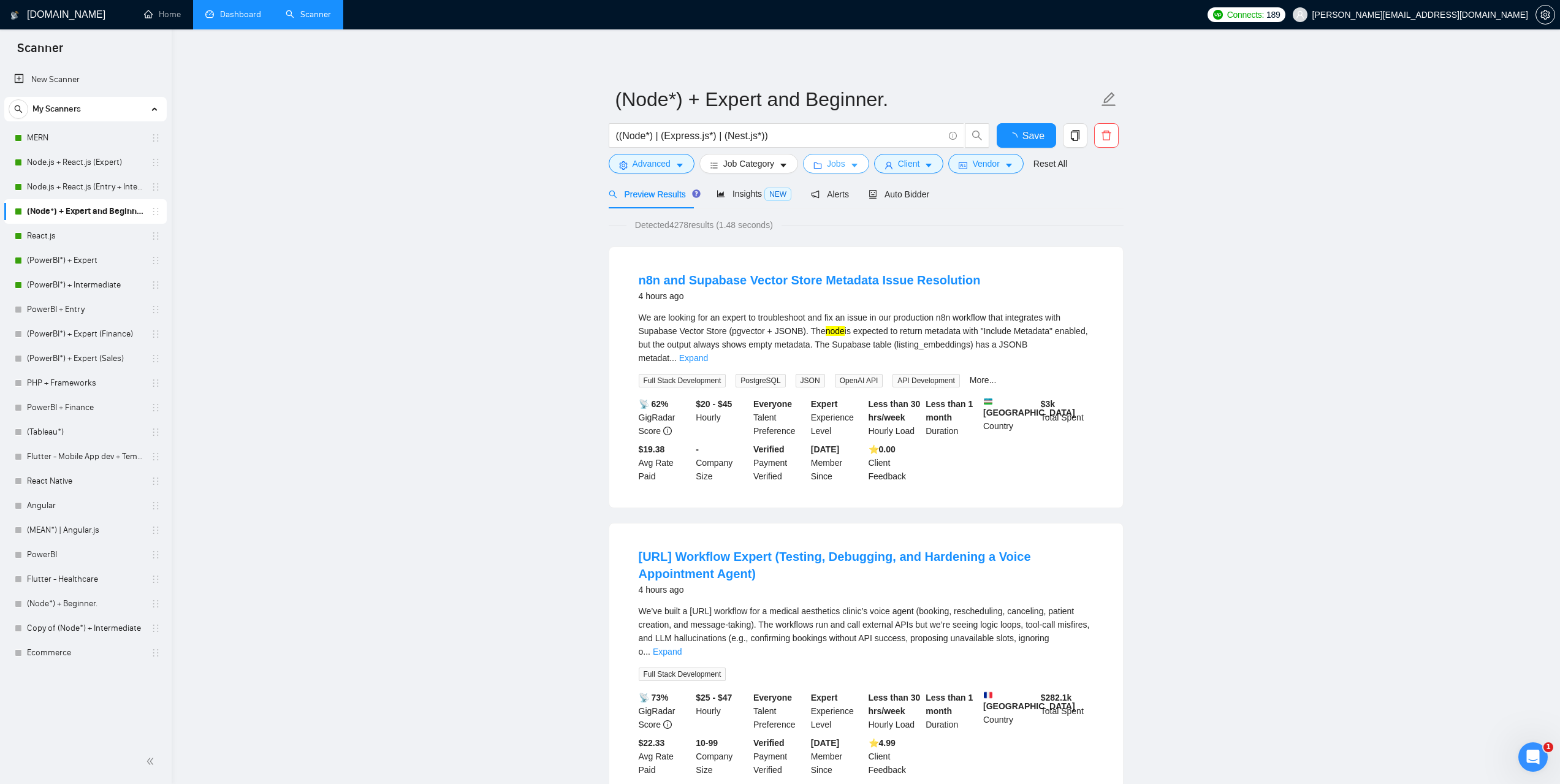
click at [848, 156] on button "Jobs" at bounding box center [836, 164] width 66 height 19
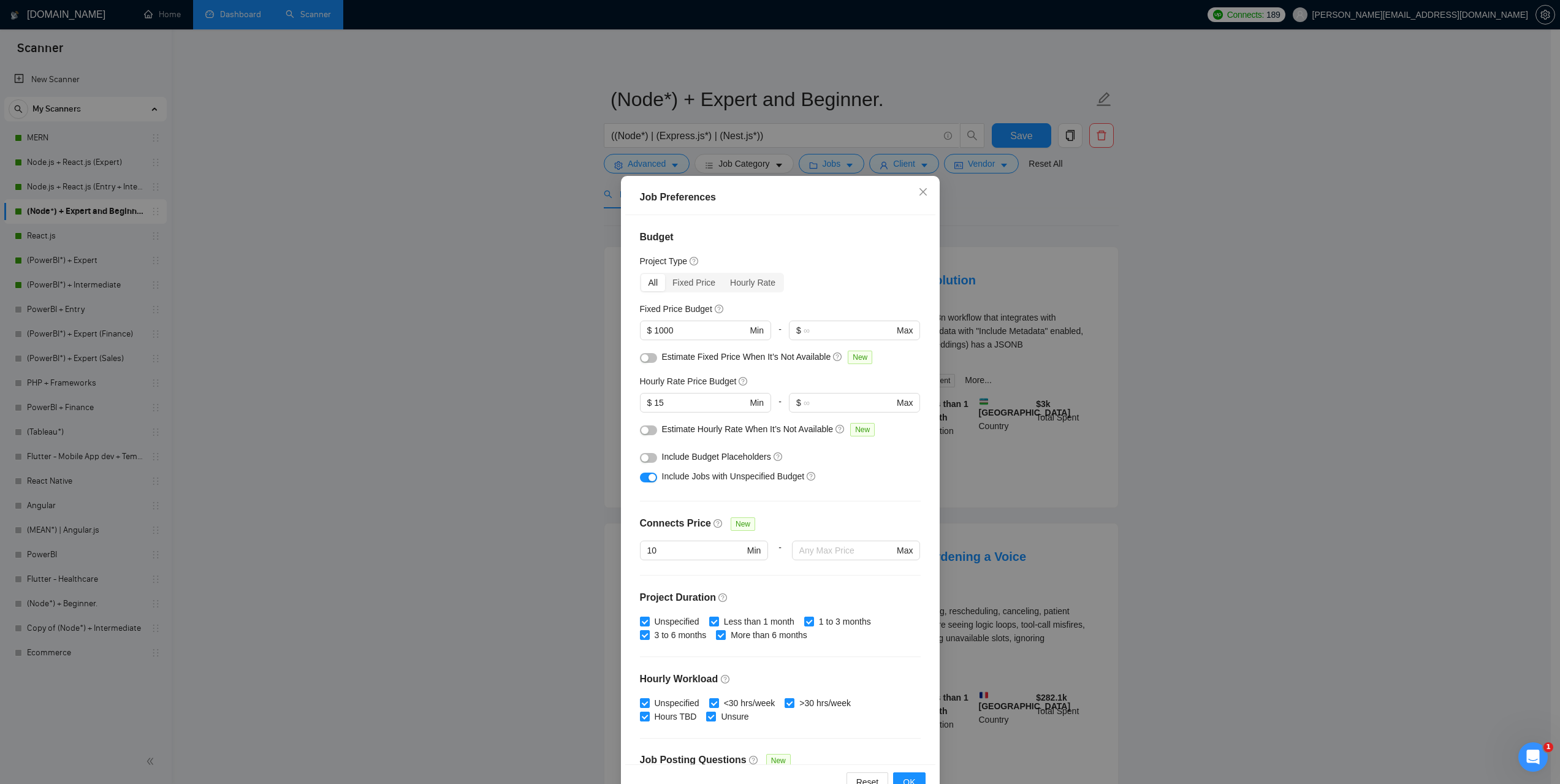
click at [1153, 290] on div "Job Preferences Budget Project Type All Fixed Price Hourly Rate Fixed Price Bud…" at bounding box center [780, 392] width 1560 height 784
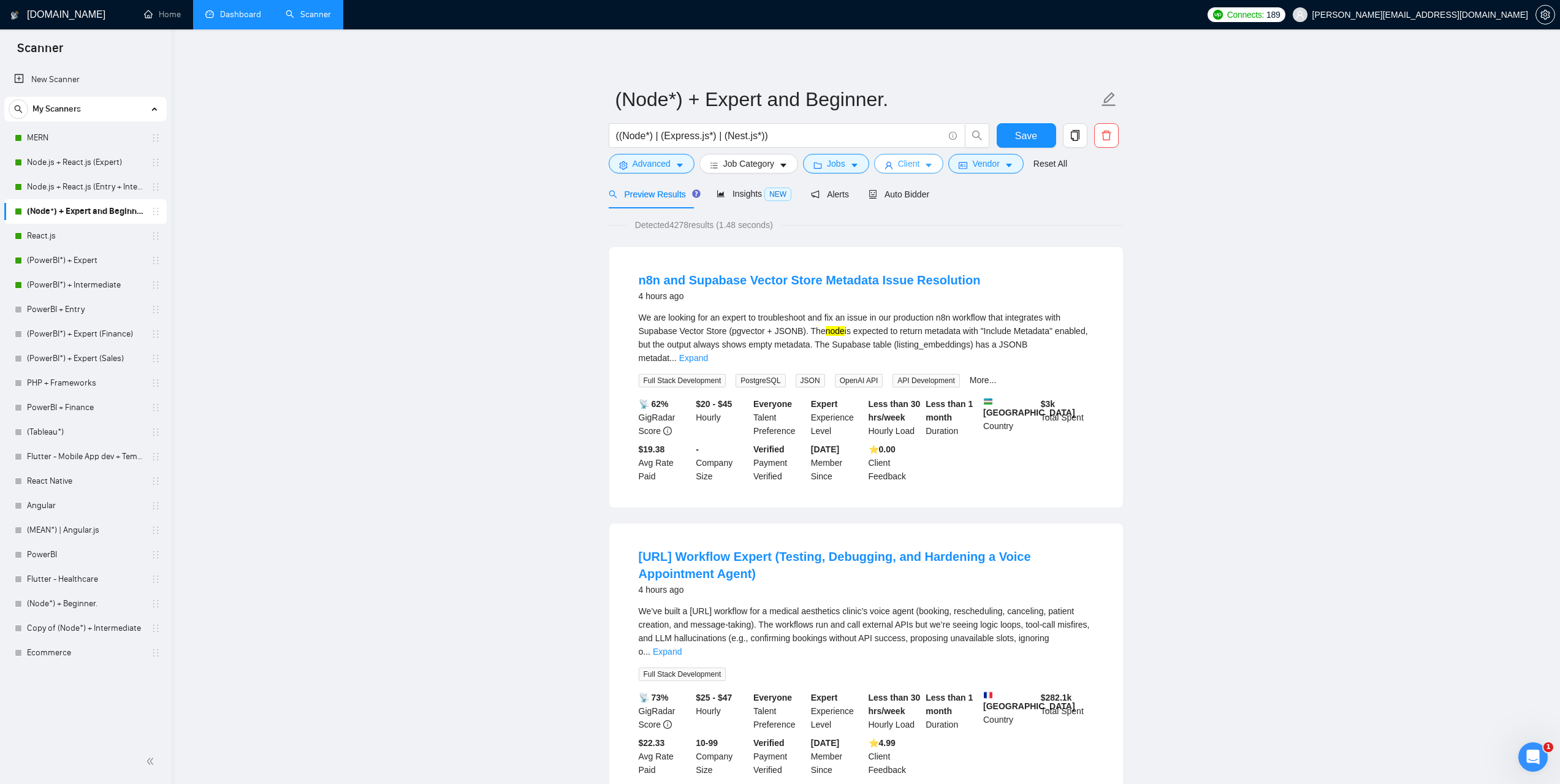
click at [907, 166] on span "Client" at bounding box center [909, 164] width 22 height 14
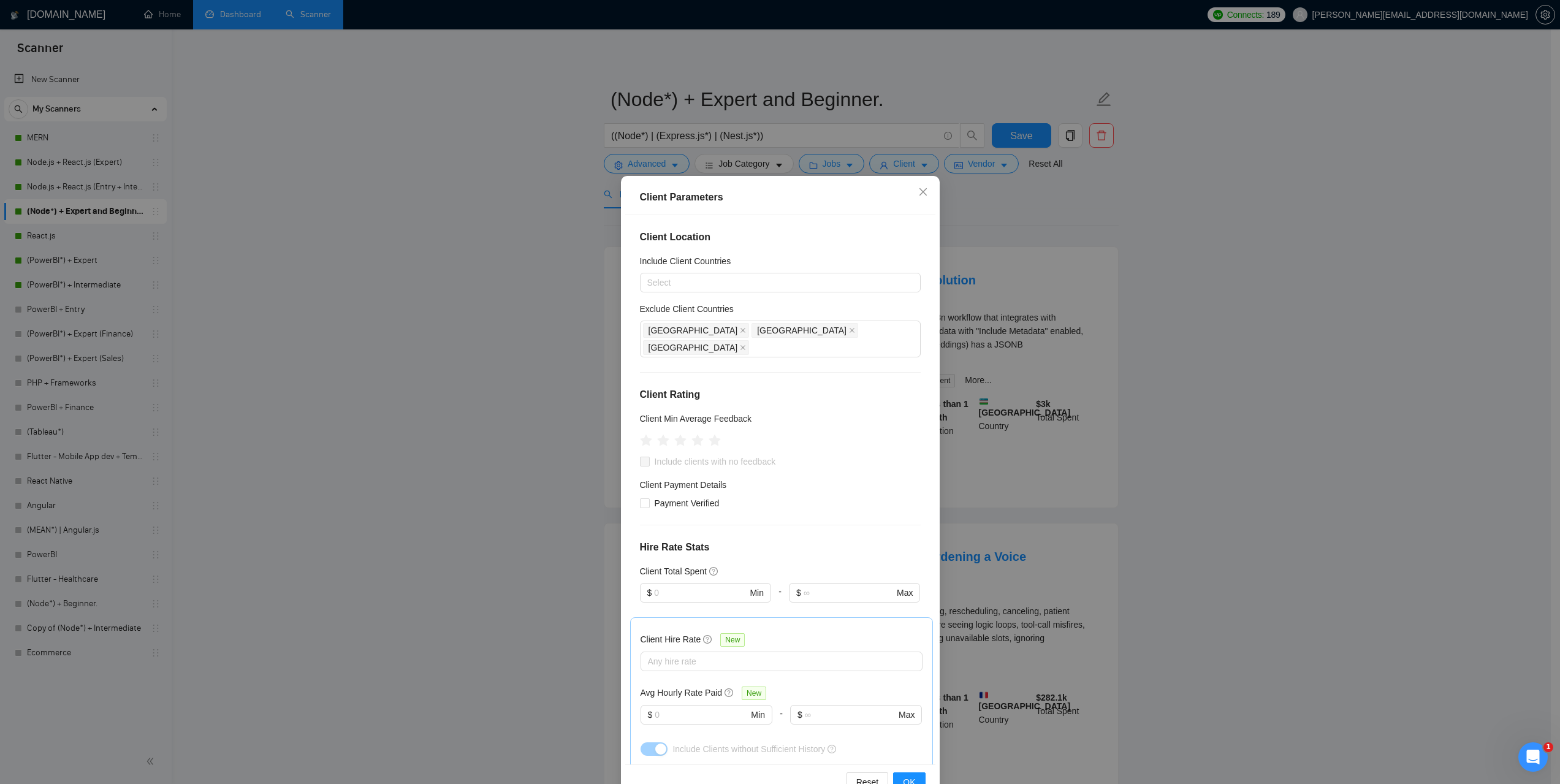
click at [1170, 306] on div "Client Parameters Client Location Include Client Countries Select Exclude Clien…" at bounding box center [780, 392] width 1560 height 784
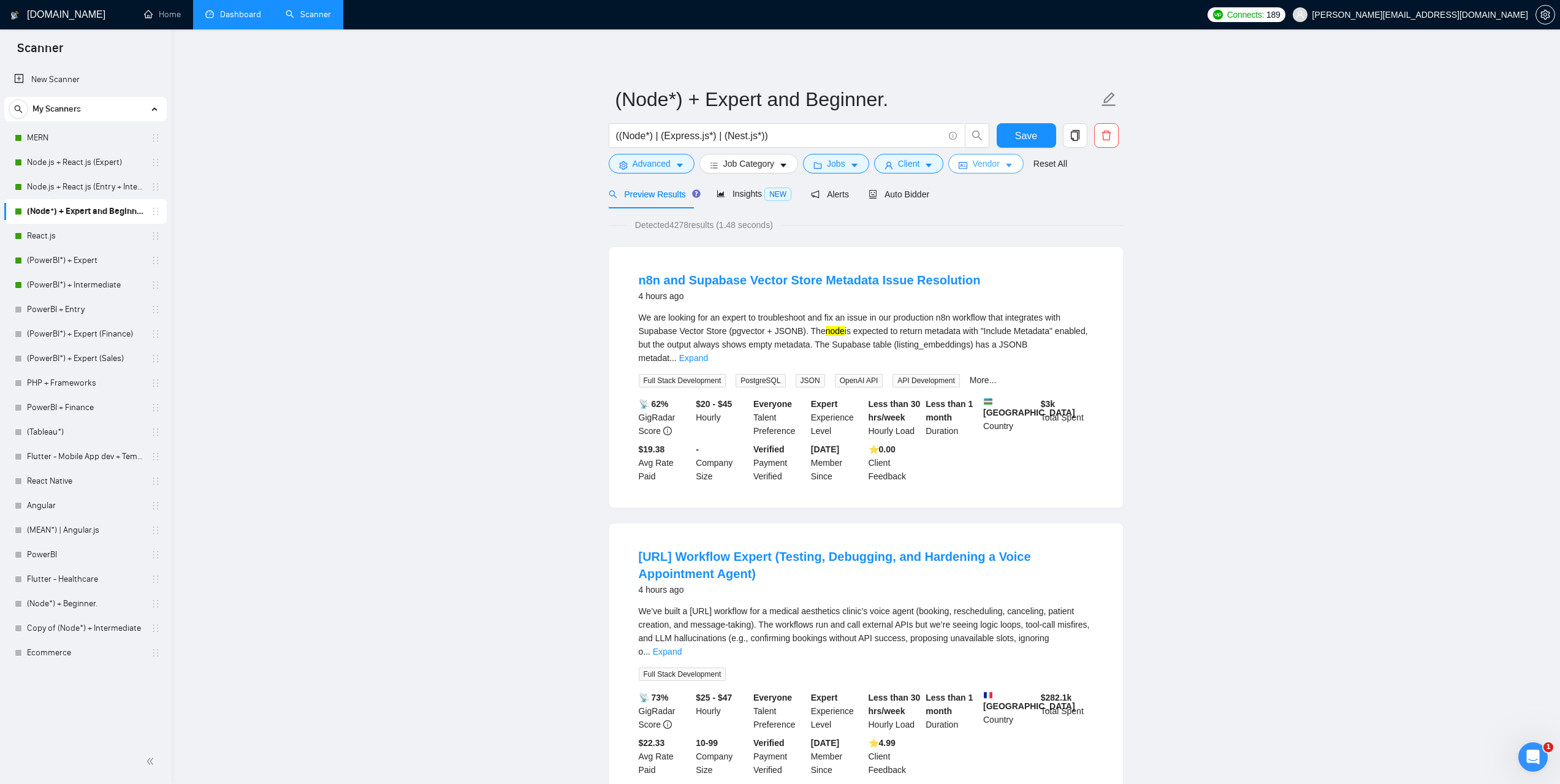
click at [981, 166] on span "Vendor" at bounding box center [985, 164] width 27 height 14
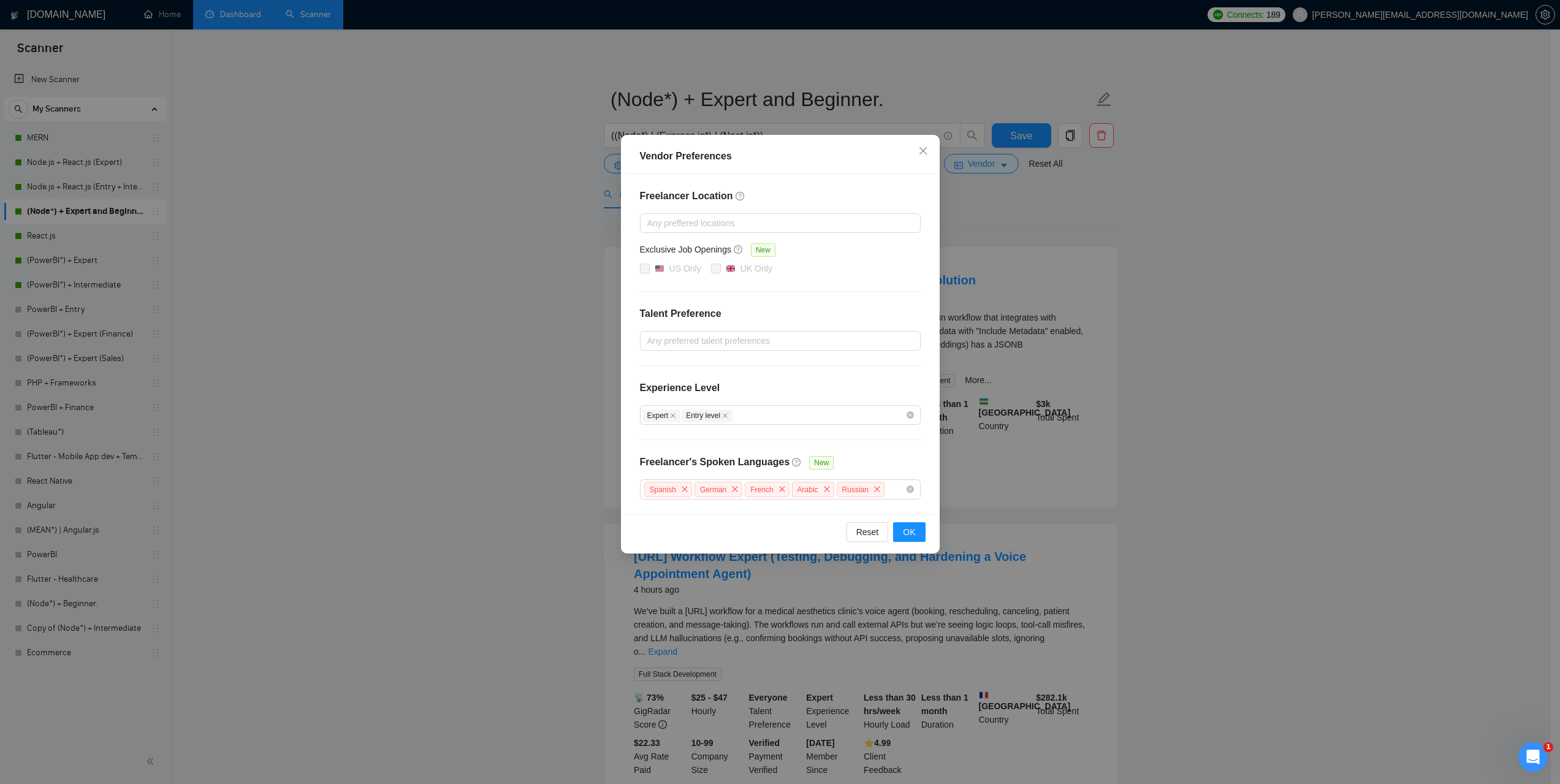
click at [1244, 307] on div "Vendor Preferences Freelancer Location Any preffered locations Exclusive Job Op…" at bounding box center [780, 392] width 1560 height 784
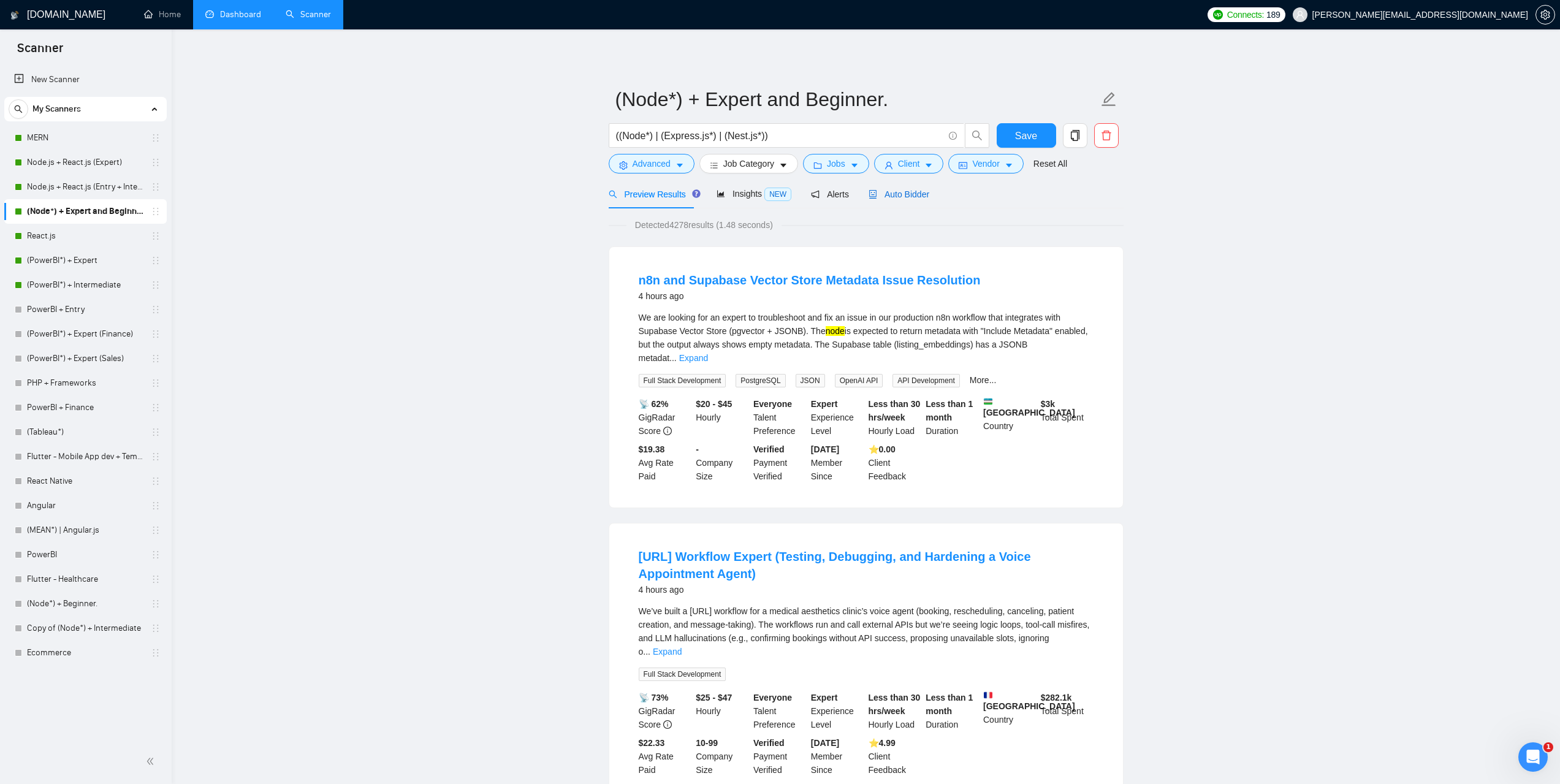
click at [898, 193] on span "Auto Bidder" at bounding box center [899, 194] width 61 height 10
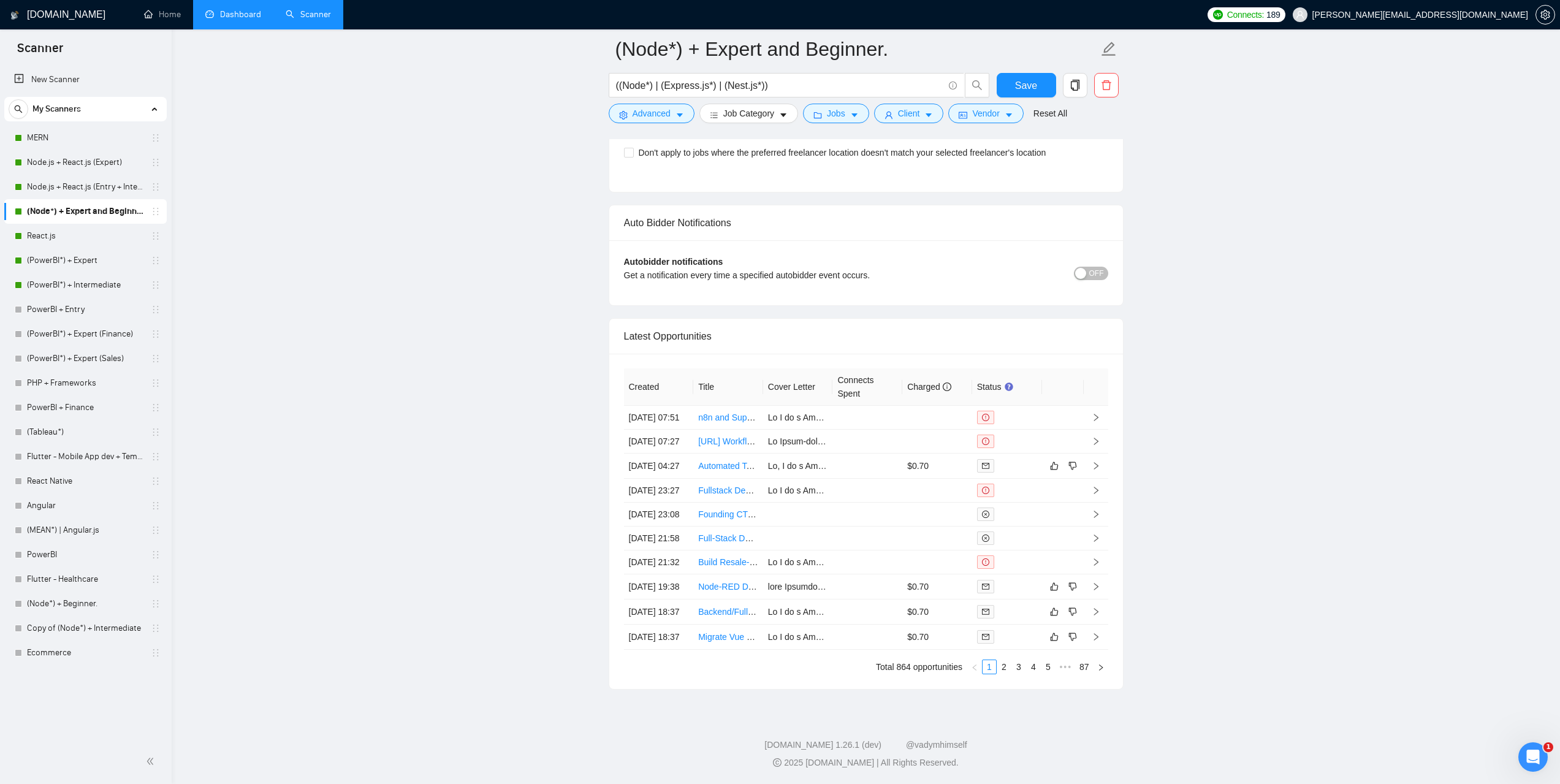
scroll to position [2941, 0]
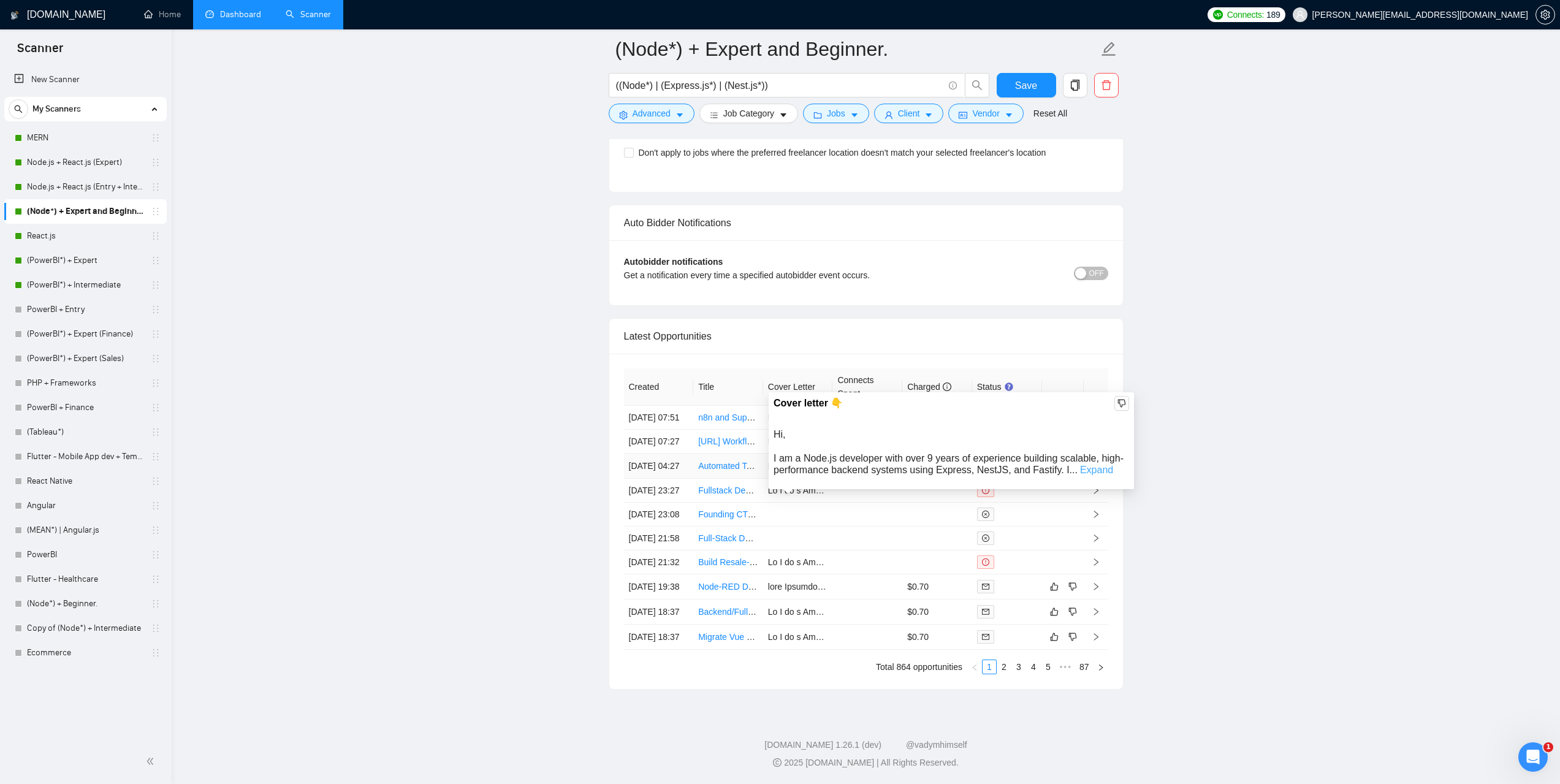
click at [1088, 464] on link "Expand" at bounding box center [1096, 469] width 33 height 10
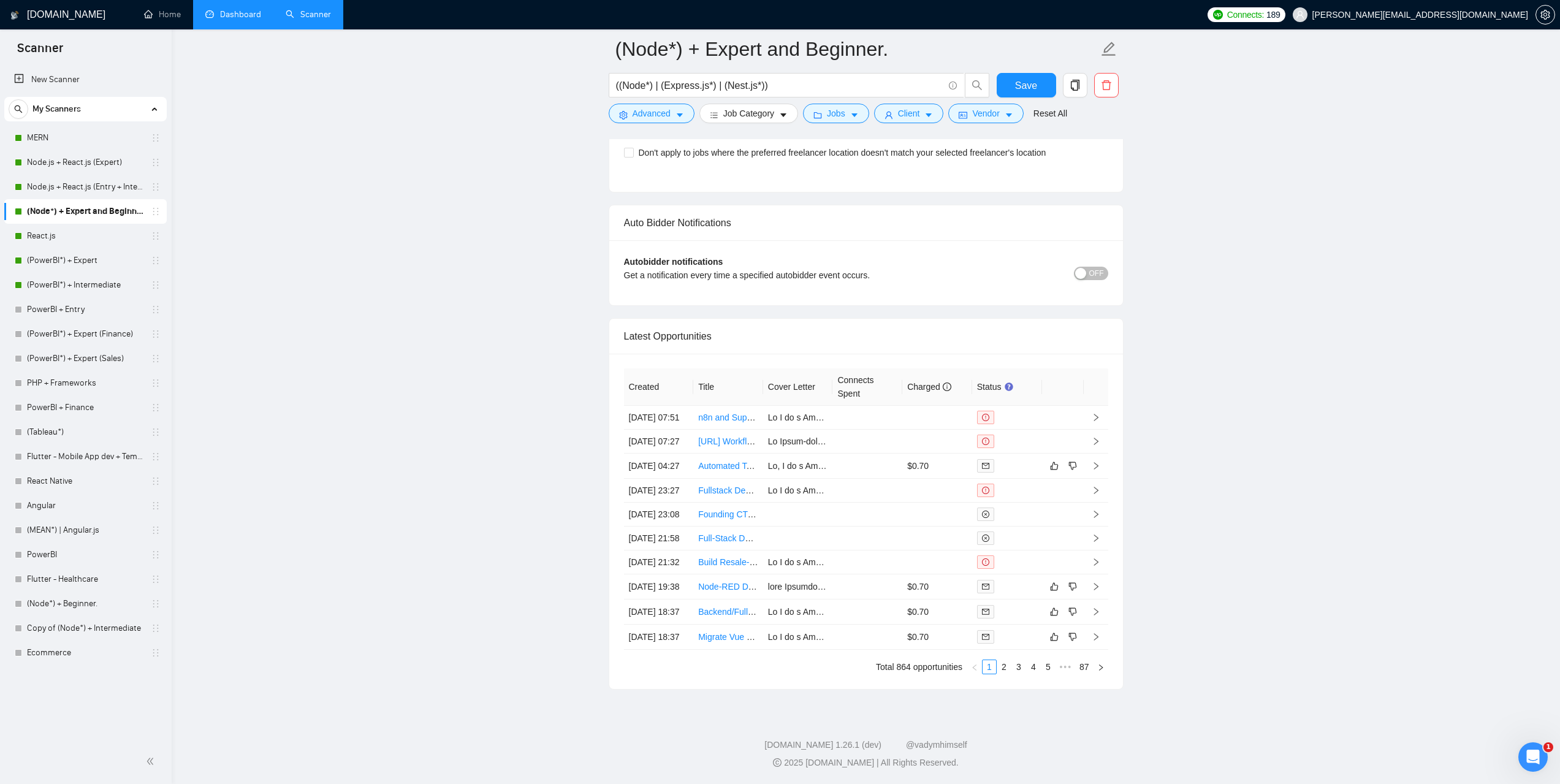
click at [245, 19] on link "Dashboard" at bounding box center [233, 14] width 56 height 10
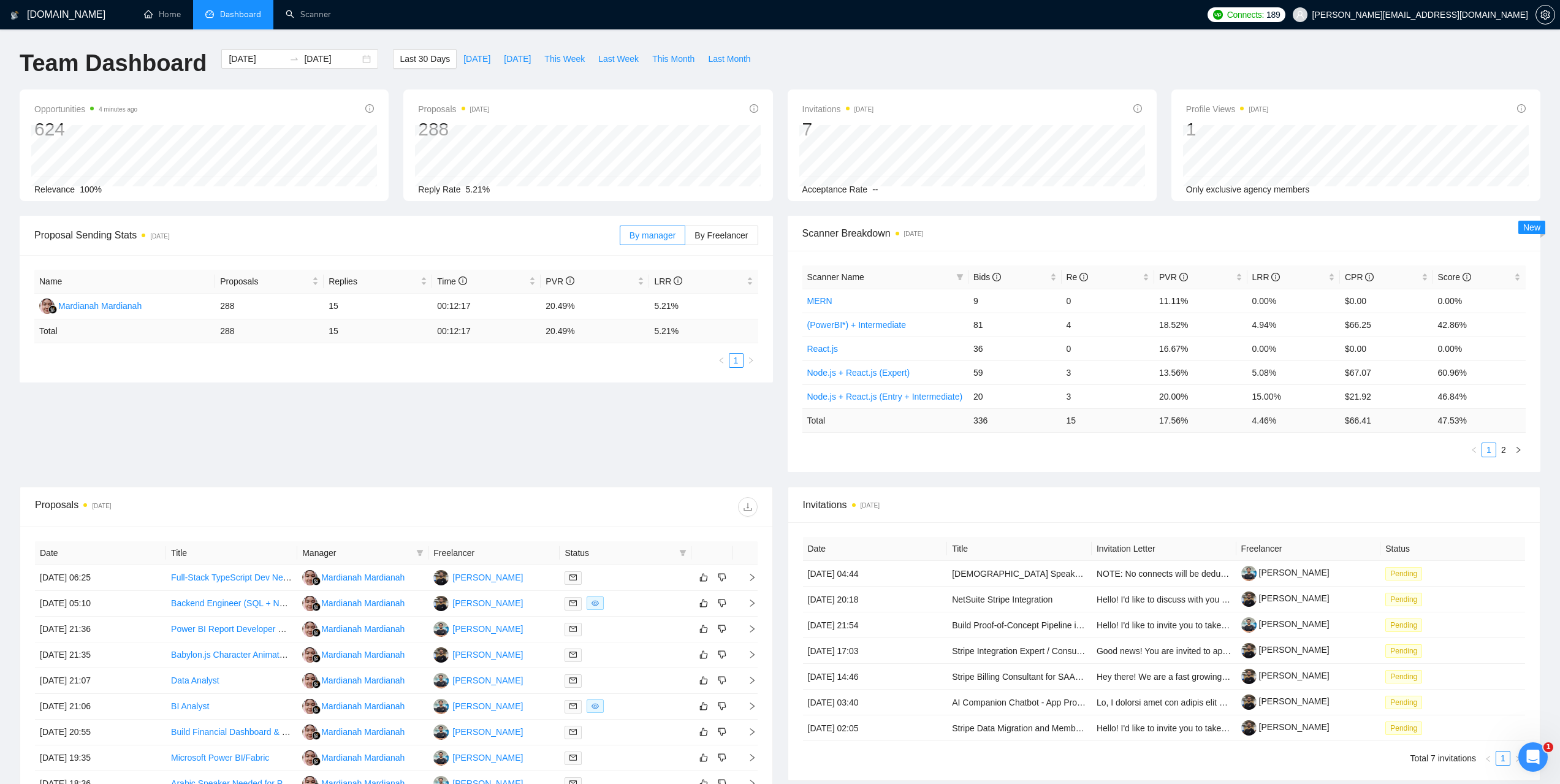
click at [968, 283] on th "Scanner Name" at bounding box center [885, 277] width 167 height 24
click at [975, 280] on span "Bids" at bounding box center [987, 277] width 28 height 10
click at [978, 279] on span "Bids" at bounding box center [987, 277] width 28 height 10
click at [877, 302] on link "(PowerBI*) + Intermediate" at bounding box center [856, 300] width 99 height 10
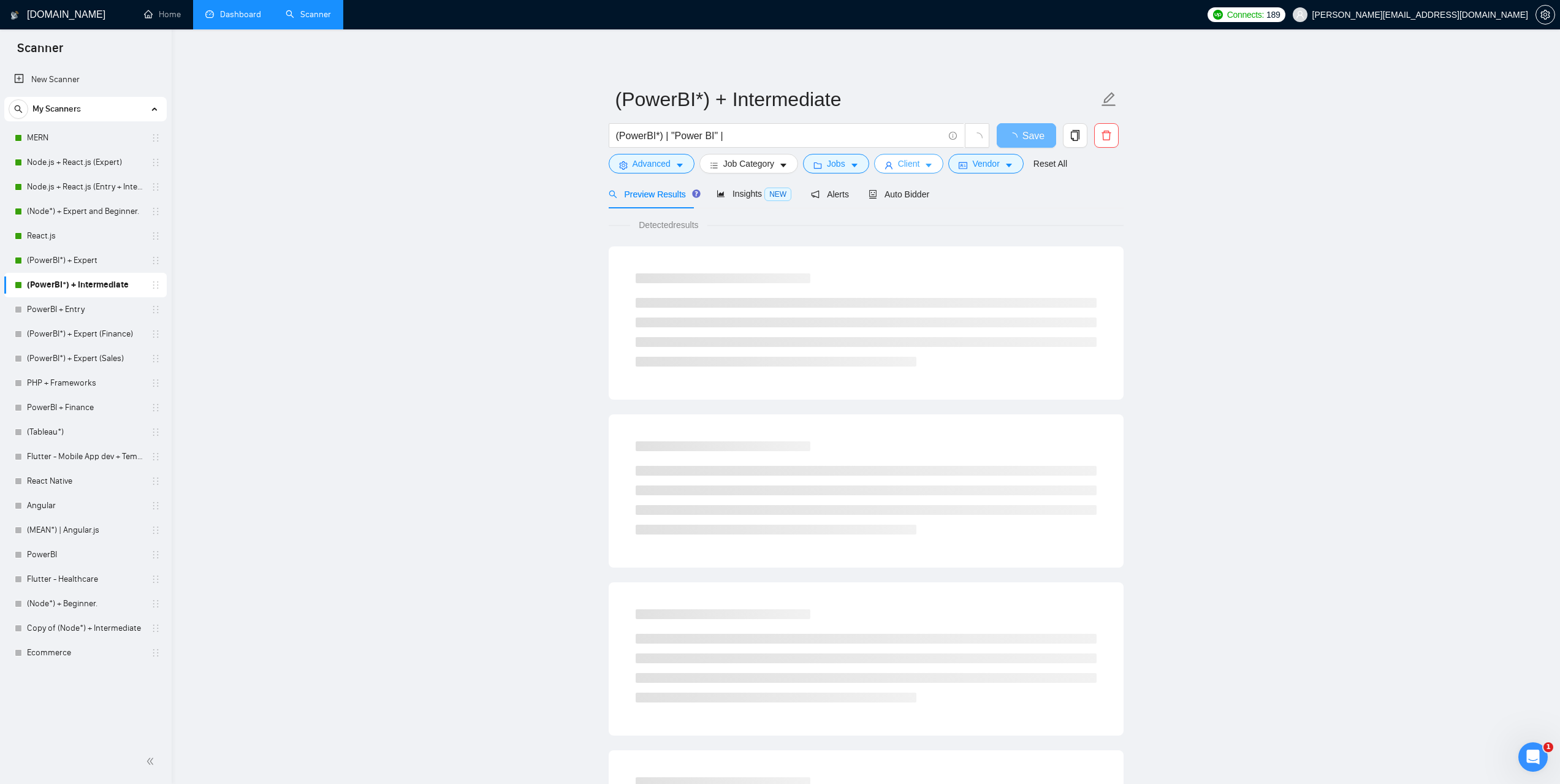
click at [920, 166] on button "Client" at bounding box center [909, 164] width 70 height 19
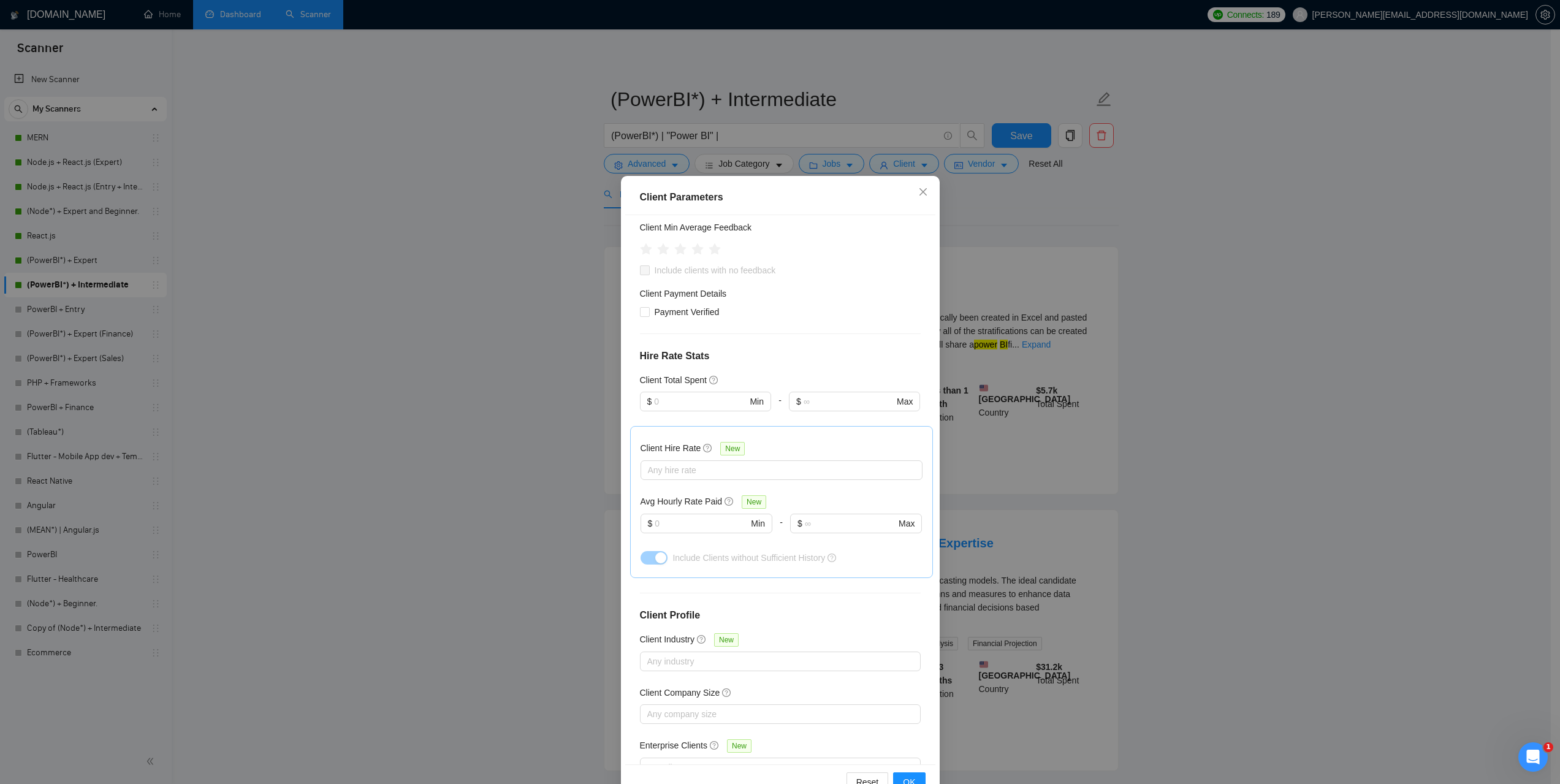
scroll to position [153, 0]
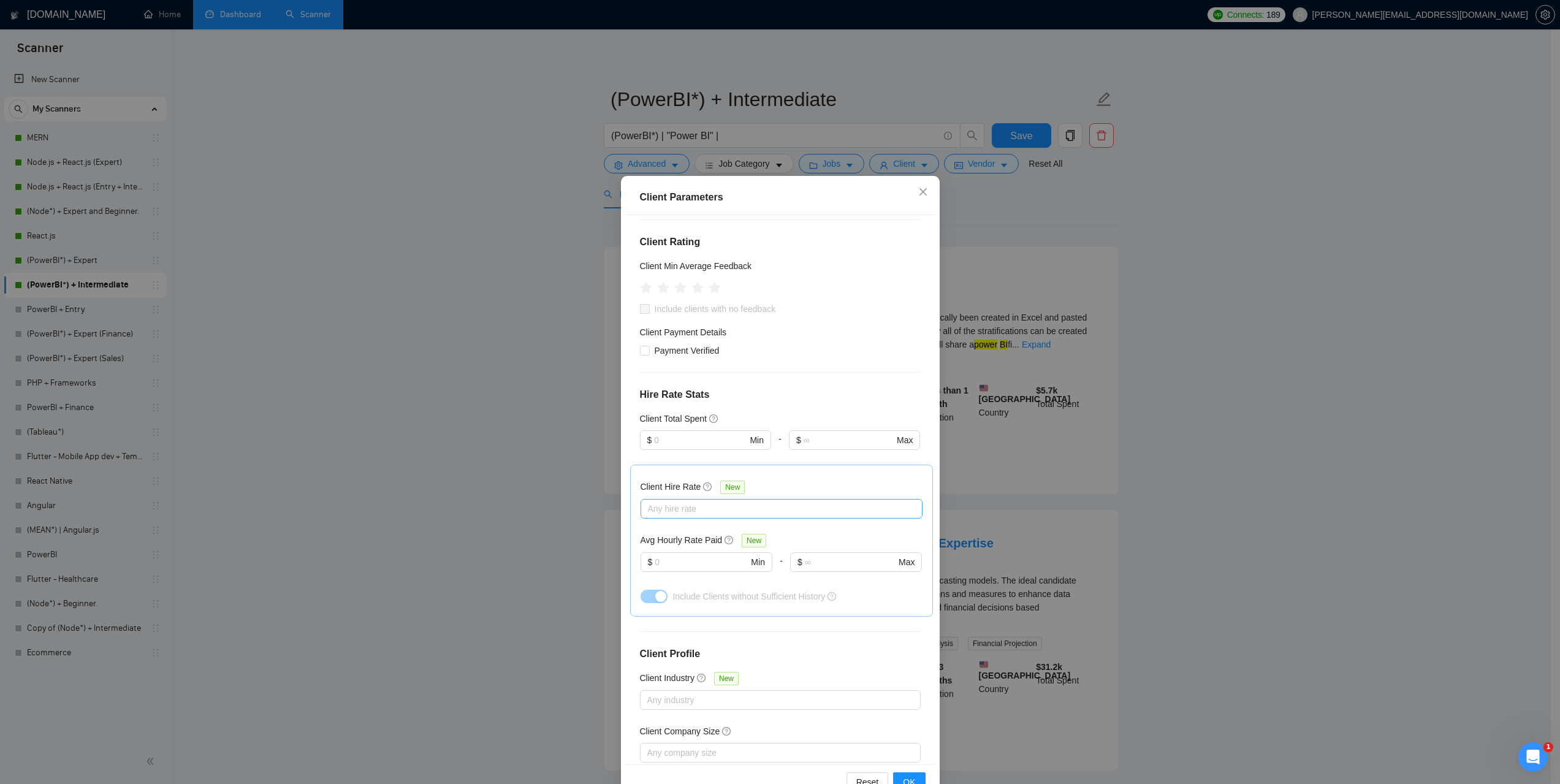
click at [667, 501] on div at bounding box center [774, 508] width 263 height 15
drag, startPoint x: 788, startPoint y: 461, endPoint x: 780, endPoint y: 461, distance: 8.0
click at [788, 475] on div "Client Hire Rate New Any hire rate Avg Hourly Rate Paid New $ Min - $ Max Inclu…" at bounding box center [781, 540] width 282 height 131
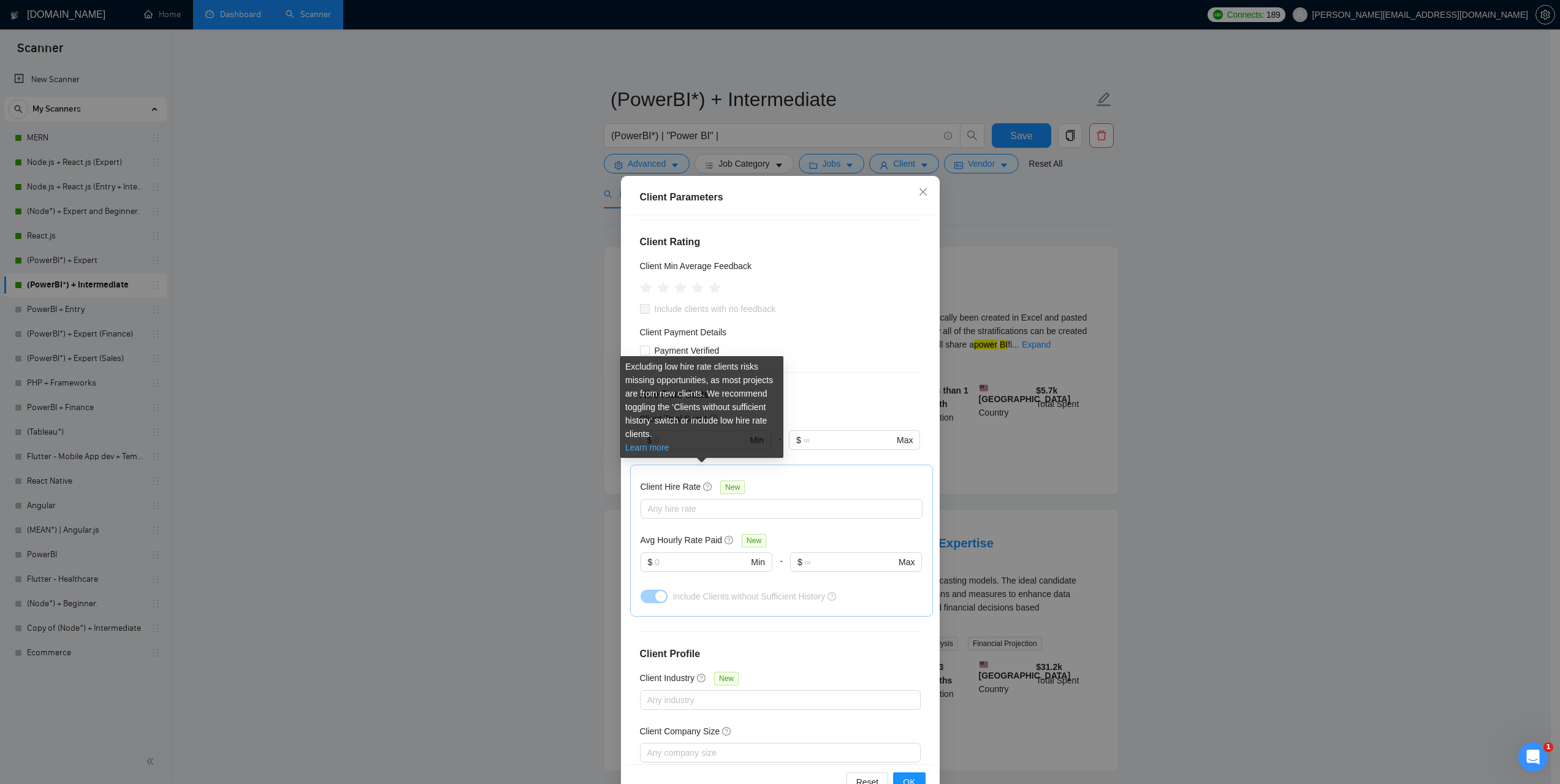
click at [649, 448] on link "Learn more" at bounding box center [647, 447] width 44 height 10
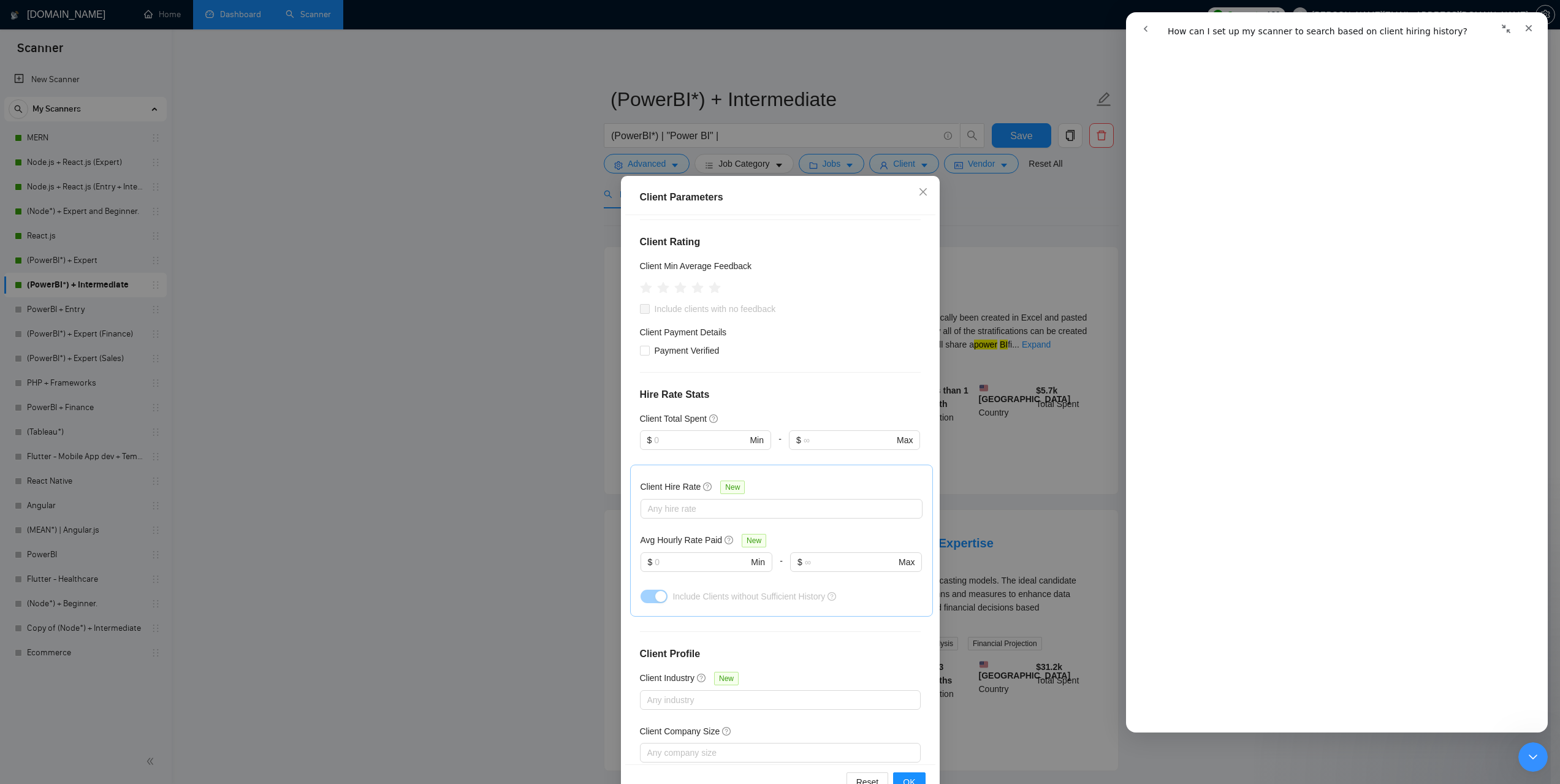
scroll to position [490, 0]
click at [1146, 30] on icon "go back" at bounding box center [1145, 28] width 3 height 6
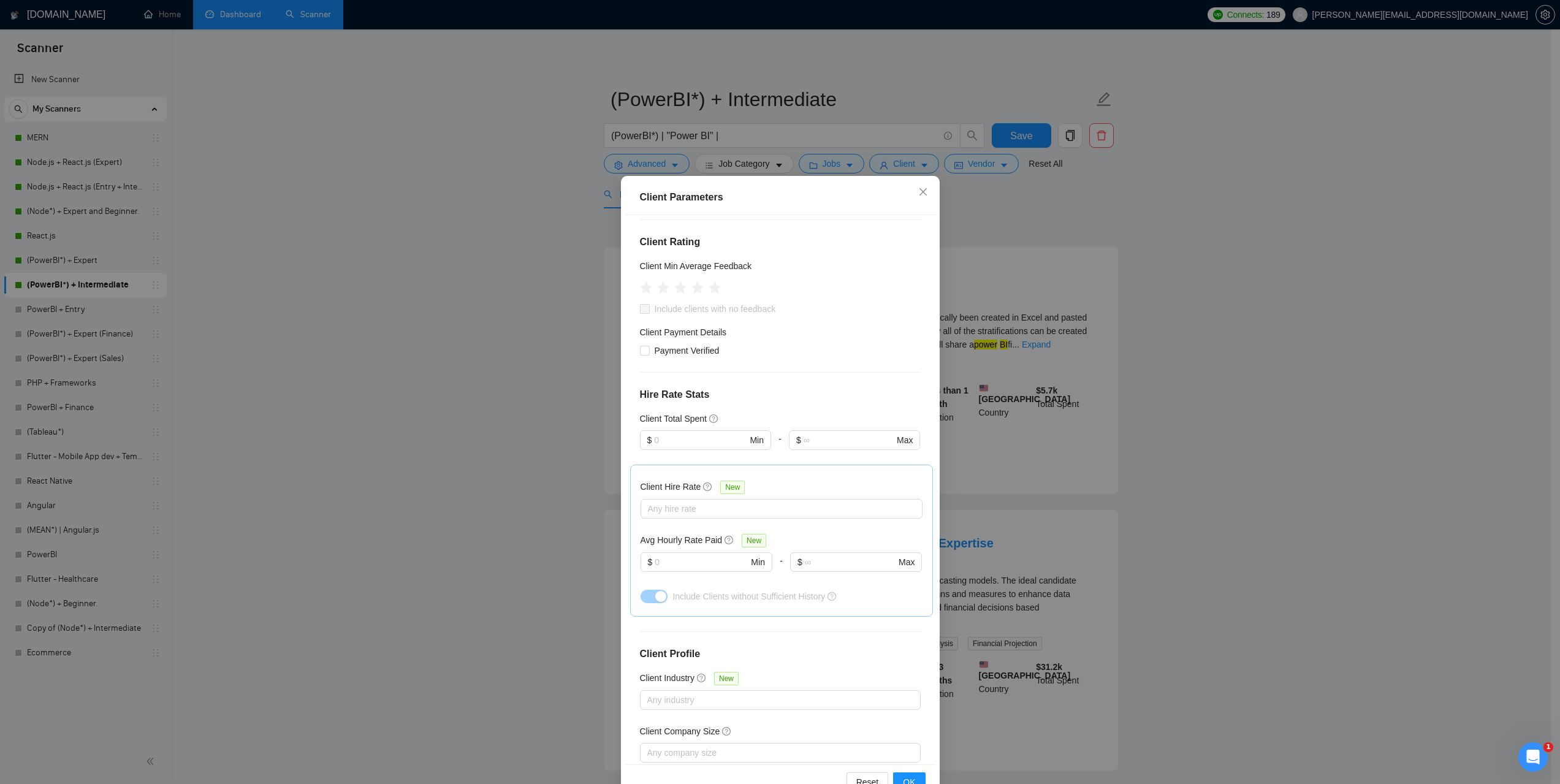
scroll to position [0, 0]
click at [1357, 290] on div "Client Parameters Client Location Include Client Countries Select Exclude Clien…" at bounding box center [780, 392] width 1560 height 784
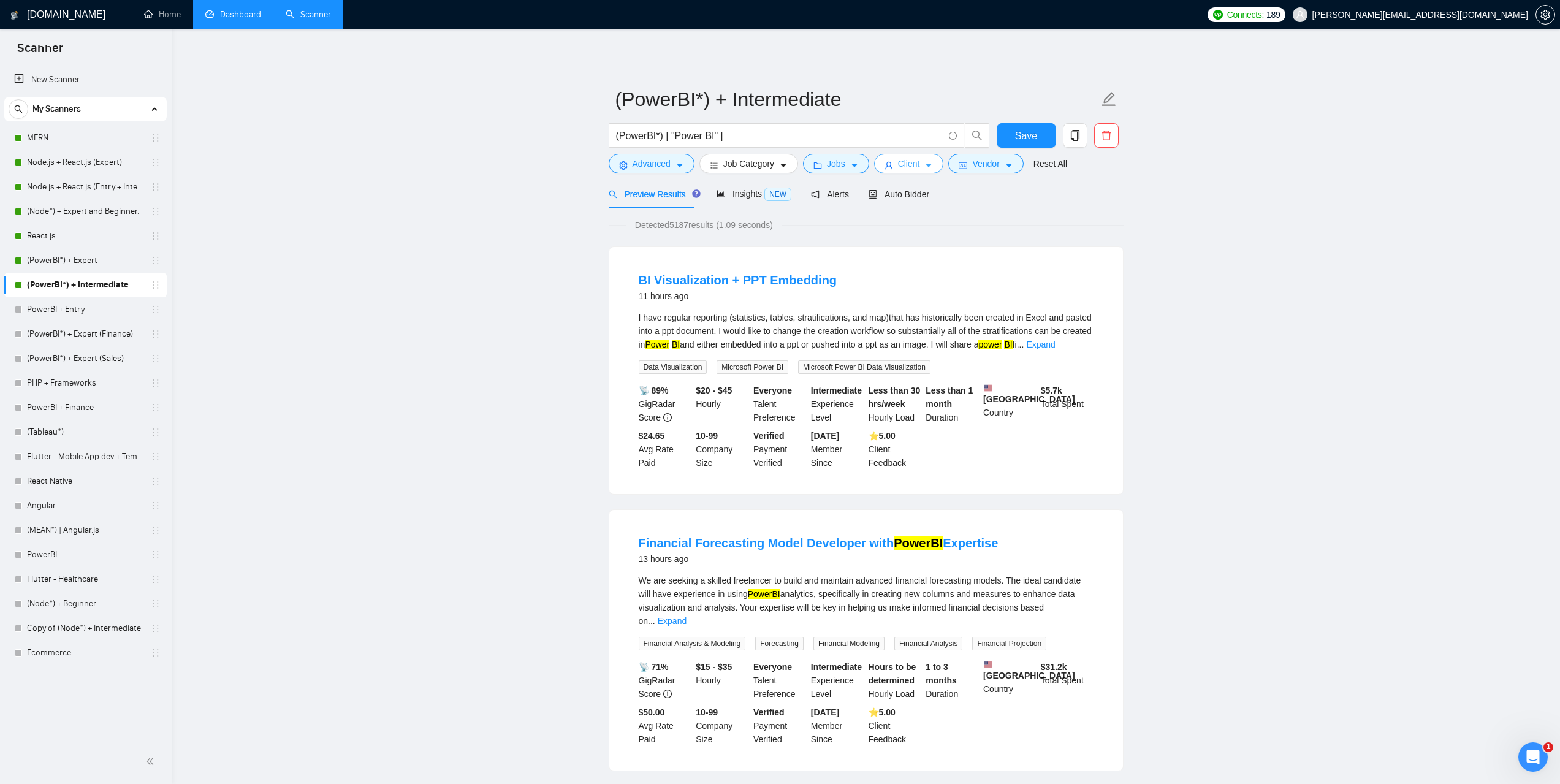
click at [906, 166] on span "Client" at bounding box center [909, 164] width 22 height 14
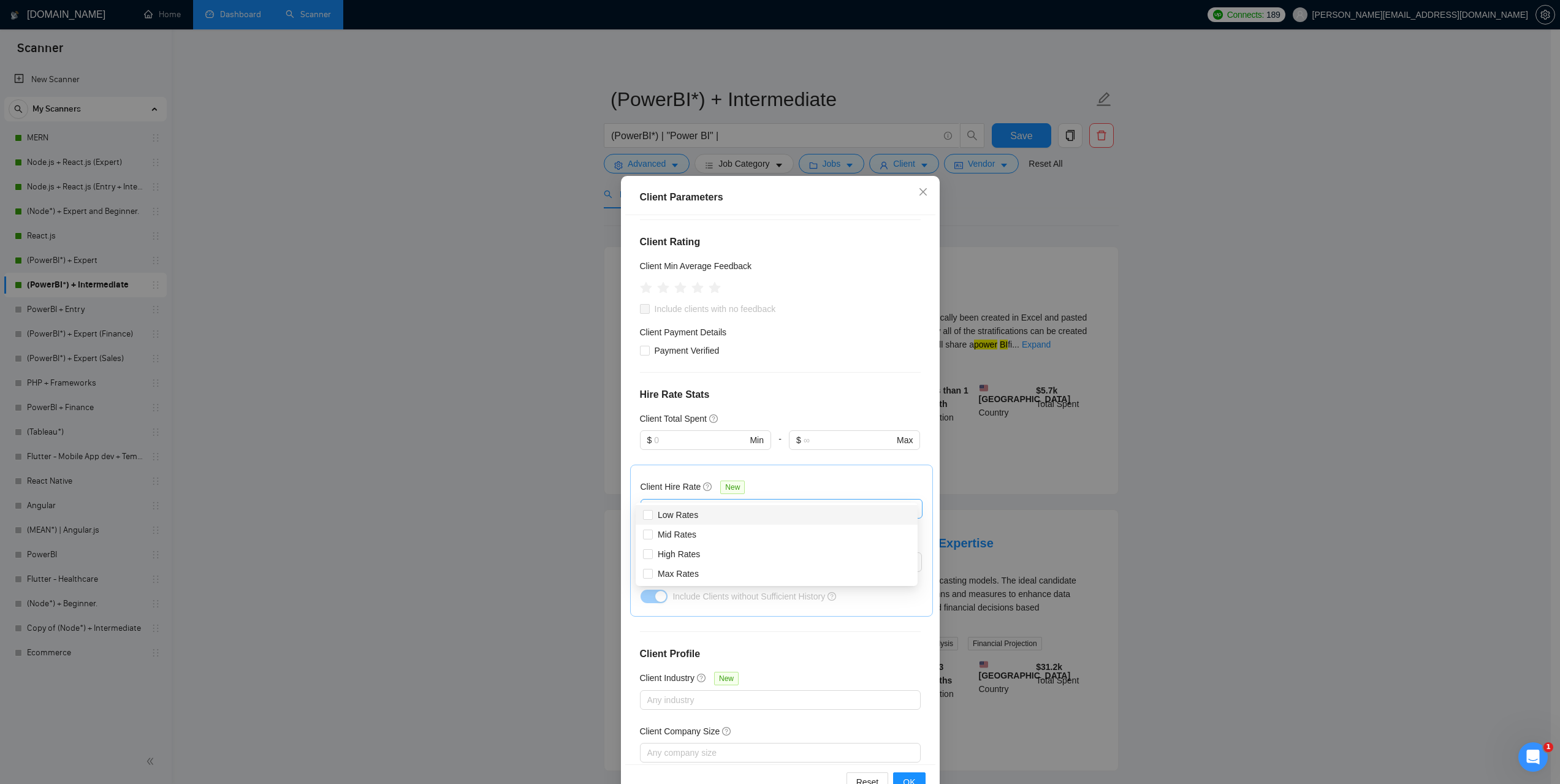
click at [702, 501] on div at bounding box center [774, 508] width 263 height 15
click at [689, 531] on span "Mid Rates" at bounding box center [677, 534] width 39 height 10
click at [651, 531] on input "Mid Rates" at bounding box center [647, 533] width 8 height 8
checkbox input "true"
click at [685, 553] on span "High Rates" at bounding box center [678, 554] width 42 height 10
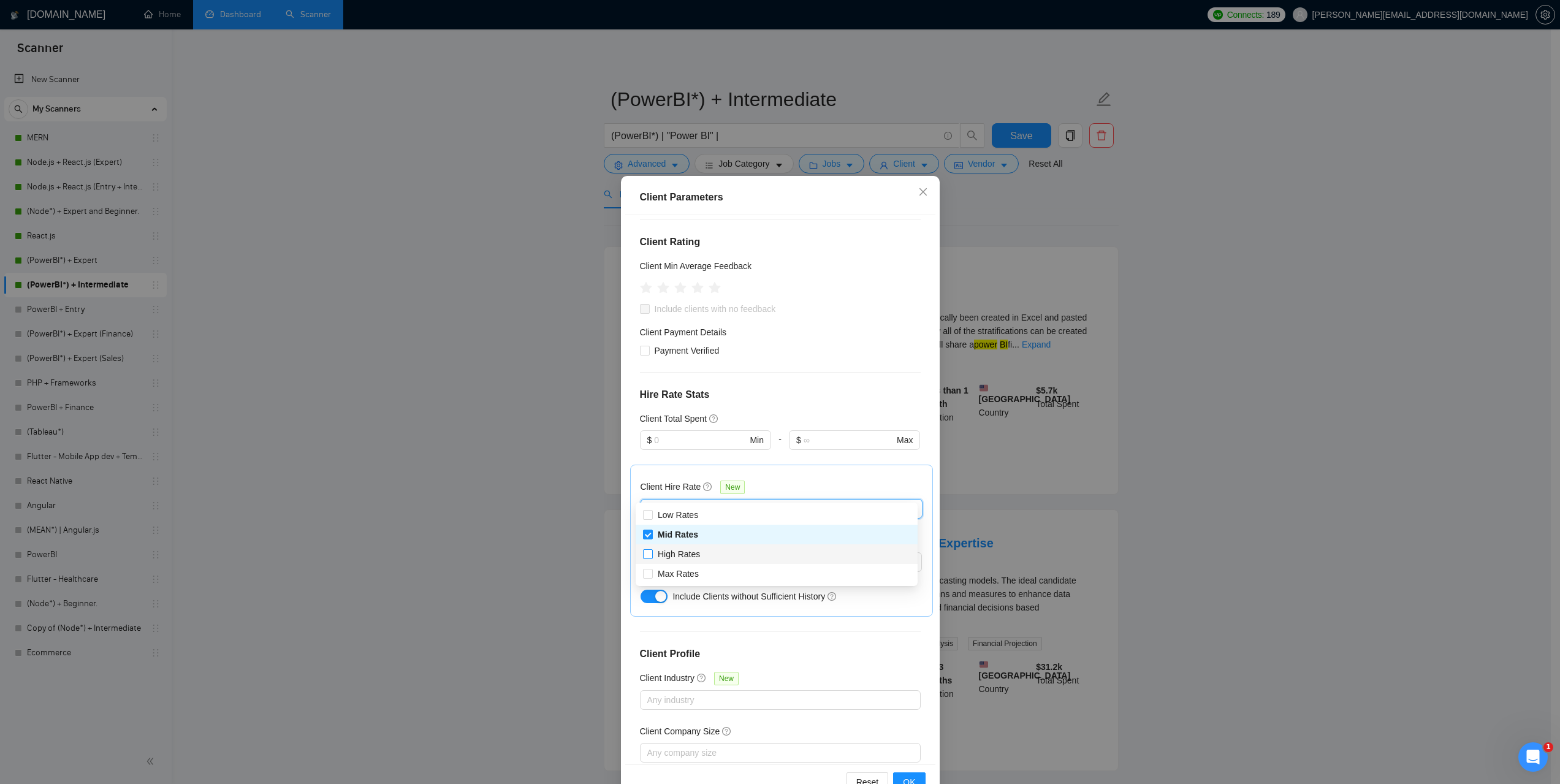
click at [651, 553] on input "High Rates" at bounding box center [647, 553] width 8 height 8
checkbox input "true"
click at [683, 573] on span "Max Rates" at bounding box center [678, 573] width 41 height 10
click at [651, 573] on input "Max Rates" at bounding box center [647, 573] width 8 height 8
checkbox input "true"
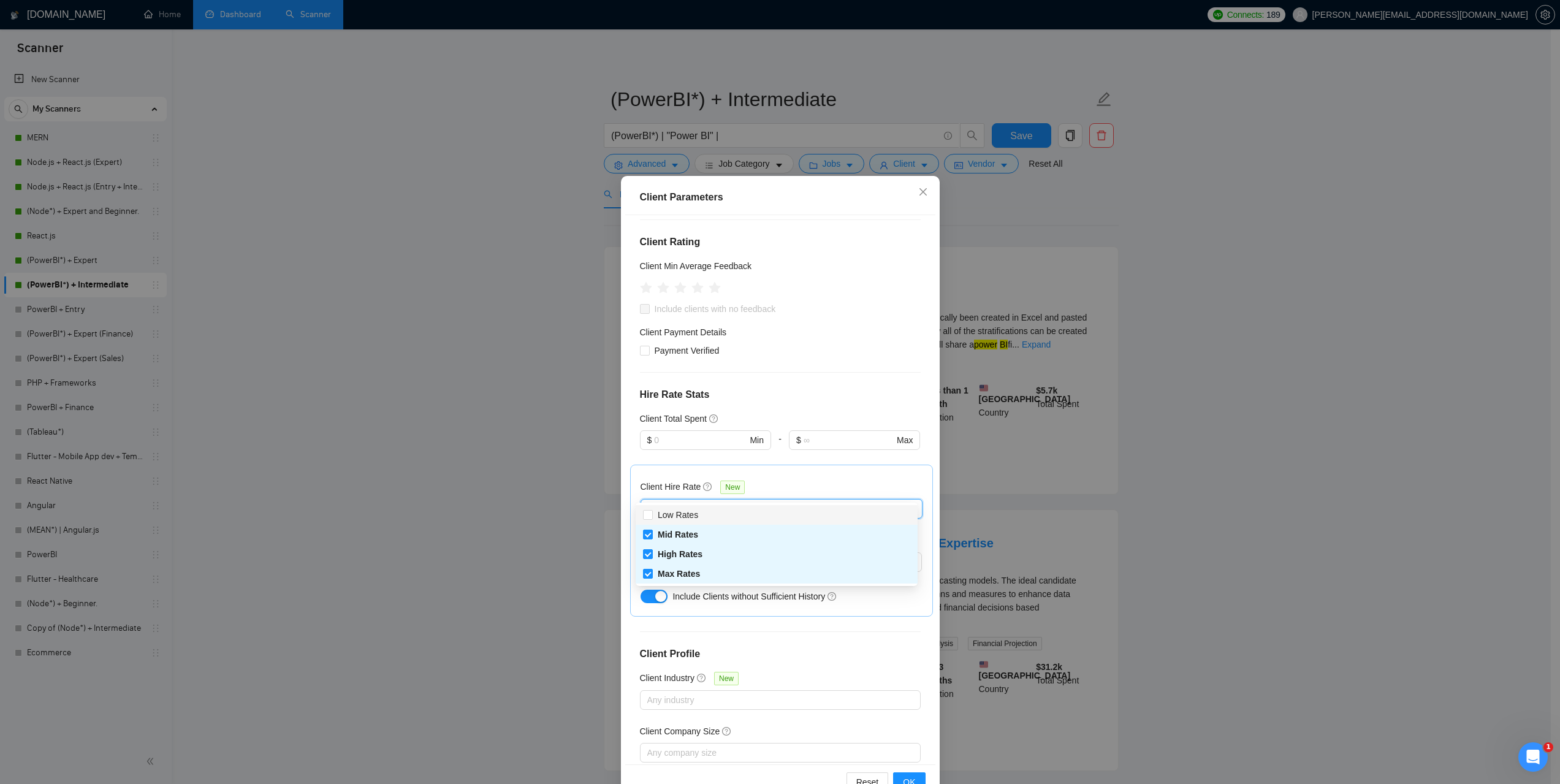
click at [829, 385] on div "Client Location Include Client Countries Select Exclude Client Countries [GEOGR…" at bounding box center [780, 489] width 310 height 548
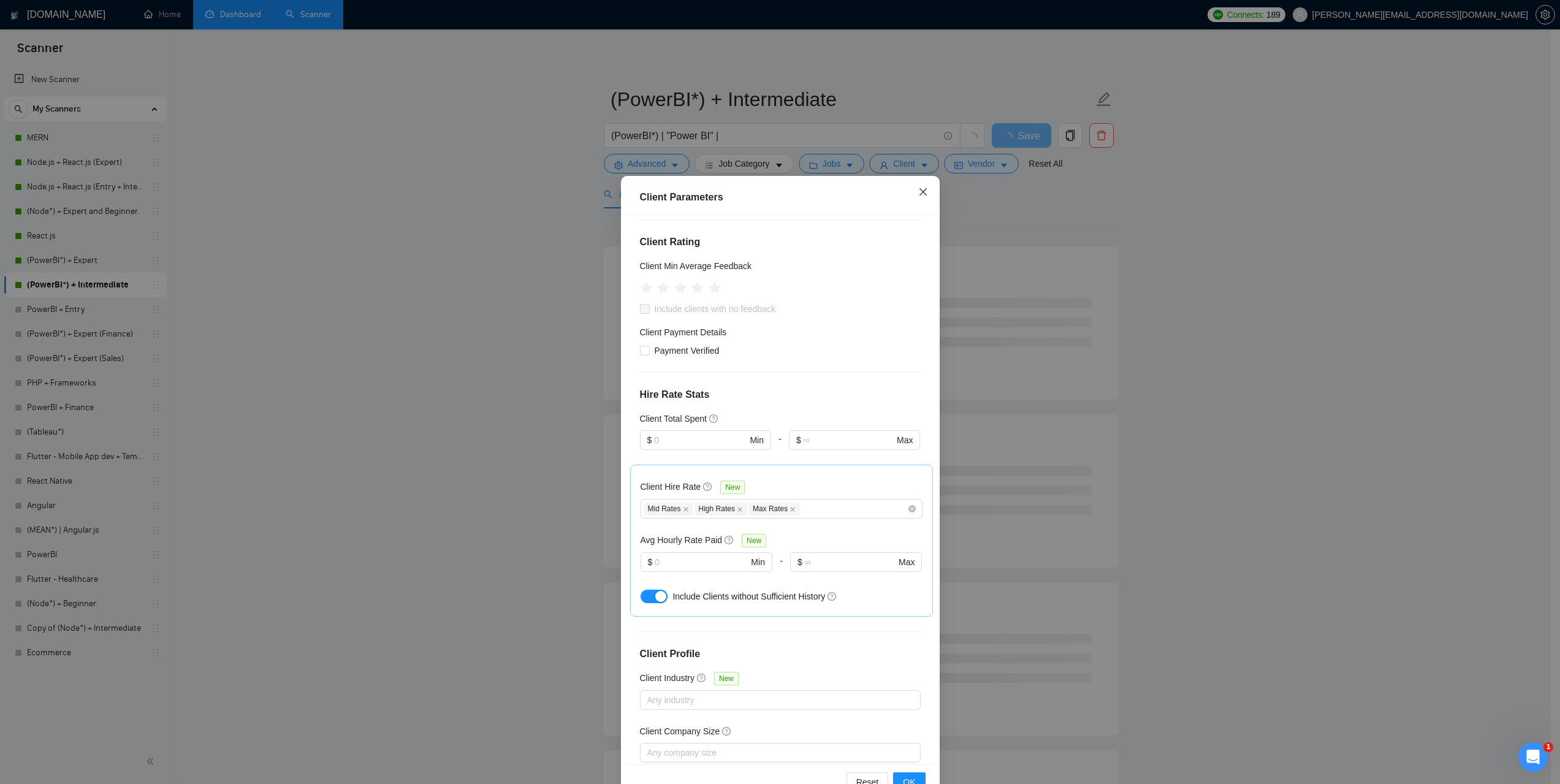
click at [919, 195] on icon "close" at bounding box center [922, 191] width 8 height 8
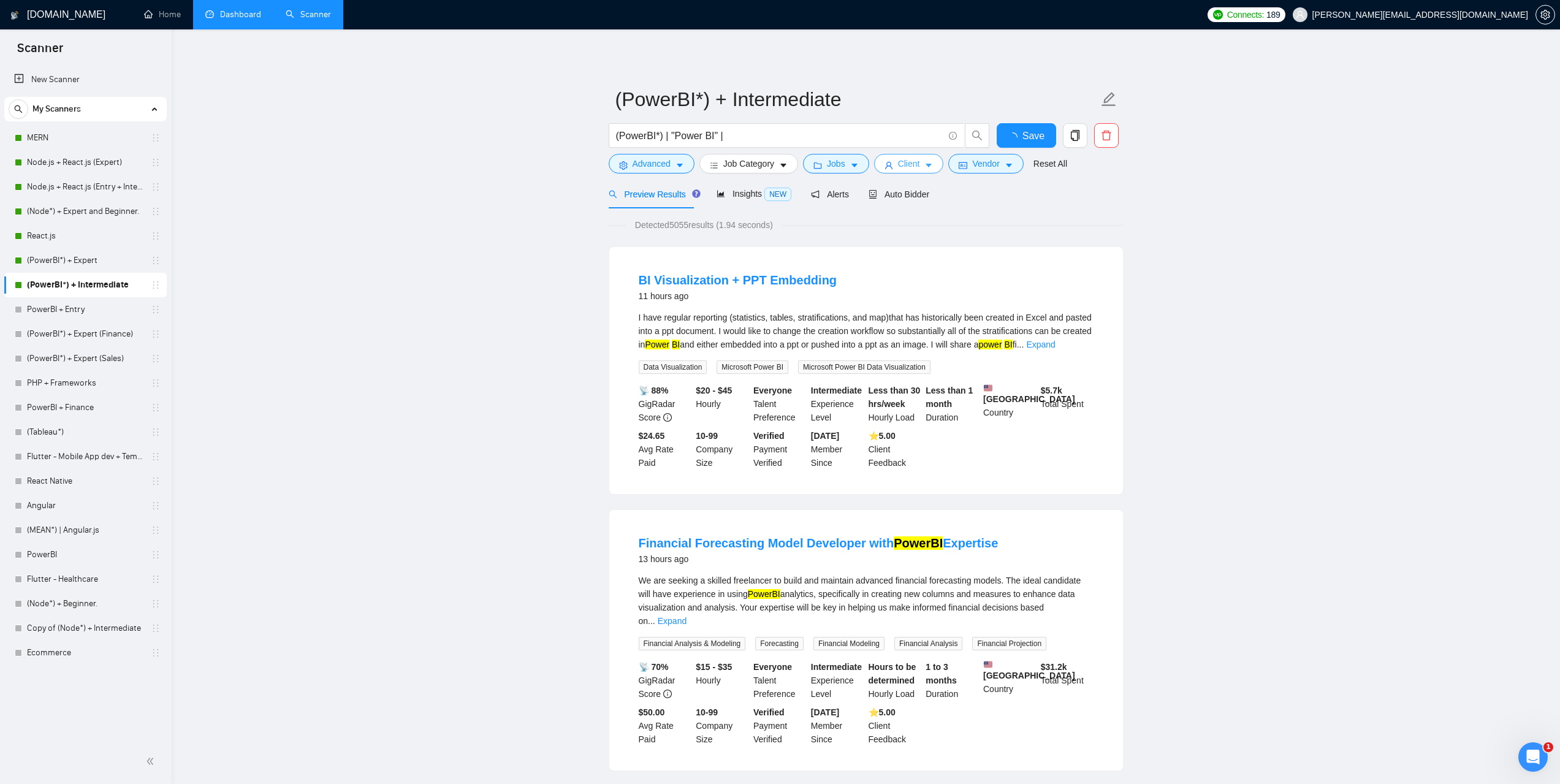
click at [924, 164] on icon "caret-down" at bounding box center [929, 165] width 8 height 8
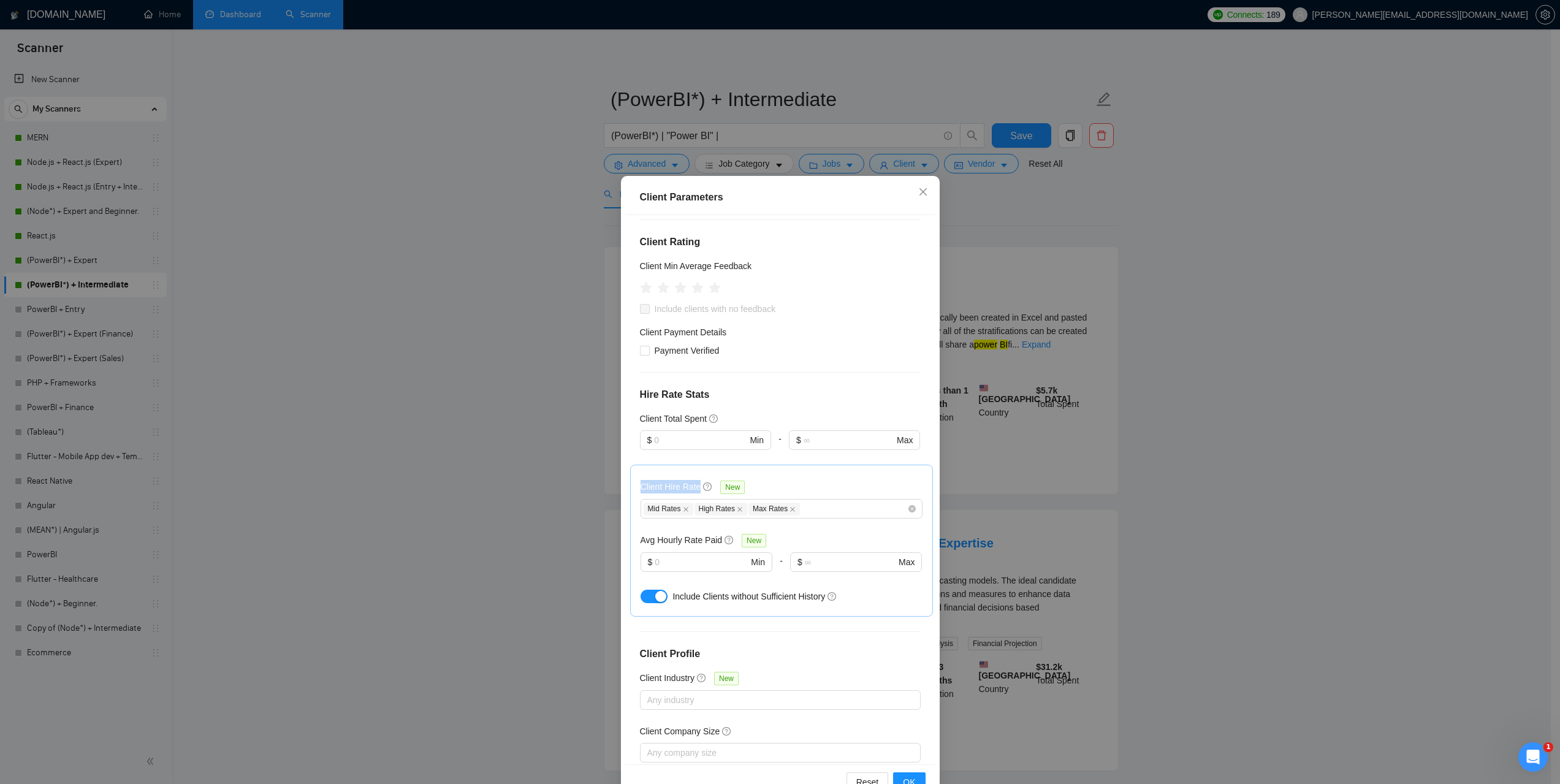
drag, startPoint x: 634, startPoint y: 469, endPoint x: 694, endPoint y: 470, distance: 60.0
click at [694, 470] on div "Client Hire Rate New Mid Rates High Rates Max Rates Avg Hourly Rate Paid New $ …" at bounding box center [781, 540] width 303 height 152
copy h5 "Client Hire Rate"
click at [811, 480] on div "Client Hire Rate New" at bounding box center [781, 489] width 282 height 19
click at [920, 189] on icon "close" at bounding box center [923, 192] width 10 height 10
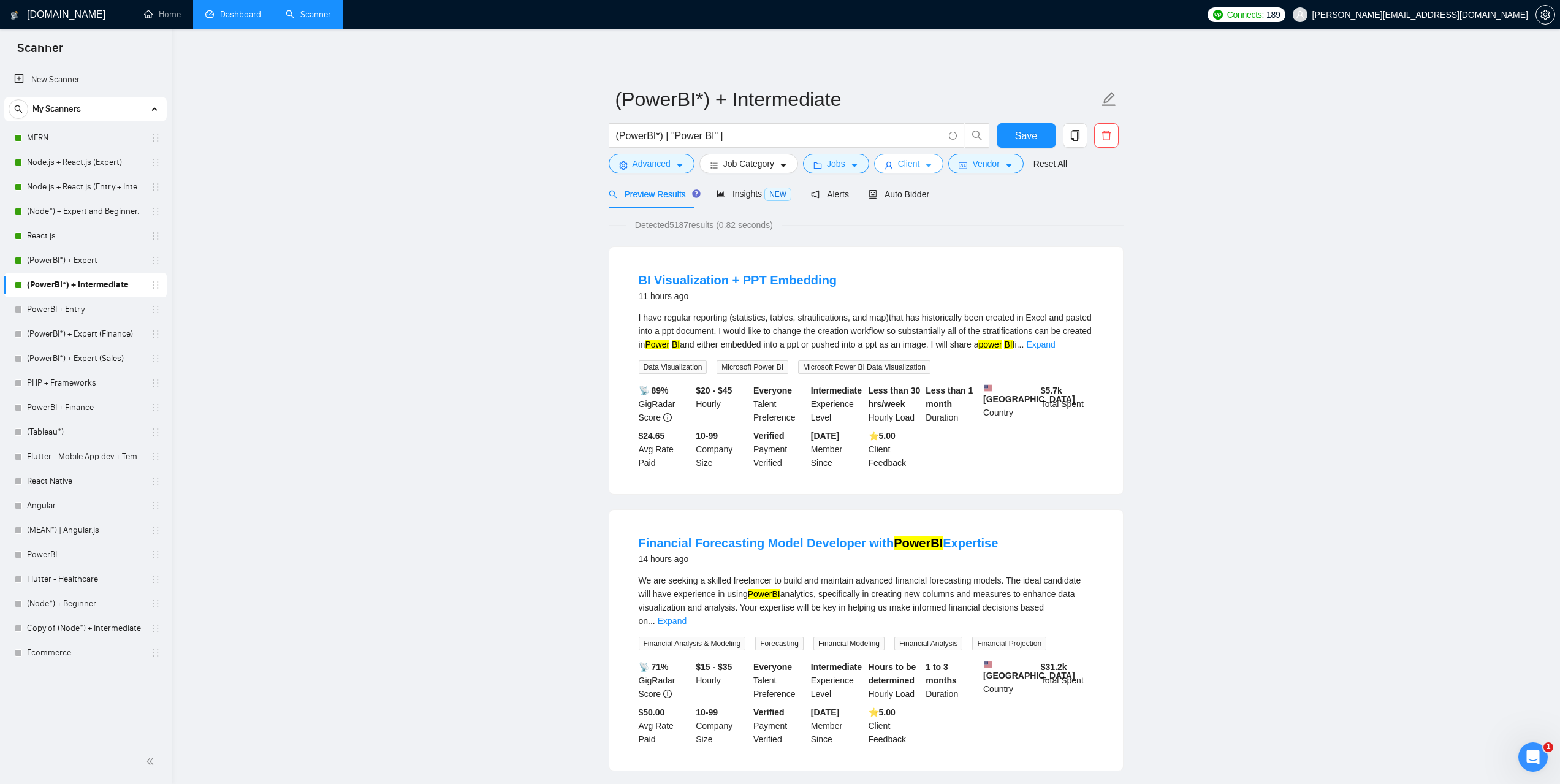
click at [915, 165] on span "Client" at bounding box center [909, 164] width 22 height 14
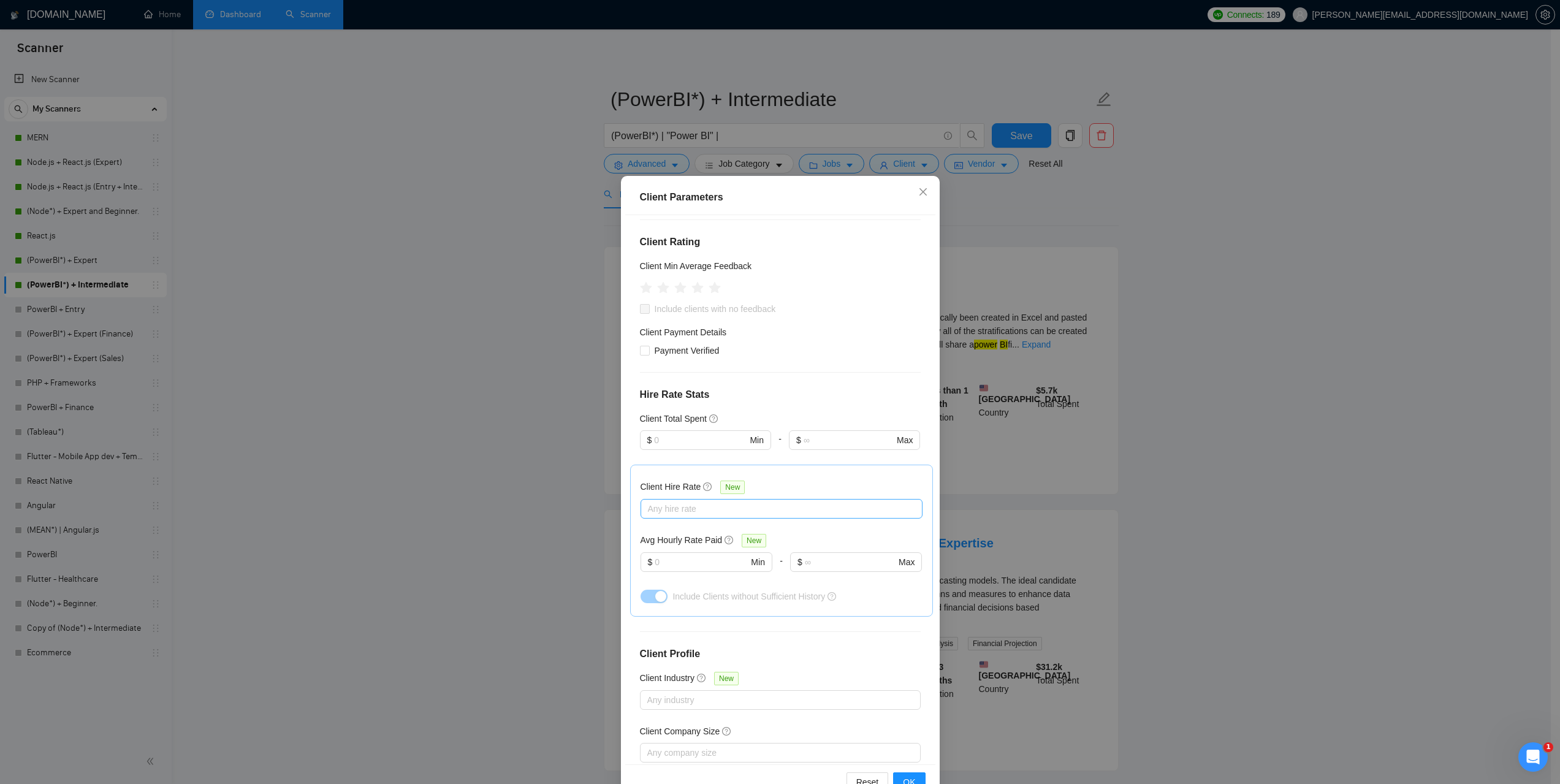
click at [703, 501] on div at bounding box center [774, 508] width 263 height 15
drag, startPoint x: 694, startPoint y: 533, endPoint x: 692, endPoint y: 555, distance: 22.1
click at [694, 533] on span "Mid Rates" at bounding box center [677, 534] width 39 height 10
click at [651, 533] on input "Mid Rates" at bounding box center [647, 533] width 8 height 8
checkbox input "true"
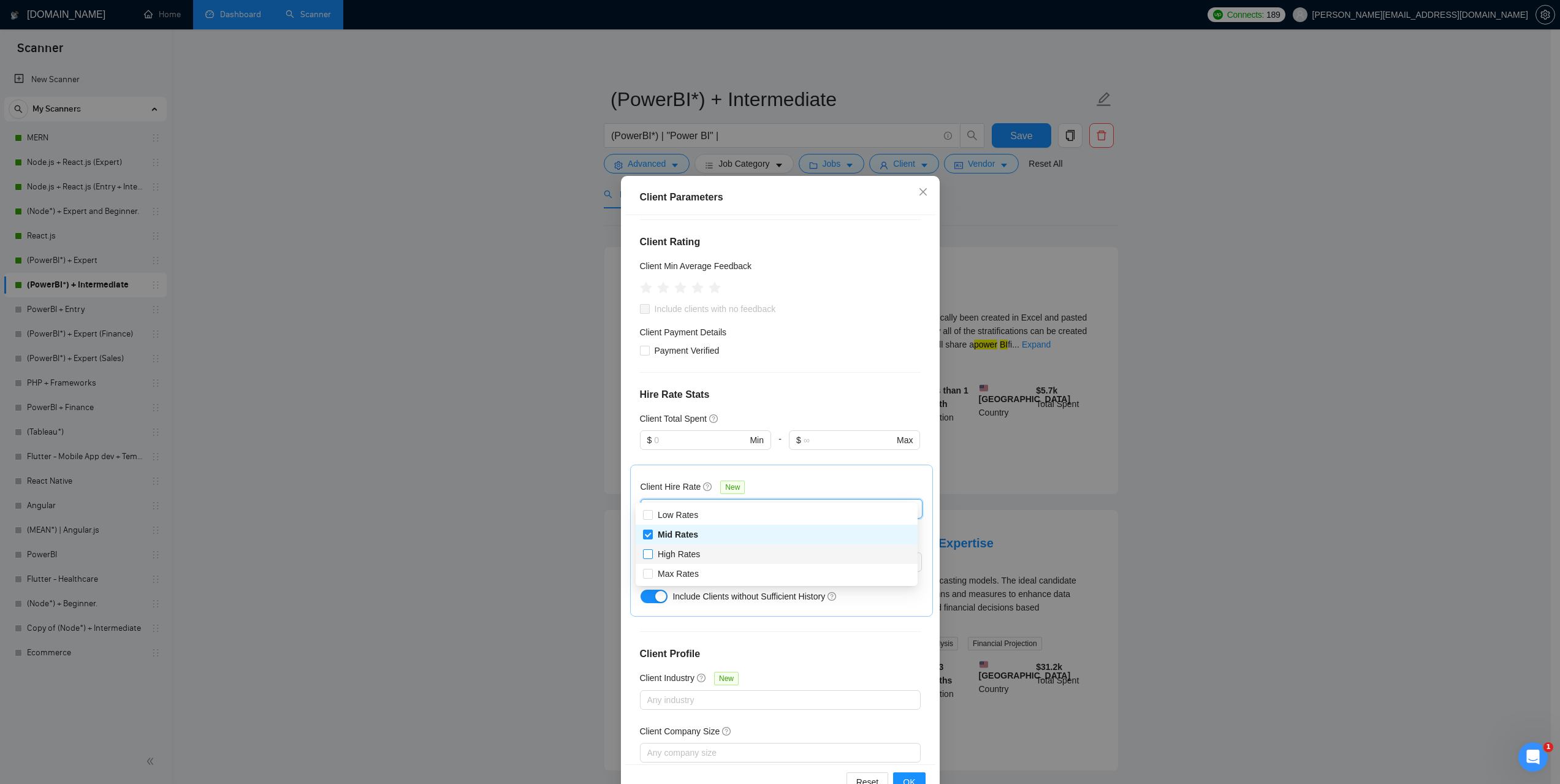
click at [692, 555] on span "High Rates" at bounding box center [678, 554] width 42 height 10
click at [651, 555] on input "High Rates" at bounding box center [647, 553] width 8 height 8
checkbox input "true"
drag, startPoint x: 692, startPoint y: 569, endPoint x: 768, endPoint y: 544, distance: 80.0
click at [693, 569] on span "Max Rates" at bounding box center [678, 573] width 41 height 10
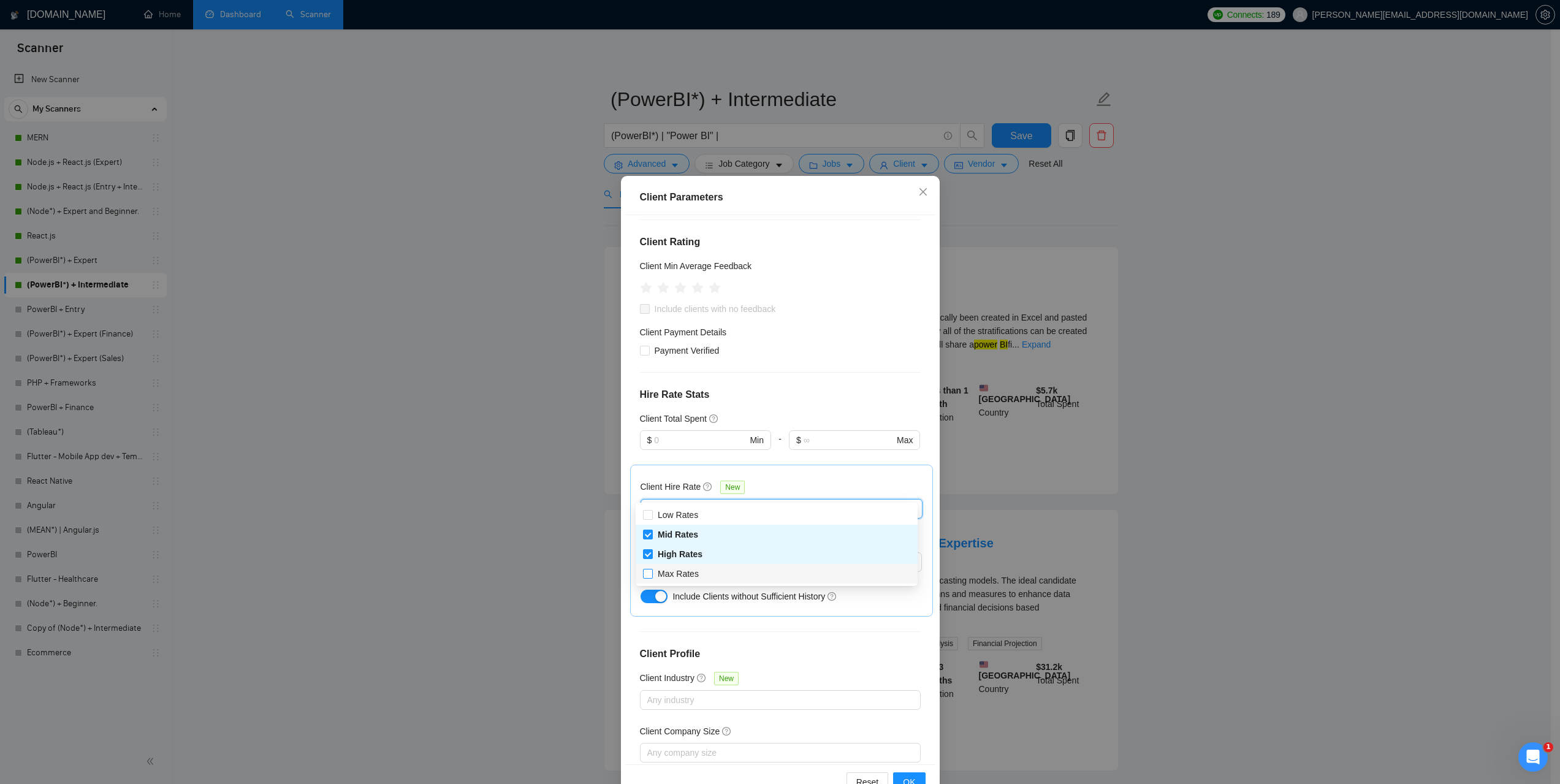
click at [651, 569] on input "Max Rates" at bounding box center [647, 573] width 8 height 8
checkbox input "true"
click at [831, 388] on h4 "Hire Rate Stats" at bounding box center [780, 394] width 280 height 15
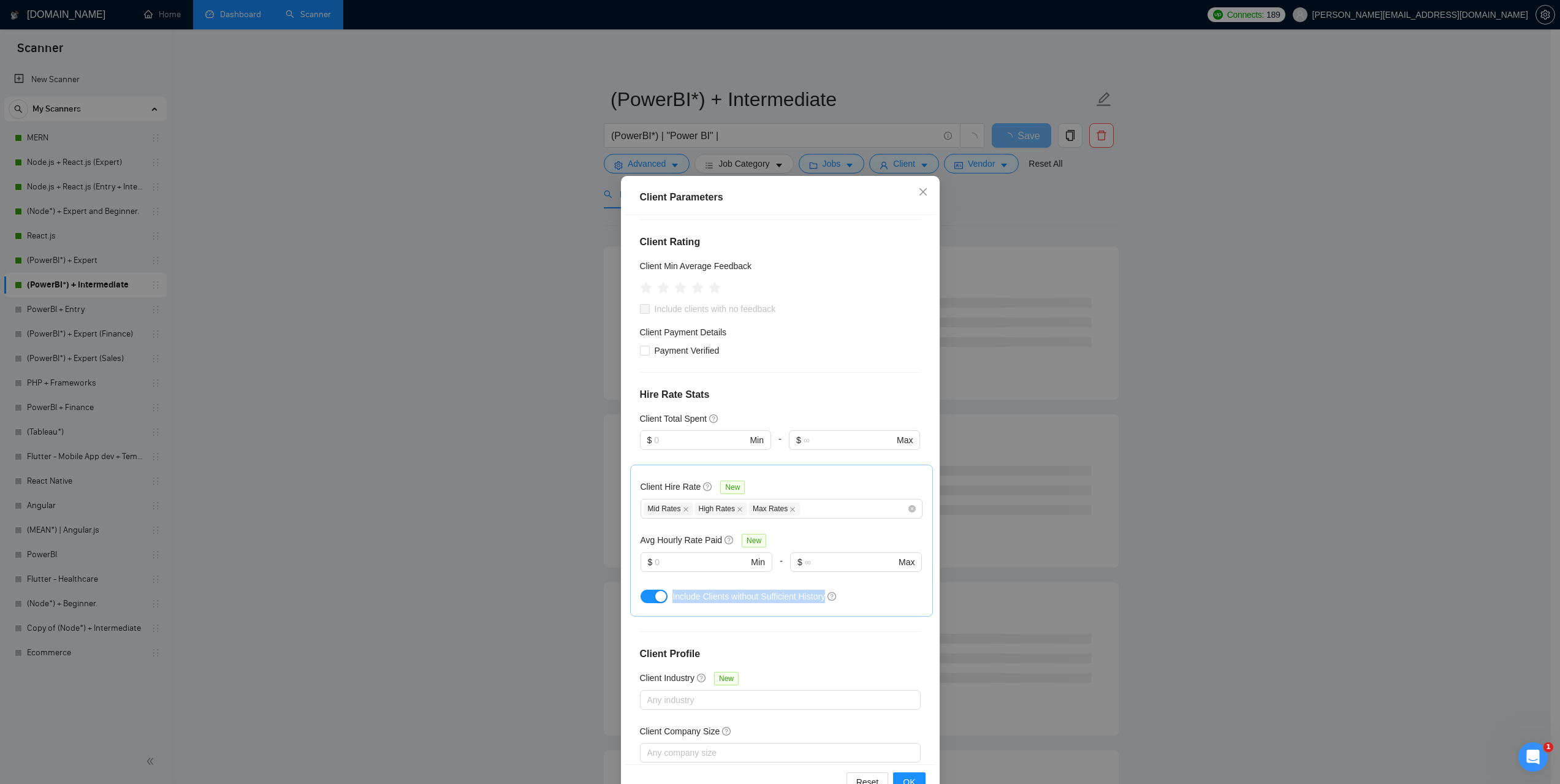
drag, startPoint x: 668, startPoint y: 576, endPoint x: 821, endPoint y: 582, distance: 153.1
click at [821, 591] on span "Include Clients without Sufficient History" at bounding box center [748, 596] width 153 height 10
copy span "Include Clients without Sufficient History"
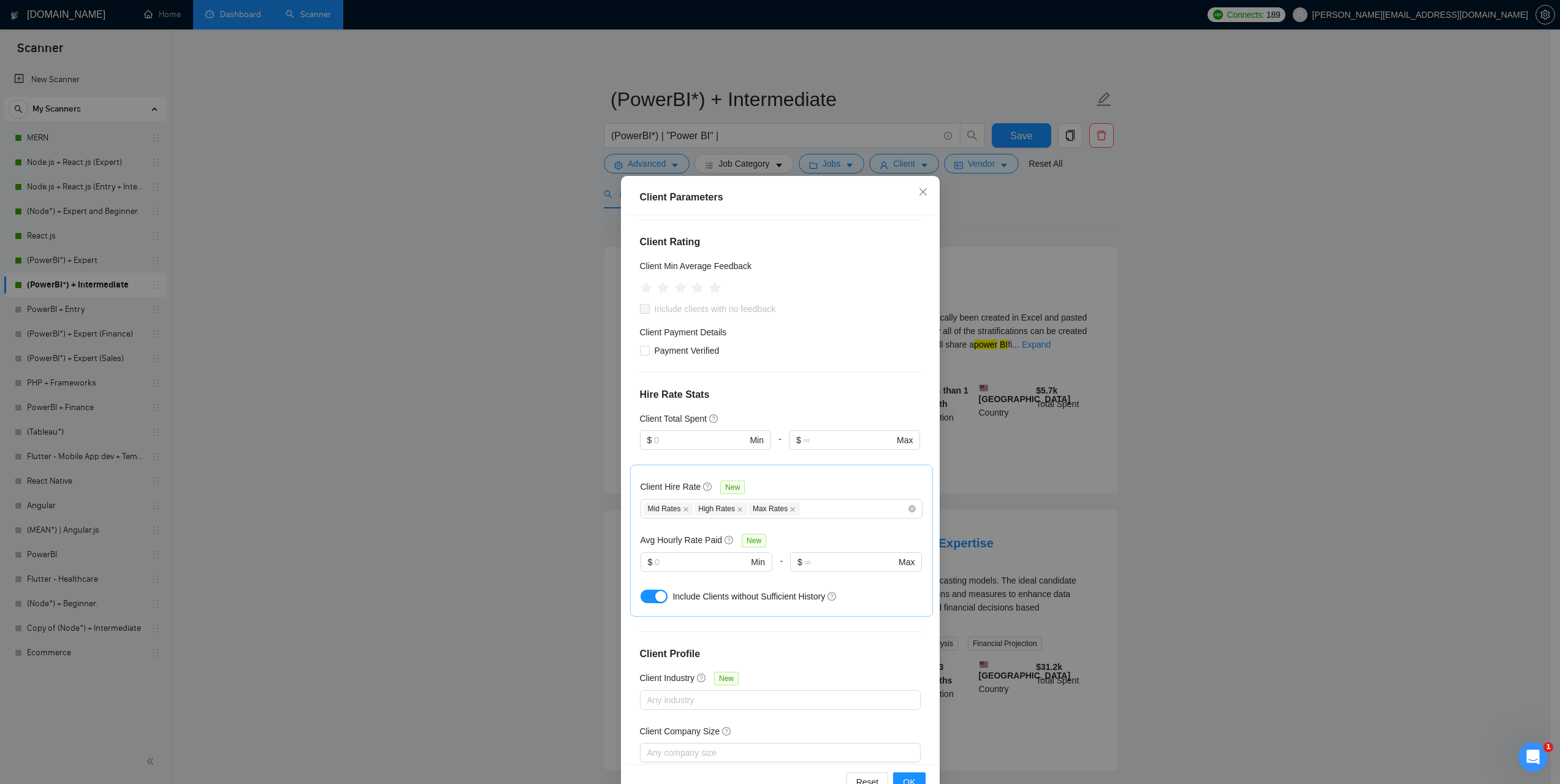
click at [832, 480] on div "Client Hire Rate New" at bounding box center [781, 489] width 282 height 19
click at [923, 198] on span "Close" at bounding box center [923, 193] width 33 height 33
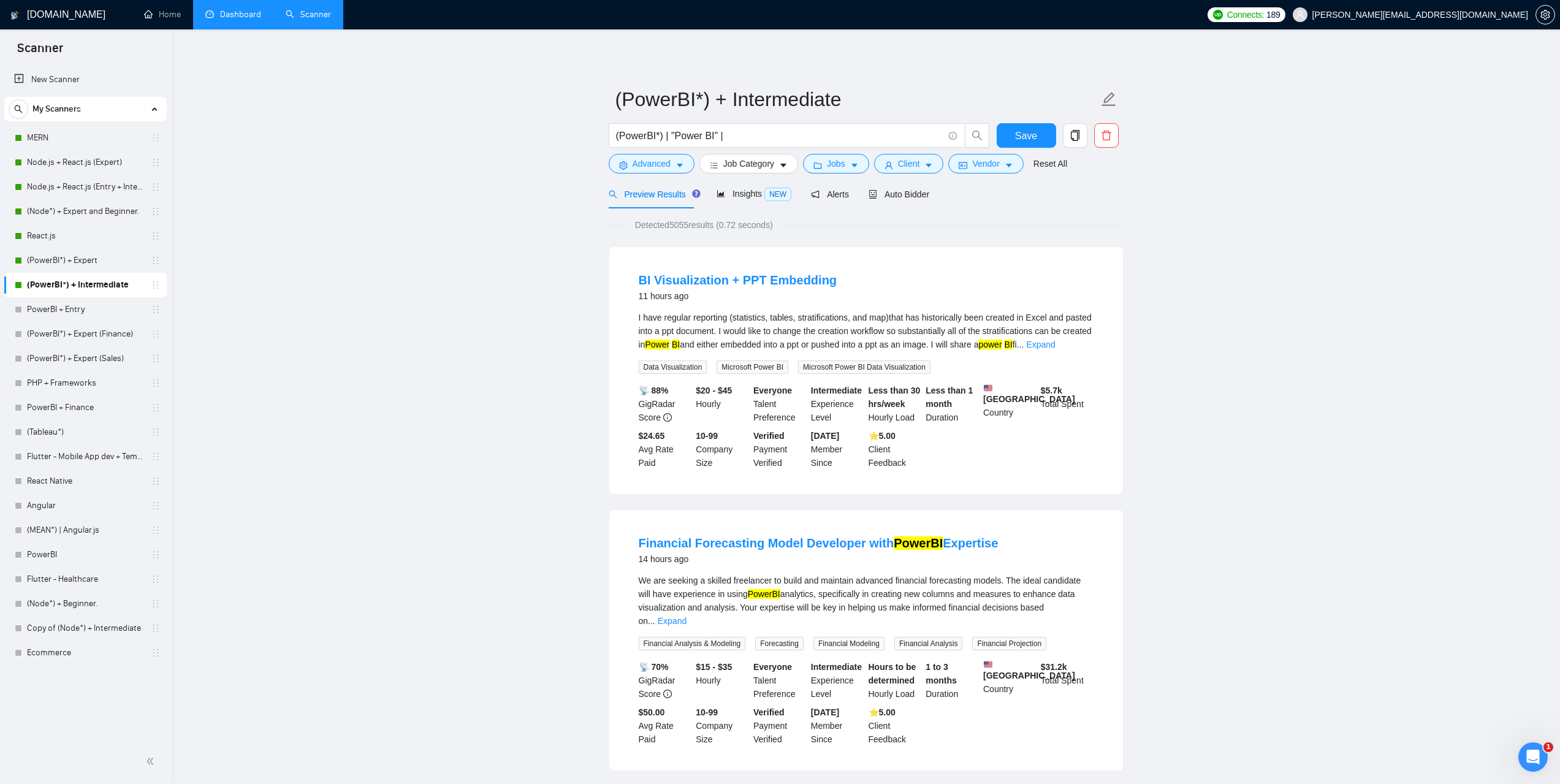
click at [235, 29] on li "Dashboard" at bounding box center [233, 15] width 80 height 30
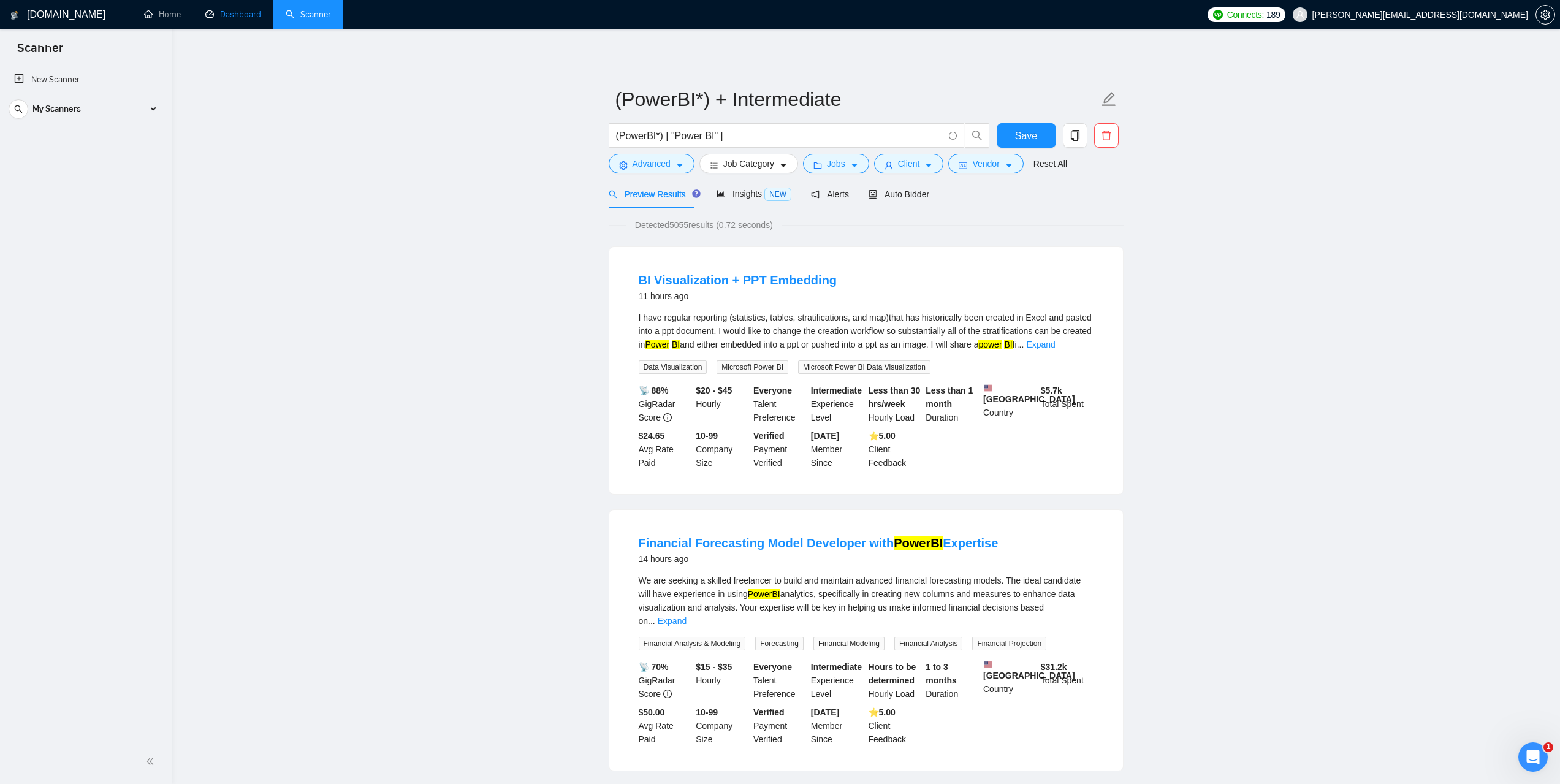
click at [211, 10] on link "Dashboard" at bounding box center [233, 14] width 56 height 10
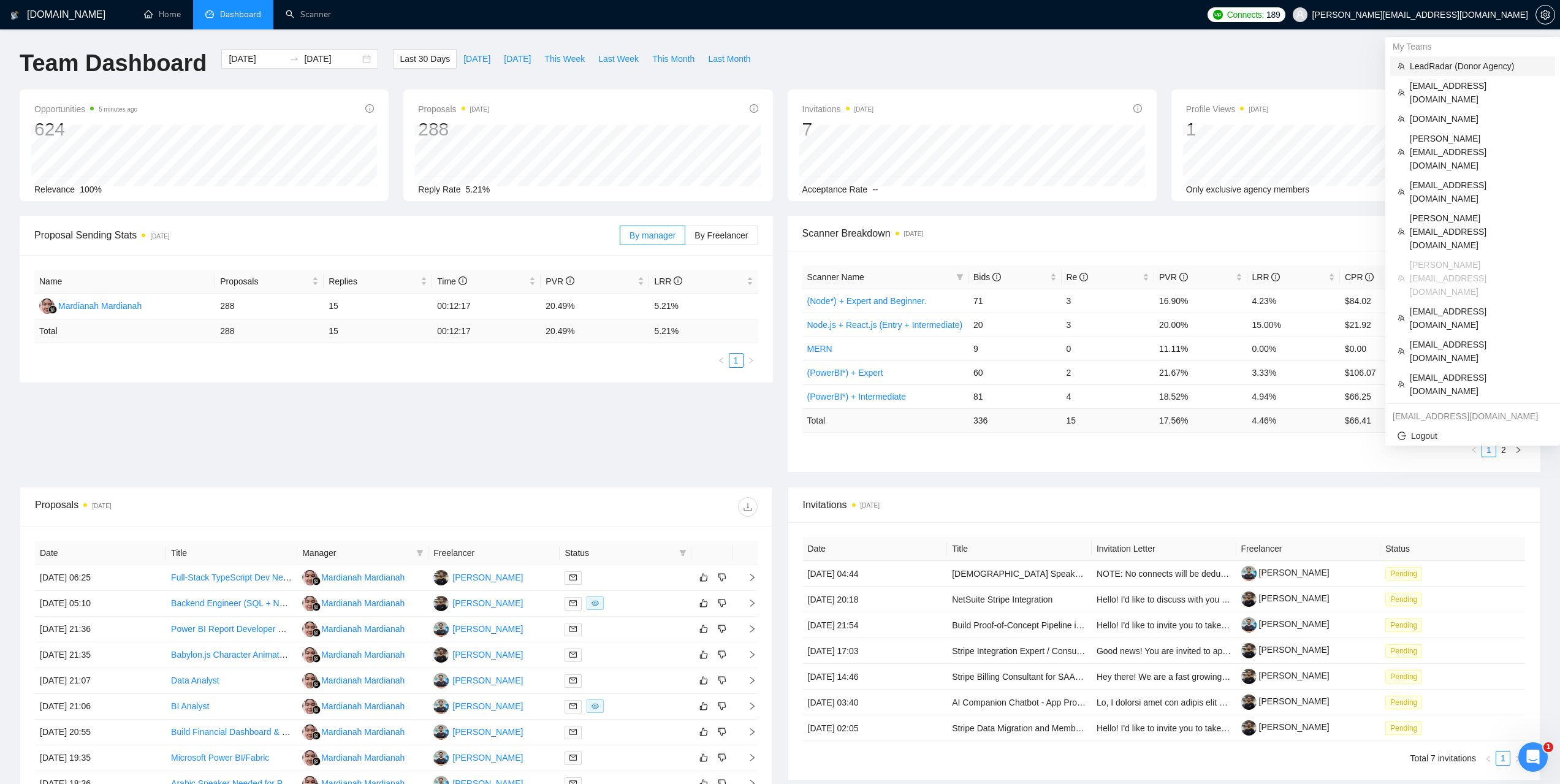
click at [1434, 68] on span "LeadRadar (Donor Agency)" at bounding box center [1478, 66] width 138 height 14
